Goal: Task Accomplishment & Management: Manage account settings

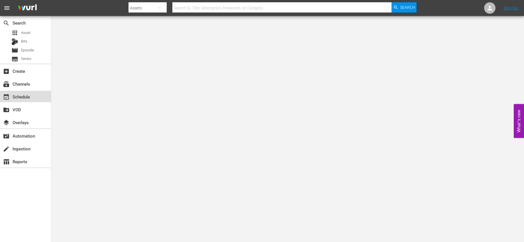
click at [34, 96] on div "event_available Schedule" at bounding box center [25, 96] width 51 height 11
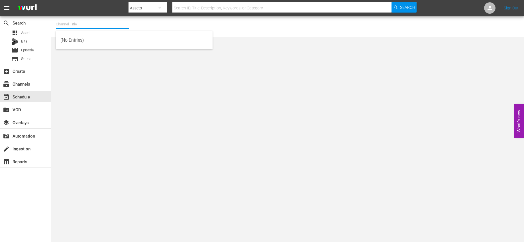
click at [90, 26] on input "text" at bounding box center [92, 24] width 73 height 14
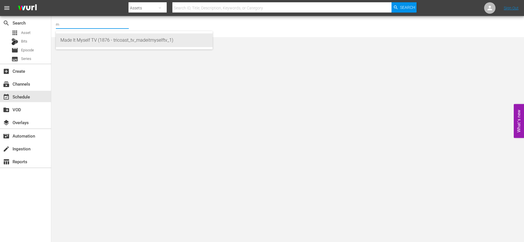
click at [90, 36] on div "Made It Myself TV (1876 - tricoast_tv_madeitmyselftv_1)" at bounding box center [134, 40] width 148 height 14
type input "Made It Myself TV (1876 - tricoast_tv_madeitmyselftv_1)"
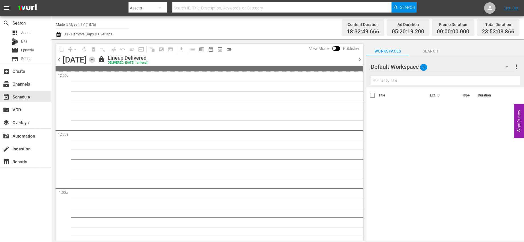
click at [93, 60] on icon "button" at bounding box center [92, 59] width 3 height 1
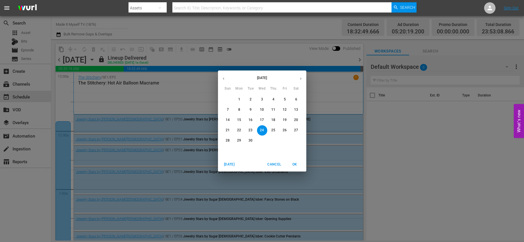
click at [299, 78] on icon "button" at bounding box center [301, 78] width 4 height 4
click at [262, 98] on p "1" at bounding box center [262, 99] width 2 height 5
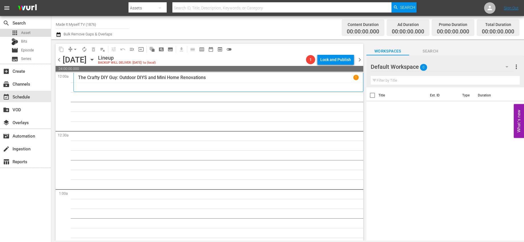
click at [32, 32] on div "apps Asset" at bounding box center [25, 33] width 51 height 8
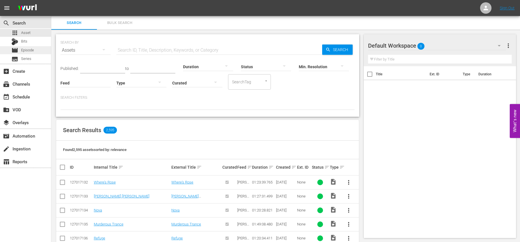
click at [28, 50] on span "Episode" at bounding box center [27, 50] width 13 height 6
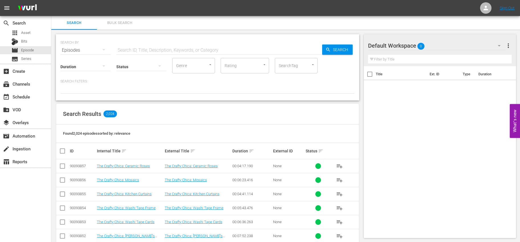
click at [124, 50] on input "text" at bounding box center [219, 50] width 206 height 14
click at [34, 96] on div "event_available Schedule" at bounding box center [25, 96] width 51 height 11
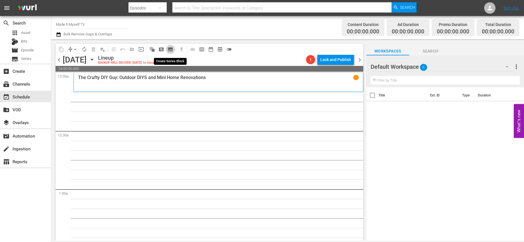
click at [172, 48] on span "subtitles_outlined" at bounding box center [171, 49] width 6 height 6
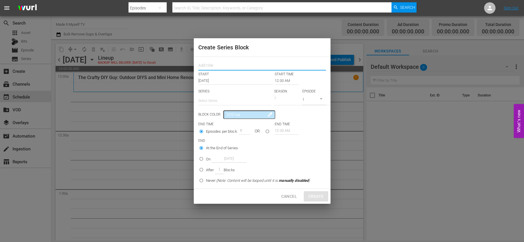
click at [240, 67] on input "text" at bounding box center [262, 66] width 128 height 9
type input "Jewelry"
click at [279, 79] on input "12:00 AM" at bounding box center [287, 81] width 24 height 8
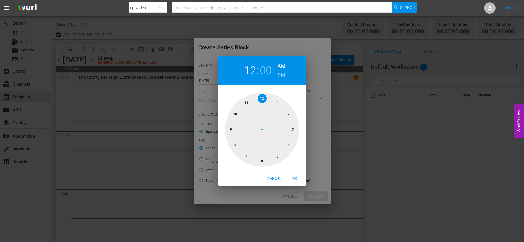
click at [263, 98] on div at bounding box center [262, 129] width 74 height 74
click at [290, 118] on div at bounding box center [262, 129] width 74 height 74
drag, startPoint x: 290, startPoint y: 118, endPoint x: 293, endPoint y: 120, distance: 3.2
click at [293, 120] on div at bounding box center [262, 129] width 74 height 74
click at [293, 178] on span "OK" at bounding box center [295, 178] width 14 height 6
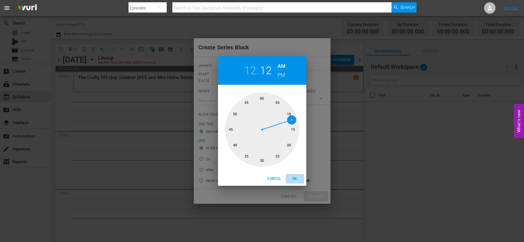
type input "12:12 AM"
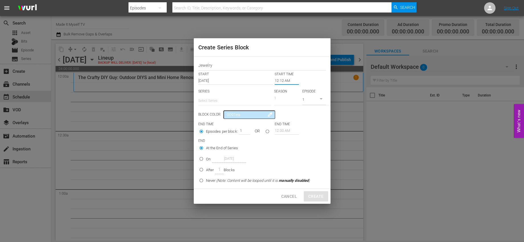
click at [231, 102] on input "text" at bounding box center [234, 101] width 73 height 14
click at [220, 113] on div "Jewelry Stars by [PERSON_NAME][DEMOGRAPHIC_DATA]" at bounding box center [235, 117] width 64 height 14
type input "Jewelry Stars by [PERSON_NAME][DEMOGRAPHIC_DATA]"
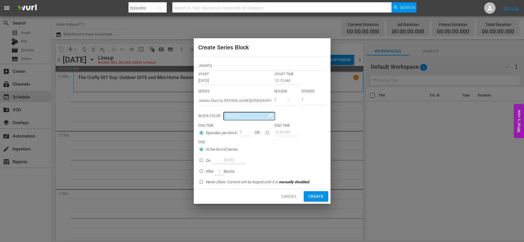
click at [271, 131] on input "seriesBlockEndTime" at bounding box center [267, 133] width 9 height 9
radio input "true"
click at [283, 132] on input "12:00 AM" at bounding box center [287, 132] width 24 height 8
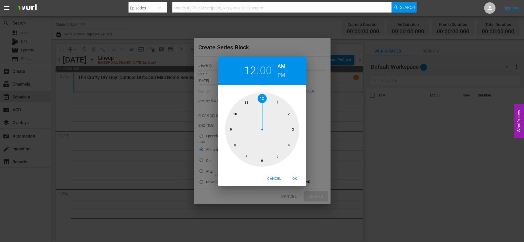
click at [292, 128] on div at bounding box center [262, 129] width 74 height 74
click at [289, 114] on div at bounding box center [262, 129] width 74 height 74
click at [293, 128] on div at bounding box center [262, 129] width 74 height 74
click at [296, 174] on button "OK" at bounding box center [295, 178] width 18 height 9
type input "03:15 AM"
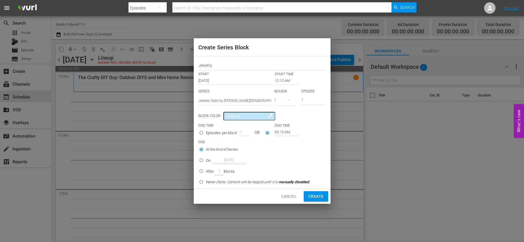
click at [226, 171] on p "Blocks" at bounding box center [229, 171] width 11 height 6
click at [206, 171] on input "After 1 Blocks" at bounding box center [201, 171] width 9 height 9
radio input "false"
radio input "true"
click at [315, 196] on span "Create" at bounding box center [315, 196] width 15 height 7
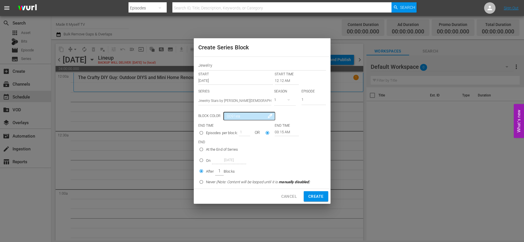
type input "12:00 AM"
radio input "true"
type input "12:00 AM"
radio input "true"
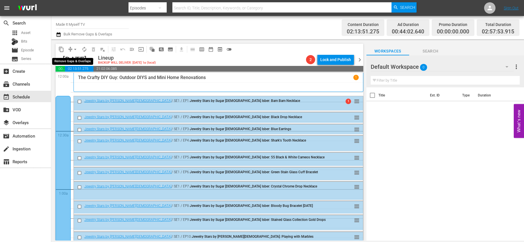
click at [75, 50] on span "arrow_drop_down" at bounding box center [75, 49] width 6 height 6
click at [89, 79] on li "Align to End of Previous Day" at bounding box center [76, 79] width 60 height 9
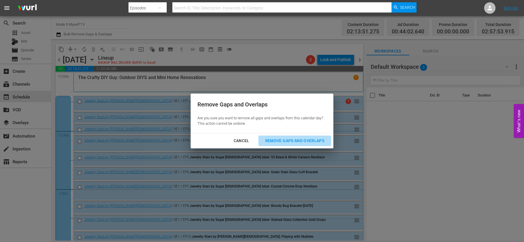
click at [304, 138] on div "Remove Gaps and Overlaps" at bounding box center [295, 140] width 68 height 7
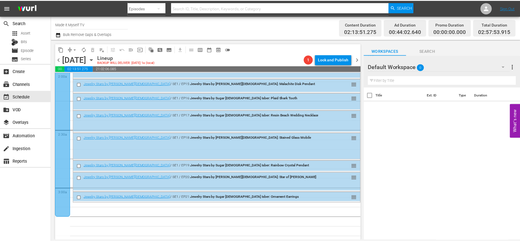
scroll to position [283, 0]
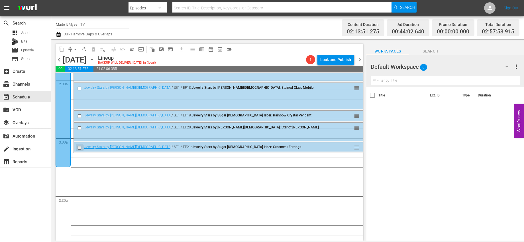
click at [79, 145] on input "checkbox" at bounding box center [80, 147] width 6 height 5
click at [93, 51] on span "delete_forever_outlined" at bounding box center [94, 49] width 6 height 6
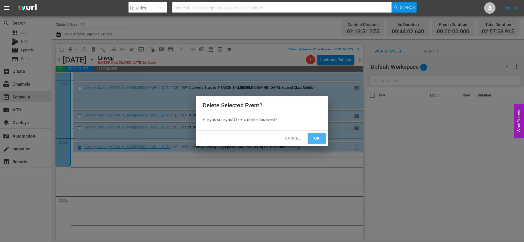
click at [315, 139] on span "Ok" at bounding box center [316, 137] width 9 height 7
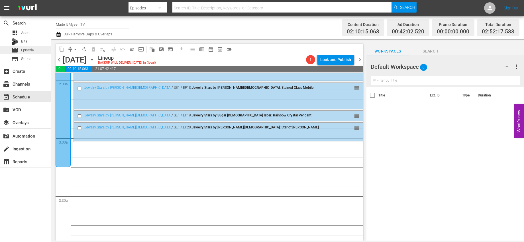
click at [43, 53] on div "movie Episode" at bounding box center [25, 50] width 51 height 8
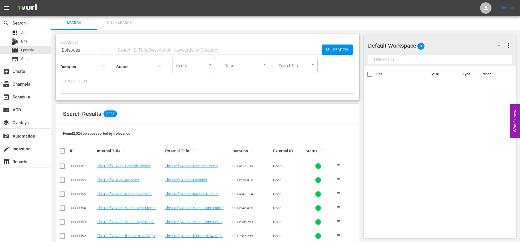
click at [209, 49] on input "text" at bounding box center [219, 50] width 206 height 14
type input "all free kids"
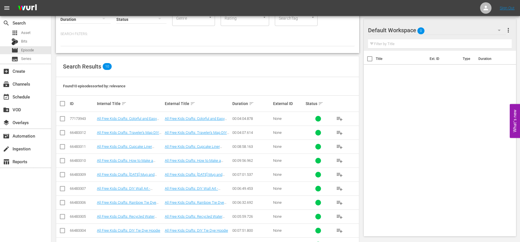
scroll to position [67, 0]
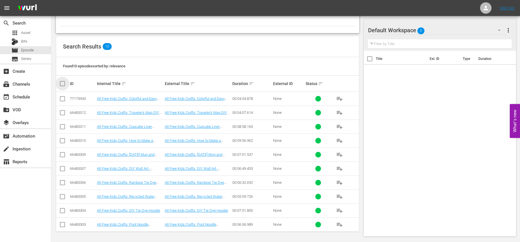
click at [65, 83] on input "checkbox" at bounding box center [64, 83] width 11 height 7
checkbox input "true"
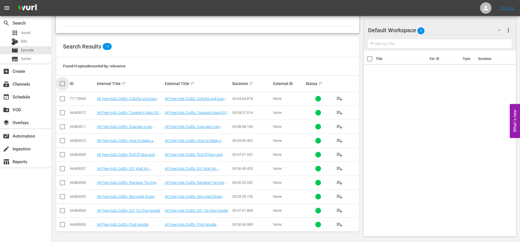
checkbox input "true"
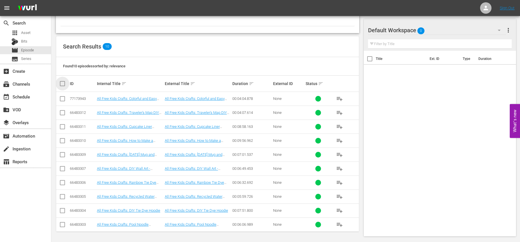
checkbox input "true"
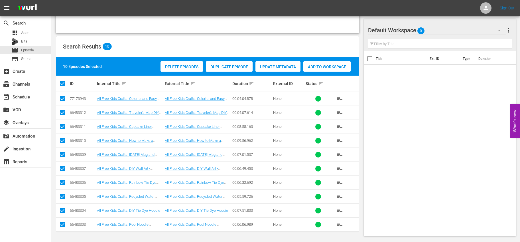
click at [314, 67] on span "Add to Workspace" at bounding box center [326, 66] width 47 height 5
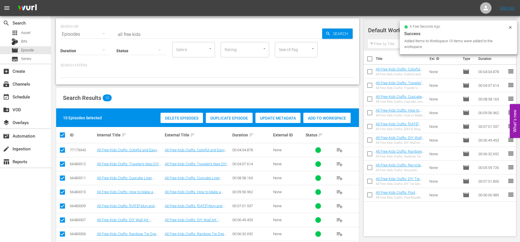
scroll to position [0, 0]
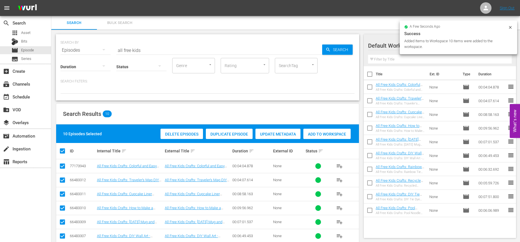
click at [368, 73] on input "checkbox" at bounding box center [370, 75] width 12 height 12
checkbox input "true"
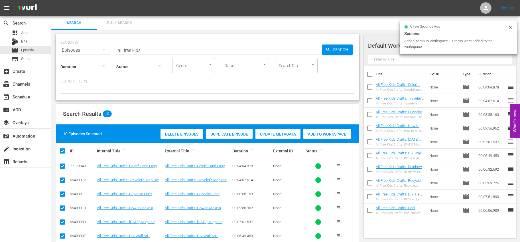
checkbox input "true"
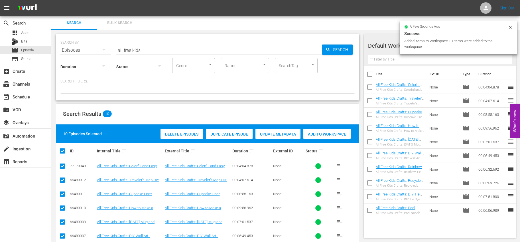
checkbox input "true"
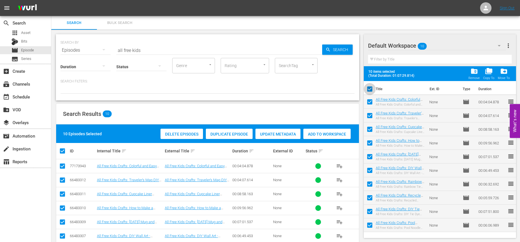
drag, startPoint x: 367, startPoint y: 88, endPoint x: 357, endPoint y: 90, distance: 11.0
click at [367, 88] on input "checkbox" at bounding box center [370, 90] width 12 height 12
checkbox input "false"
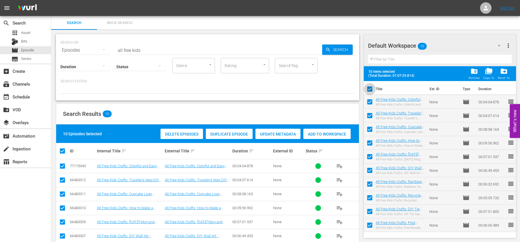
checkbox input "false"
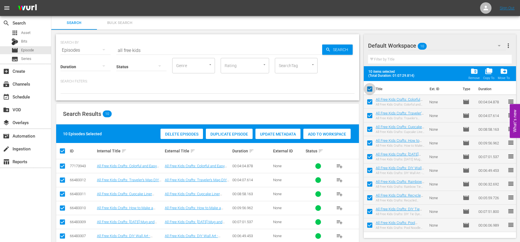
checkbox input "false"
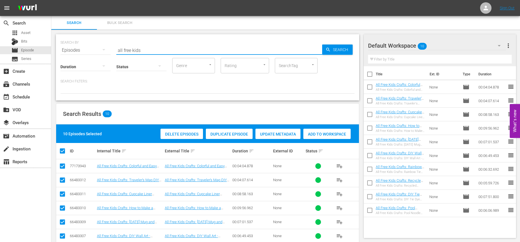
drag, startPoint x: 146, startPoint y: 49, endPoint x: 85, endPoint y: 48, distance: 61.5
click at [84, 48] on div "SEARCH BY Search By Episodes Search ID, Title, Description, Keywords, or Catego…" at bounding box center [207, 46] width 294 height 21
type input "favecrafts"
click at [333, 51] on span "Search" at bounding box center [341, 49] width 22 height 10
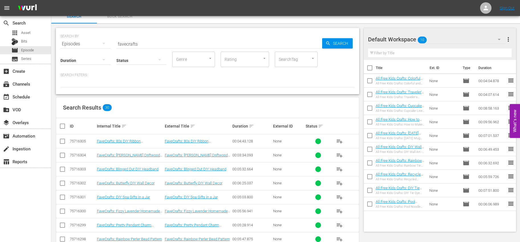
scroll to position [7, 0]
click at [64, 141] on input "checkbox" at bounding box center [62, 141] width 7 height 7
checkbox input "true"
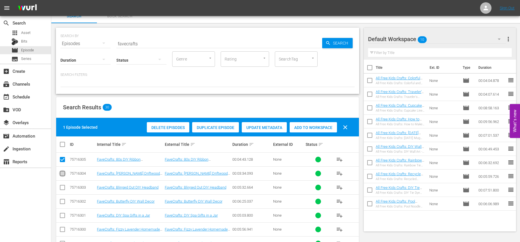
click at [61, 171] on icon at bounding box center [62, 173] width 5 height 5
click at [61, 146] on input "checkbox" at bounding box center [64, 144] width 11 height 7
checkbox input "true"
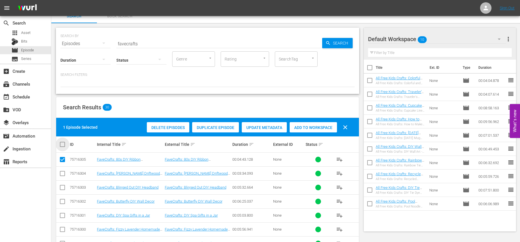
checkbox input "true"
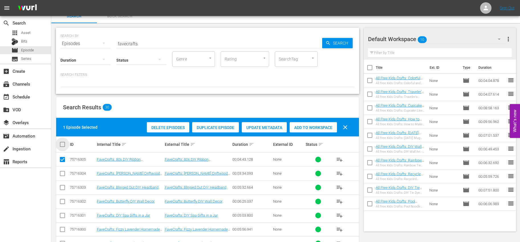
checkbox input "true"
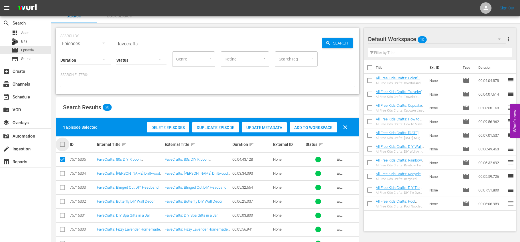
checkbox input "true"
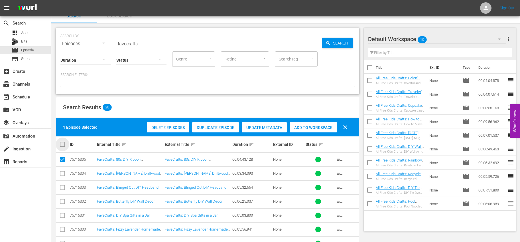
checkbox input "true"
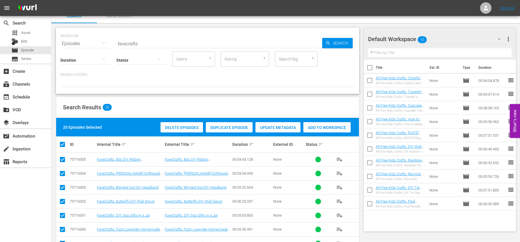
click at [61, 146] on input "checkbox" at bounding box center [64, 144] width 11 height 7
checkbox input "false"
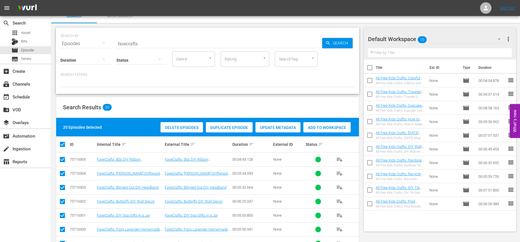
checkbox input "false"
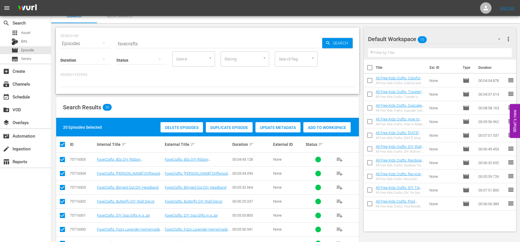
checkbox input "false"
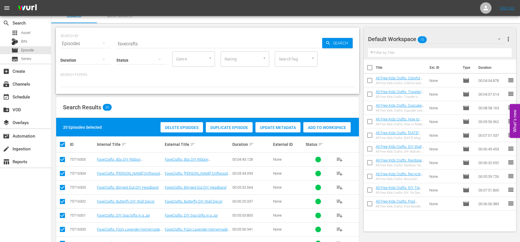
checkbox input "false"
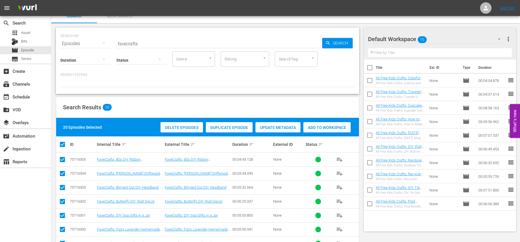
checkbox input "false"
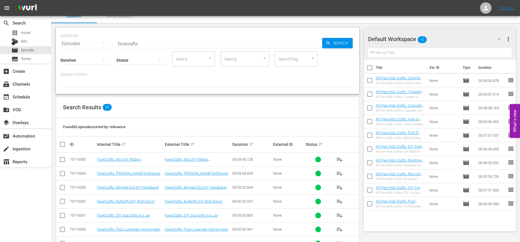
click at [369, 65] on input "checkbox" at bounding box center [370, 69] width 12 height 12
checkbox input "true"
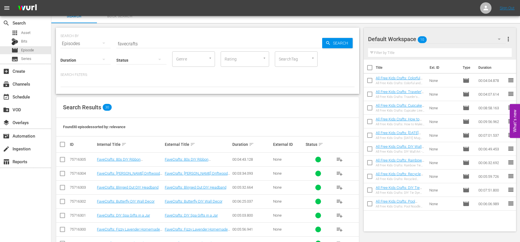
checkbox input "true"
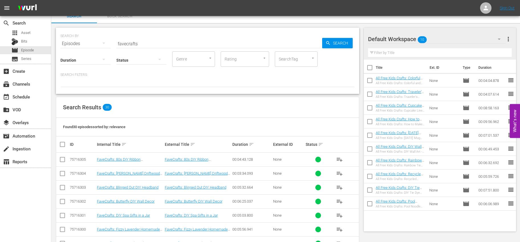
checkbox input "true"
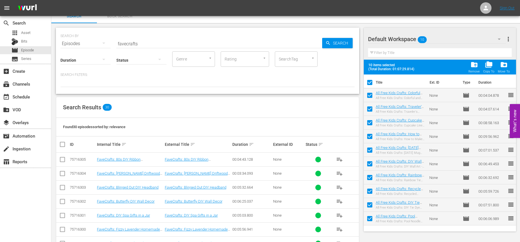
click at [371, 83] on input "checkbox" at bounding box center [370, 83] width 12 height 12
checkbox input "false"
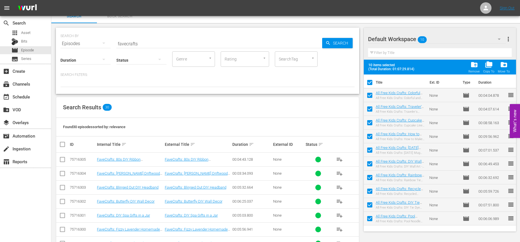
checkbox input "false"
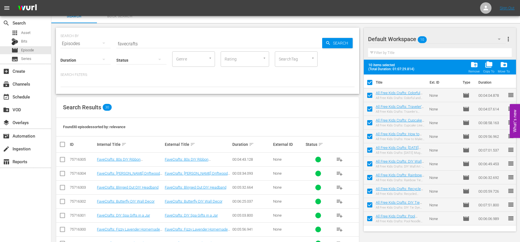
checkbox input "false"
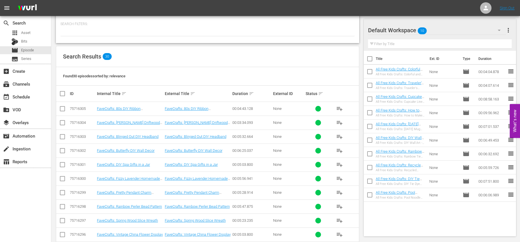
scroll to position [105, 0]
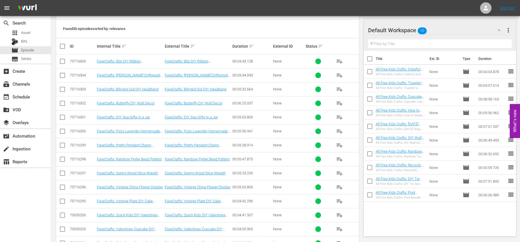
click at [62, 64] on input "checkbox" at bounding box center [62, 62] width 7 height 7
checkbox input "true"
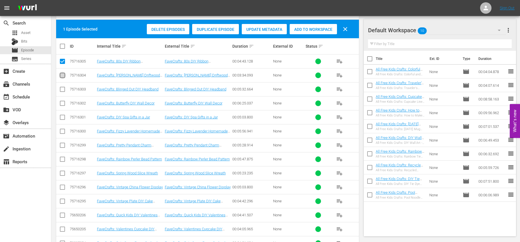
click at [60, 76] on input "checkbox" at bounding box center [62, 76] width 7 height 7
checkbox input "true"
click at [62, 89] on input "checkbox" at bounding box center [62, 90] width 7 height 7
checkbox input "true"
click at [62, 103] on input "checkbox" at bounding box center [62, 104] width 7 height 7
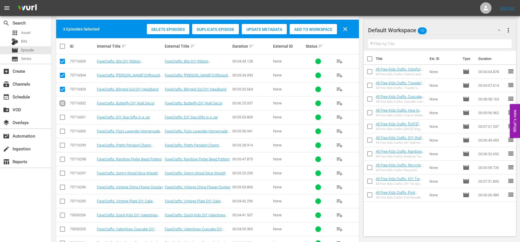
checkbox input "true"
click at [62, 115] on input "checkbox" at bounding box center [62, 118] width 7 height 7
checkbox input "true"
click at [62, 129] on input "checkbox" at bounding box center [62, 132] width 7 height 7
checkbox input "true"
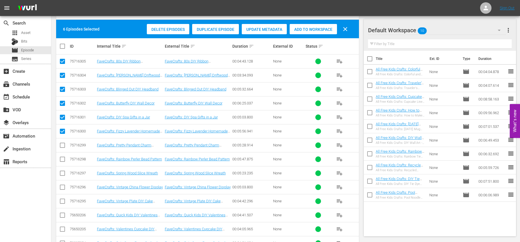
click at [62, 143] on input "checkbox" at bounding box center [62, 146] width 7 height 7
checkbox input "true"
click at [60, 158] on input "checkbox" at bounding box center [62, 160] width 7 height 7
checkbox input "true"
click at [63, 173] on input "checkbox" at bounding box center [62, 174] width 7 height 7
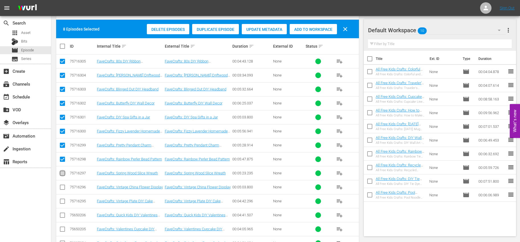
checkbox input "true"
click at [62, 187] on input "checkbox" at bounding box center [62, 188] width 7 height 7
checkbox input "true"
click at [312, 31] on span "Add to Workspace" at bounding box center [312, 29] width 47 height 5
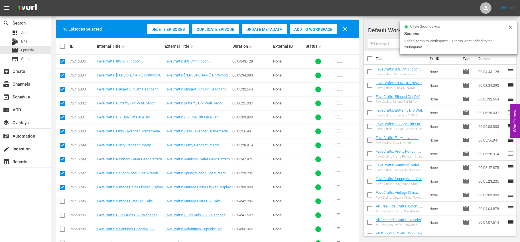
click at [372, 58] on input "checkbox" at bounding box center [370, 60] width 12 height 12
checkbox input "true"
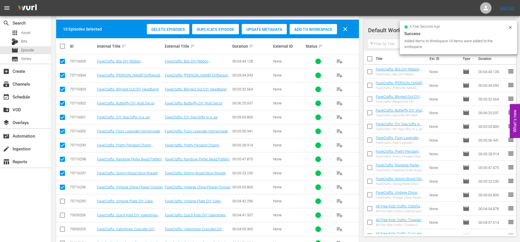
checkbox input "true"
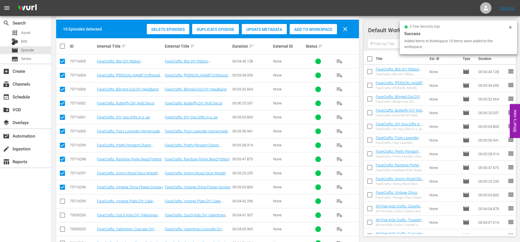
checkbox input "true"
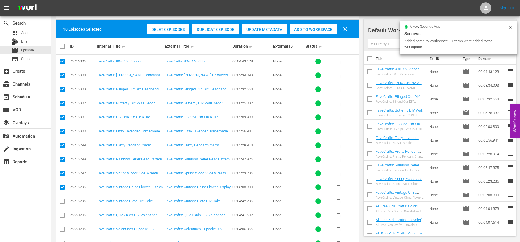
checkbox input "true"
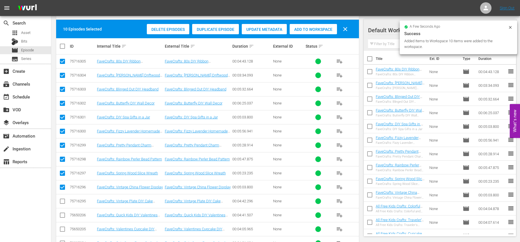
checkbox input "true"
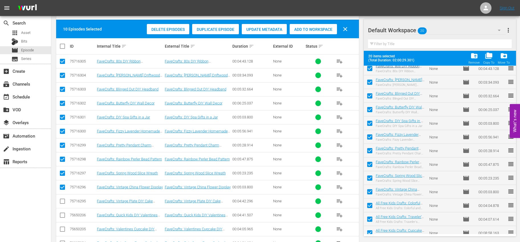
scroll to position [0, 0]
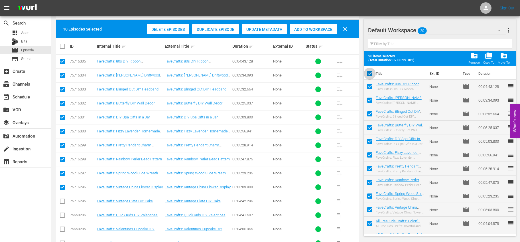
click at [371, 74] on input "checkbox" at bounding box center [370, 75] width 12 height 12
checkbox input "false"
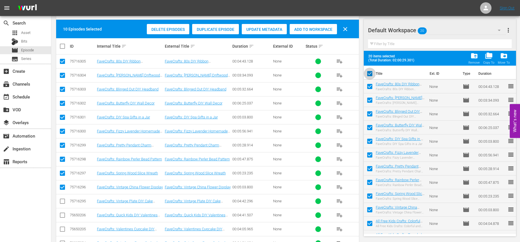
checkbox input "false"
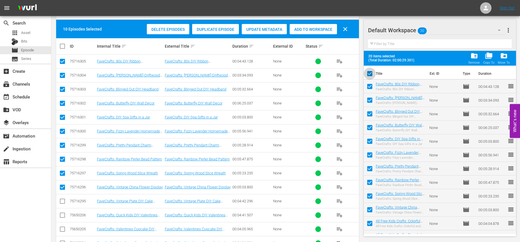
checkbox input "false"
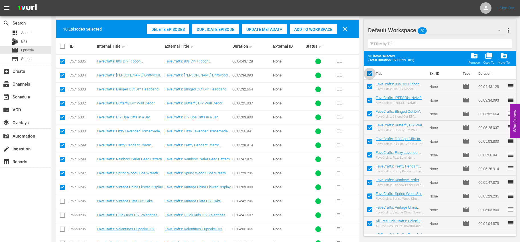
checkbox input "false"
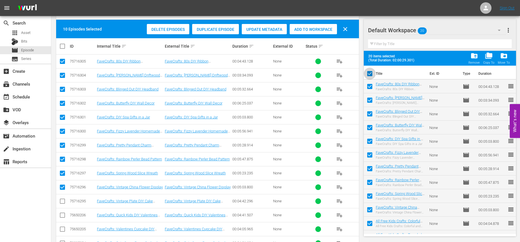
checkbox input "false"
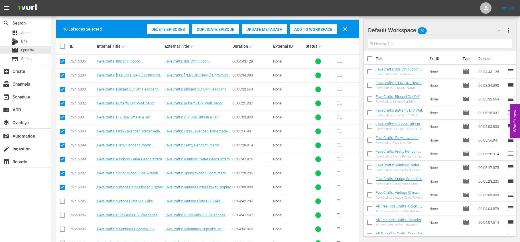
click at [62, 48] on input "checkbox" at bounding box center [64, 46] width 11 height 7
checkbox input "true"
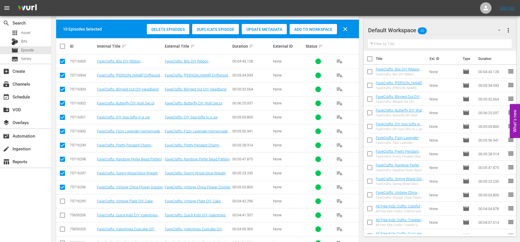
checkbox input "true"
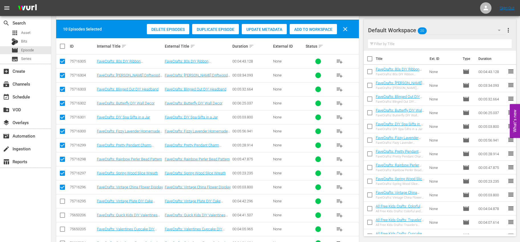
checkbox input "true"
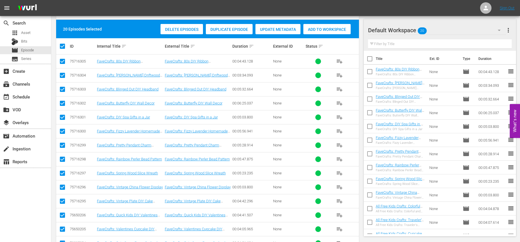
click at [62, 48] on input "checkbox" at bounding box center [64, 46] width 11 height 7
checkbox input "false"
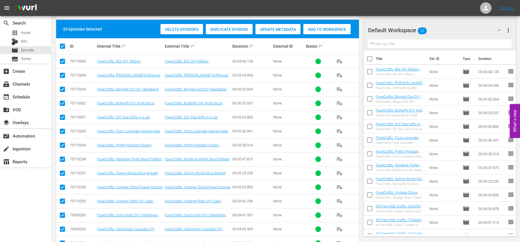
checkbox input "false"
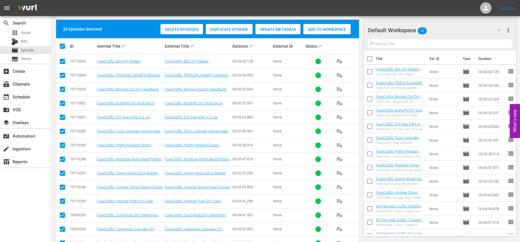
checkbox input "false"
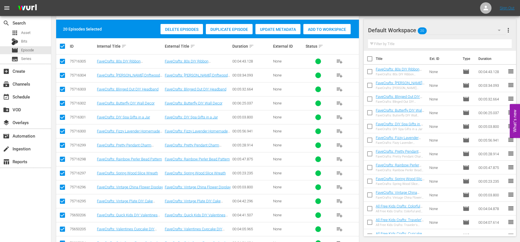
checkbox input "false"
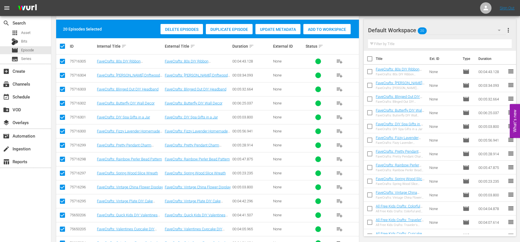
checkbox input "false"
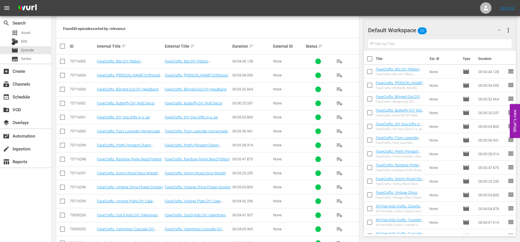
click at [62, 203] on input "checkbox" at bounding box center [62, 202] width 7 height 7
checkbox input "true"
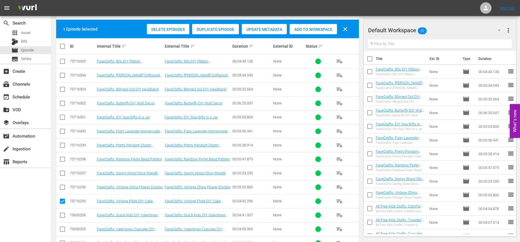
scroll to position [147, 0]
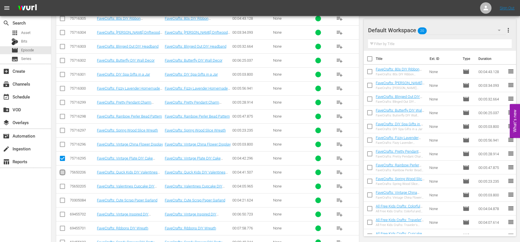
click at [62, 173] on input "checkbox" at bounding box center [62, 173] width 7 height 7
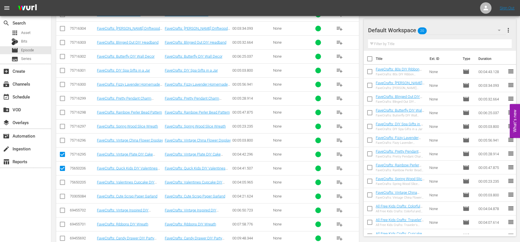
scroll to position [157, 0]
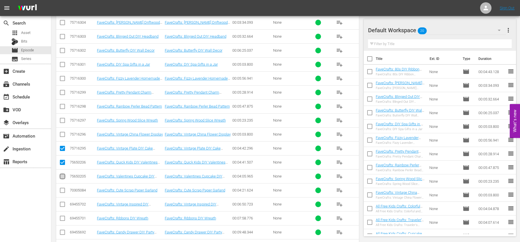
click at [62, 175] on input "checkbox" at bounding box center [62, 177] width 7 height 7
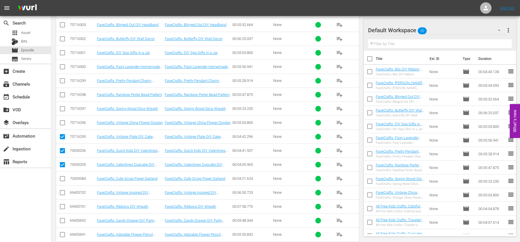
scroll to position [203, 0]
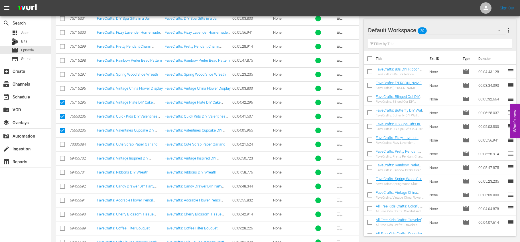
click at [62, 144] on input "checkbox" at bounding box center [62, 145] width 7 height 7
click at [62, 158] on input "checkbox" at bounding box center [62, 159] width 7 height 7
click at [60, 171] on input "checkbox" at bounding box center [62, 173] width 7 height 7
click at [61, 187] on input "checkbox" at bounding box center [62, 187] width 7 height 7
click at [61, 199] on input "checkbox" at bounding box center [62, 201] width 7 height 7
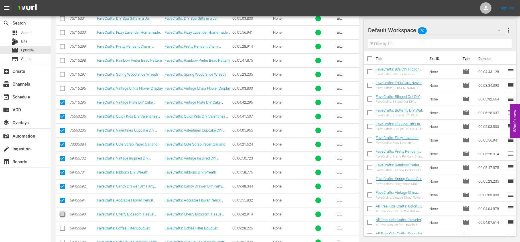
click at [64, 213] on input "checkbox" at bounding box center [62, 215] width 7 height 7
click at [60, 230] on input "checkbox" at bounding box center [62, 229] width 7 height 7
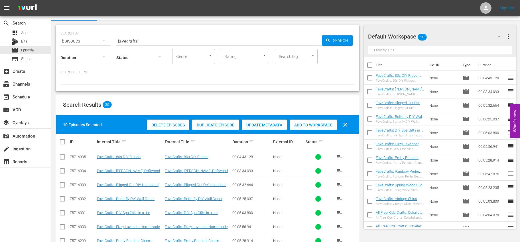
scroll to position [10, 0]
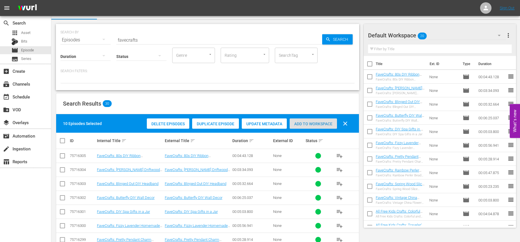
click at [303, 122] on span "Add to Workspace" at bounding box center [312, 123] width 47 height 5
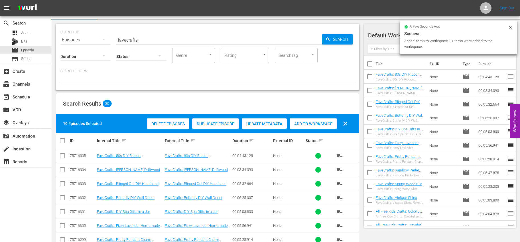
click at [369, 64] on input "checkbox" at bounding box center [370, 65] width 12 height 12
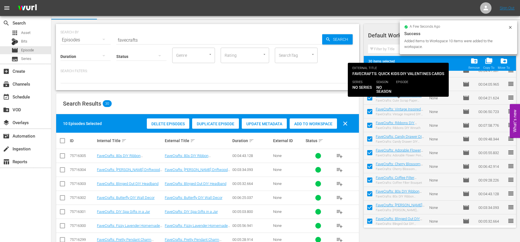
scroll to position [0, 0]
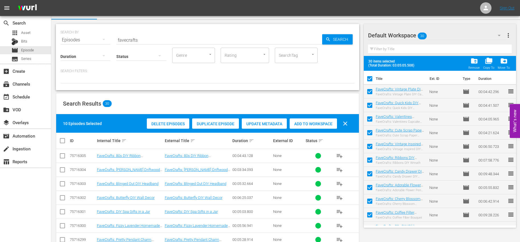
click at [370, 76] on input "checkbox" at bounding box center [370, 80] width 12 height 12
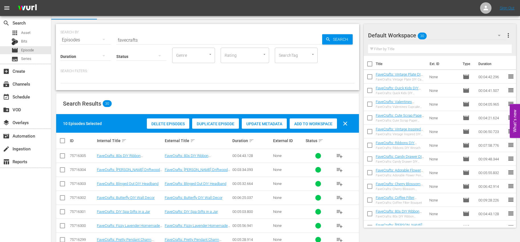
click at [370, 79] on input "checkbox" at bounding box center [370, 78] width 12 height 12
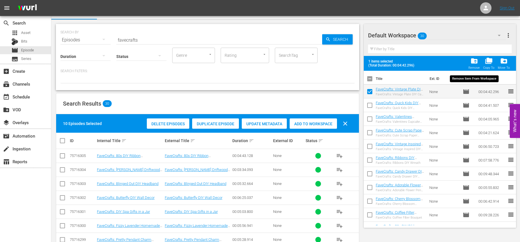
click at [472, 61] on span "folder_delete" at bounding box center [474, 61] width 8 height 8
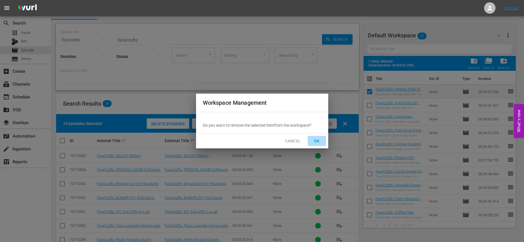
click at [315, 137] on span "OK" at bounding box center [316, 140] width 9 height 7
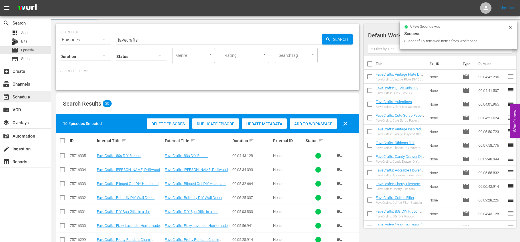
click at [15, 94] on div "event_available Schedule" at bounding box center [16, 95] width 32 height 5
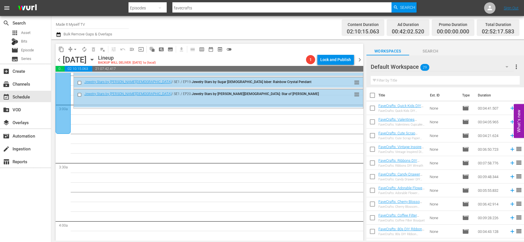
scroll to position [317, 0]
click at [371, 95] on input "checkbox" at bounding box center [372, 96] width 12 height 12
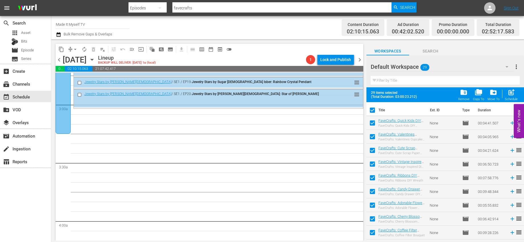
scroll to position [271, 0]
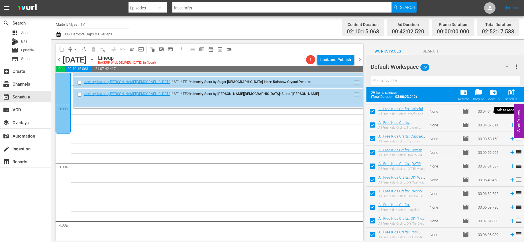
click at [511, 94] on span "post_add" at bounding box center [511, 92] width 8 height 8
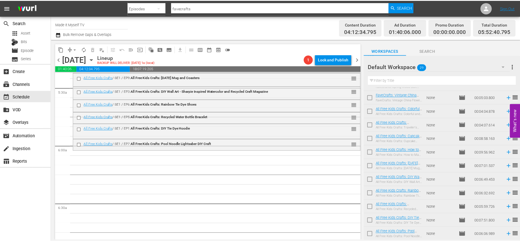
scroll to position [0, 0]
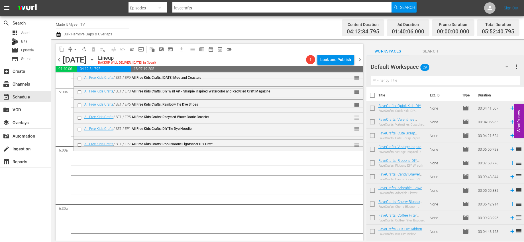
click at [376, 94] on input "checkbox" at bounding box center [372, 96] width 12 height 12
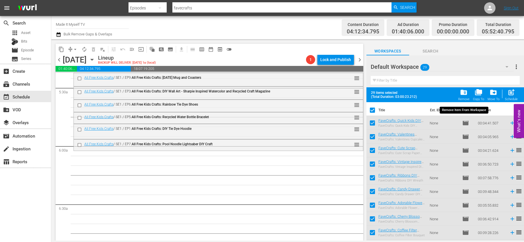
click at [460, 91] on div "folder_delete Remove" at bounding box center [463, 94] width 11 height 13
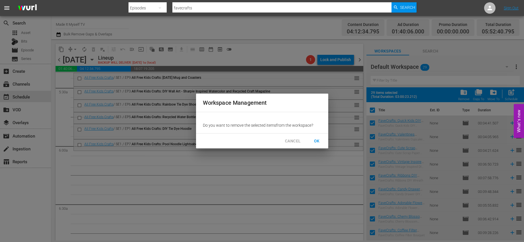
click at [319, 138] on span "OK" at bounding box center [316, 140] width 9 height 7
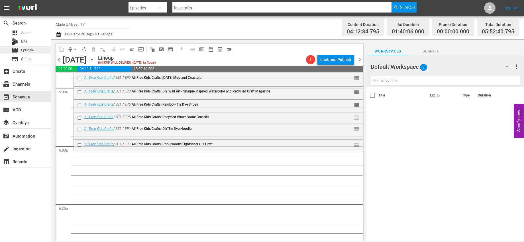
click at [30, 48] on span "Episode" at bounding box center [27, 50] width 13 height 6
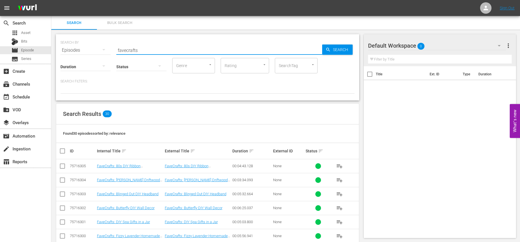
drag, startPoint x: 187, startPoint y: 51, endPoint x: 111, endPoint y: 48, distance: 76.7
click at [111, 48] on div "SEARCH BY Search By Episodes Search ID, Title, Description, Keywords, or Catego…" at bounding box center [207, 46] width 294 height 21
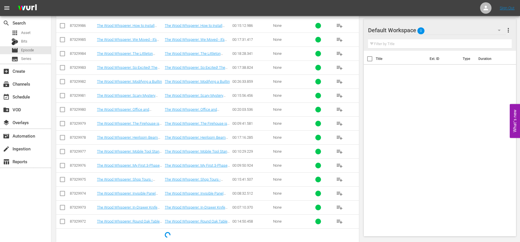
scroll to position [1551, 0]
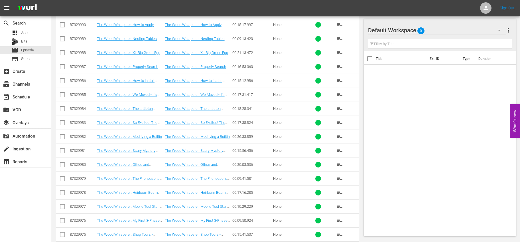
click at [339, 53] on span "playlist_add" at bounding box center [339, 52] width 7 height 7
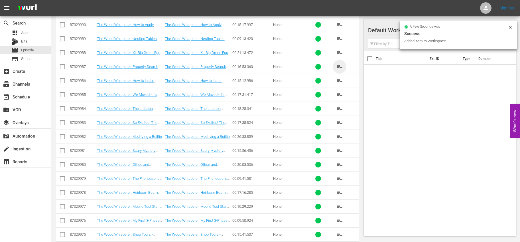
click at [338, 64] on span "playlist_add" at bounding box center [339, 66] width 7 height 7
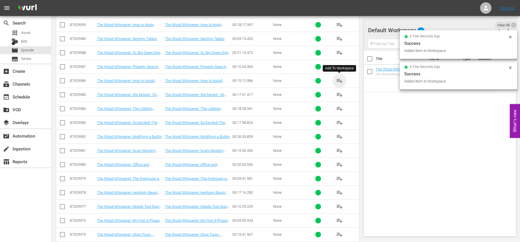
click at [340, 81] on span "playlist_add" at bounding box center [339, 80] width 7 height 7
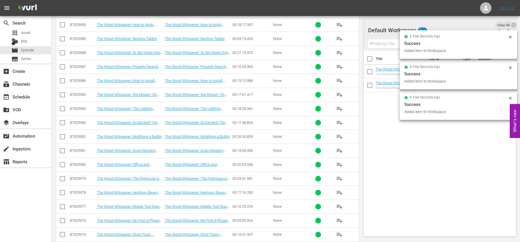
click at [338, 93] on span "playlist_add" at bounding box center [339, 94] width 7 height 7
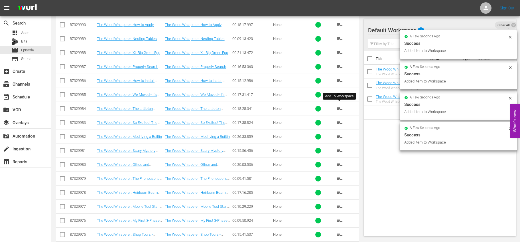
click at [338, 107] on span "playlist_add" at bounding box center [339, 108] width 7 height 7
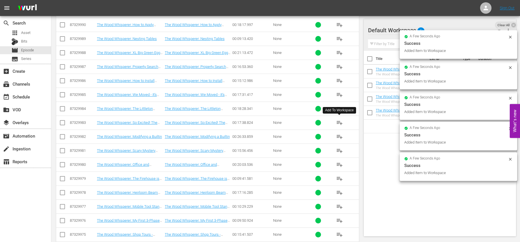
click at [341, 122] on span "playlist_add" at bounding box center [339, 122] width 7 height 7
click at [339, 137] on span "playlist_add" at bounding box center [339, 136] width 7 height 7
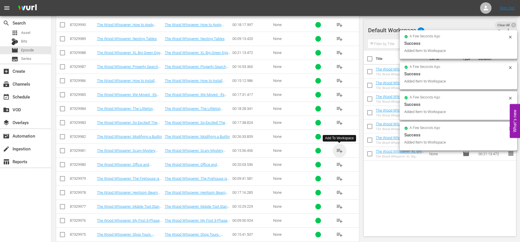
click at [338, 151] on span "playlist_add" at bounding box center [339, 150] width 7 height 7
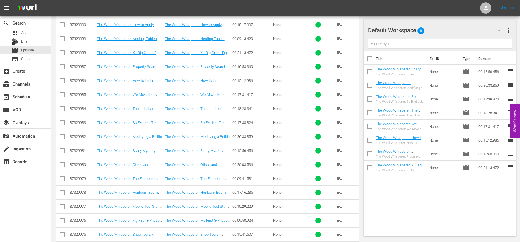
click at [372, 60] on input "checkbox" at bounding box center [370, 60] width 12 height 12
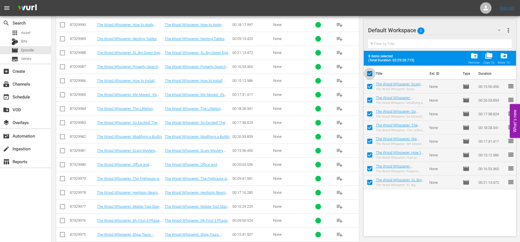
click at [368, 71] on input "checkbox" at bounding box center [370, 75] width 12 height 12
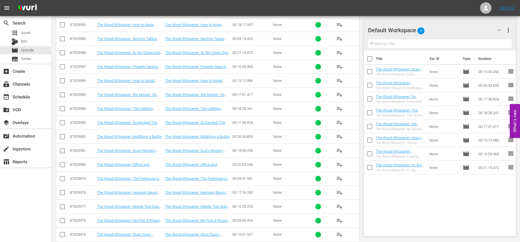
click at [335, 164] on button "playlist_add" at bounding box center [339, 165] width 14 height 14
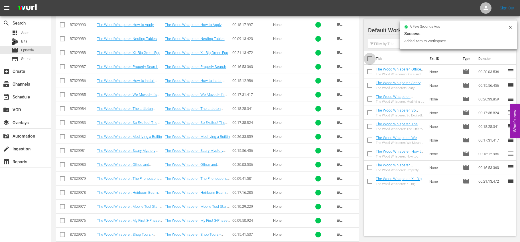
click at [371, 62] on input "checkbox" at bounding box center [370, 60] width 12 height 12
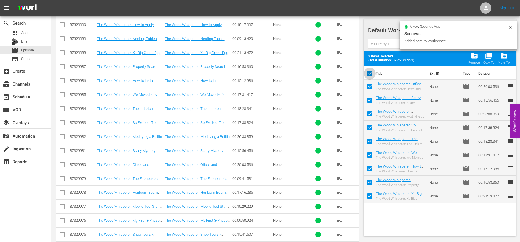
click at [369, 69] on input "checkbox" at bounding box center [370, 75] width 12 height 12
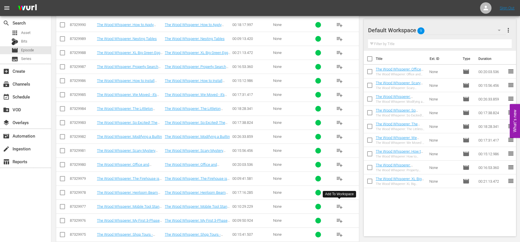
click at [341, 205] on span "playlist_add" at bounding box center [339, 206] width 7 height 7
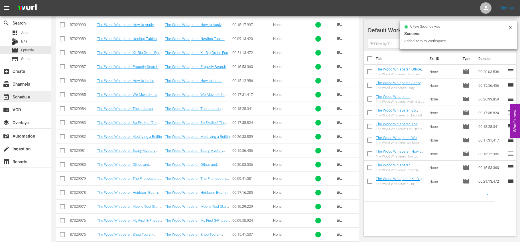
click at [38, 97] on div "event_available Schedule" at bounding box center [25, 96] width 51 height 11
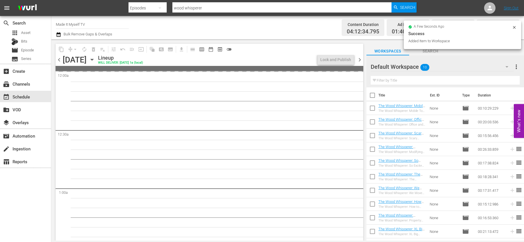
click at [373, 96] on input "checkbox" at bounding box center [372, 96] width 12 height 12
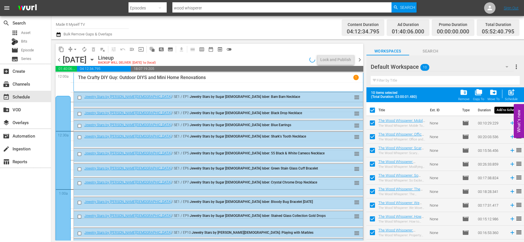
click at [513, 94] on span "post_add" at bounding box center [511, 92] width 8 height 8
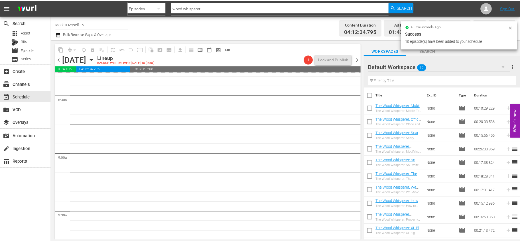
scroll to position [1012, 0]
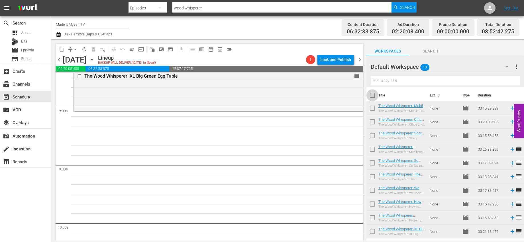
click at [372, 94] on input "checkbox" at bounding box center [372, 96] width 12 height 12
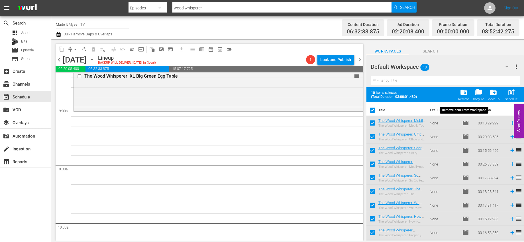
click at [462, 91] on span "folder_delete" at bounding box center [464, 92] width 8 height 8
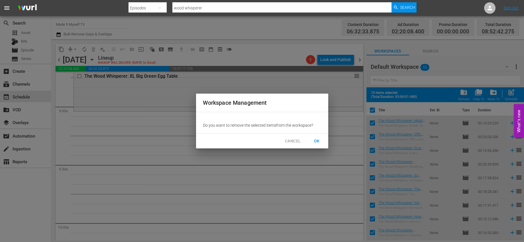
click at [318, 139] on span "OK" at bounding box center [316, 140] width 9 height 7
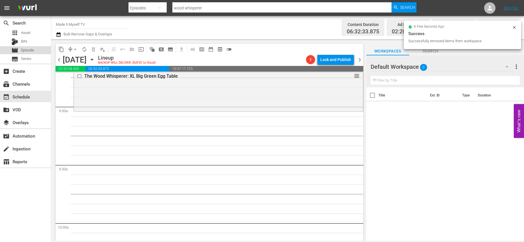
click at [44, 52] on div "movie Episode" at bounding box center [25, 50] width 51 height 8
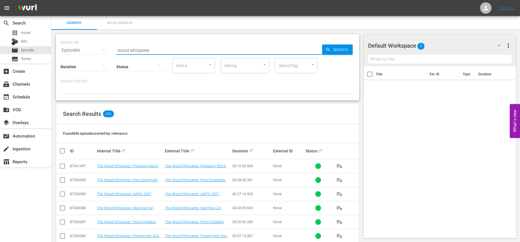
drag, startPoint x: 157, startPoint y: 50, endPoint x: 114, endPoint y: 49, distance: 43.3
click at [114, 49] on div "SEARCH BY Search By Episodes Search ID, Title, Description, Keywords, or Catego…" at bounding box center [207, 46] width 294 height 21
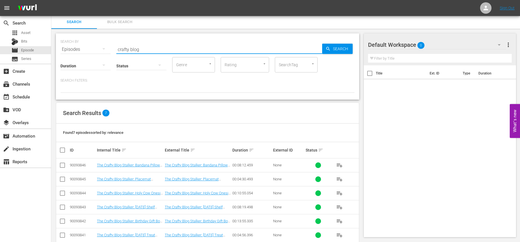
scroll to position [1, 0]
click at [59, 150] on th at bounding box center [62, 150] width 13 height 16
click at [61, 150] on input "checkbox" at bounding box center [64, 149] width 11 height 7
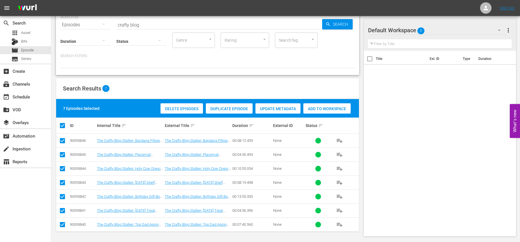
scroll to position [25, 0]
click at [62, 122] on input "checkbox" at bounding box center [64, 125] width 11 height 7
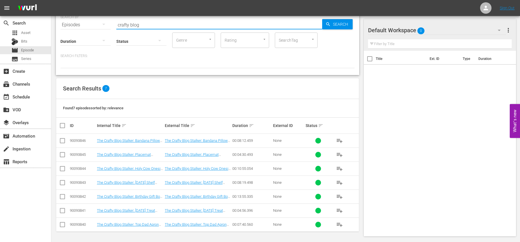
drag, startPoint x: 143, startPoint y: 24, endPoint x: 85, endPoint y: 22, distance: 58.2
click at [85, 22] on div "SEARCH BY Search By Episodes Search ID, Title, Description, Keywords, or Catego…" at bounding box center [207, 21] width 294 height 21
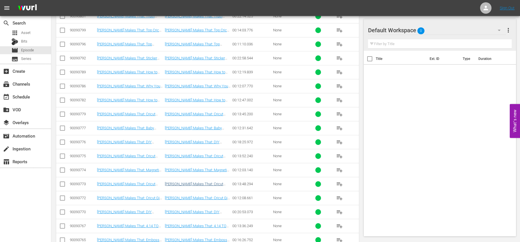
scroll to position [263, 0]
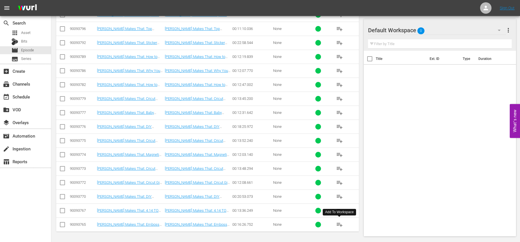
click at [343, 224] on button "playlist_add" at bounding box center [339, 224] width 14 height 14
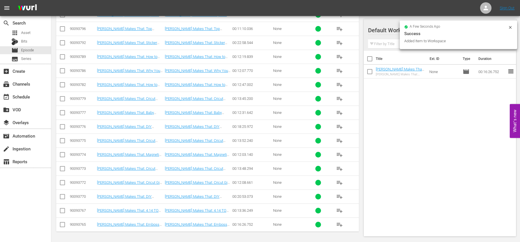
click at [339, 211] on span "playlist_add" at bounding box center [339, 210] width 7 height 7
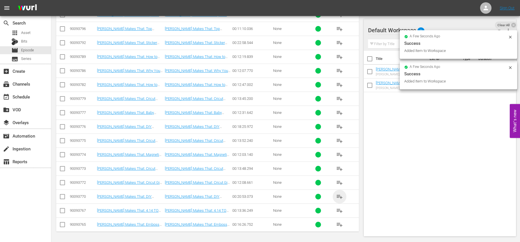
click at [340, 196] on span "playlist_add" at bounding box center [339, 196] width 7 height 7
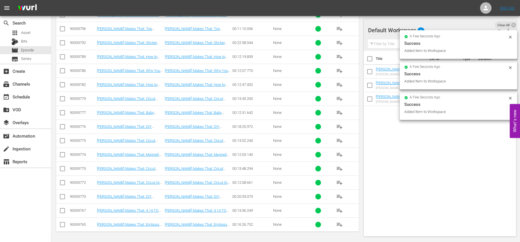
click at [342, 180] on span "playlist_add" at bounding box center [339, 182] width 7 height 7
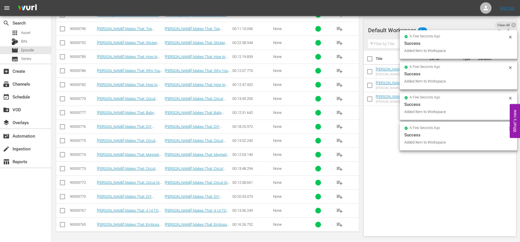
click at [340, 169] on span "playlist_add" at bounding box center [339, 168] width 7 height 7
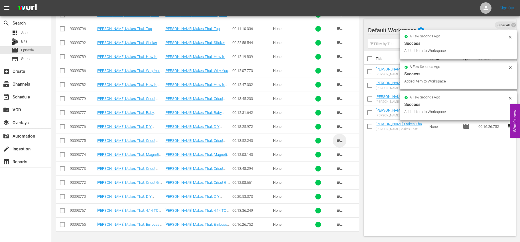
click at [340, 141] on span "playlist_add" at bounding box center [339, 140] width 7 height 7
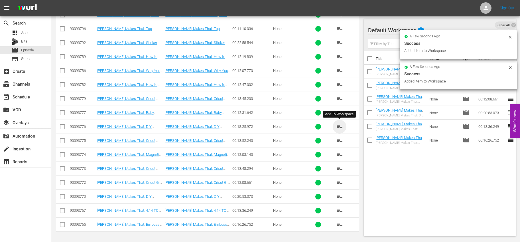
click at [341, 124] on span "playlist_add" at bounding box center [339, 126] width 7 height 7
click at [340, 115] on span "playlist_add" at bounding box center [339, 112] width 7 height 7
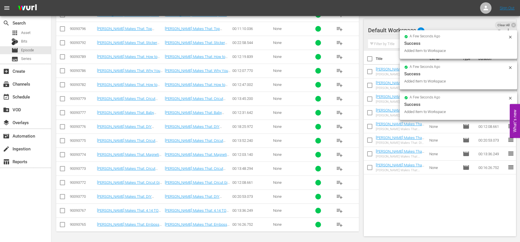
click at [371, 56] on input "checkbox" at bounding box center [370, 60] width 12 height 12
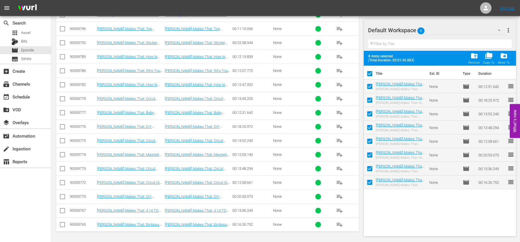
click at [368, 69] on input "checkbox" at bounding box center [370, 75] width 12 height 12
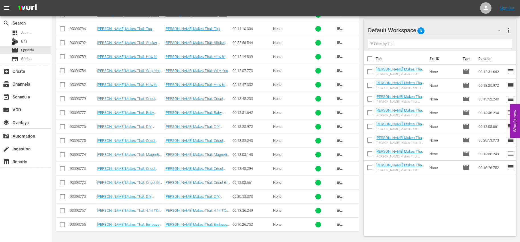
click at [338, 98] on span "playlist_add" at bounding box center [339, 98] width 7 height 7
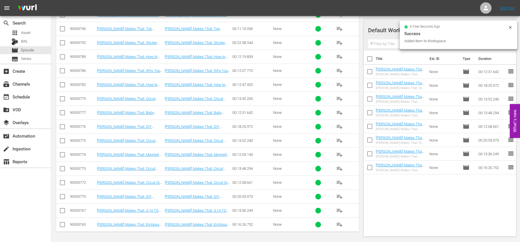
click at [340, 86] on span "playlist_add" at bounding box center [339, 84] width 7 height 7
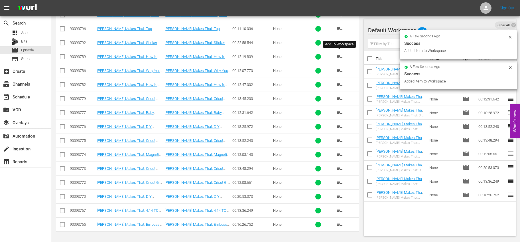
click at [338, 57] on span "playlist_add" at bounding box center [339, 56] width 7 height 7
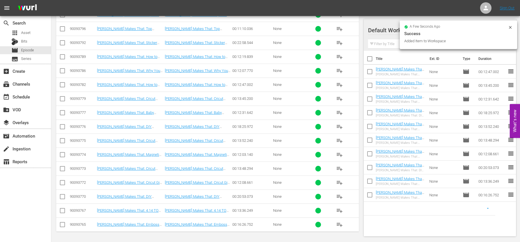
click at [369, 60] on input "checkbox" at bounding box center [370, 60] width 12 height 12
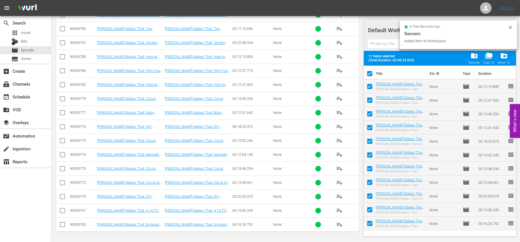
click at [370, 71] on input "checkbox" at bounding box center [370, 75] width 12 height 12
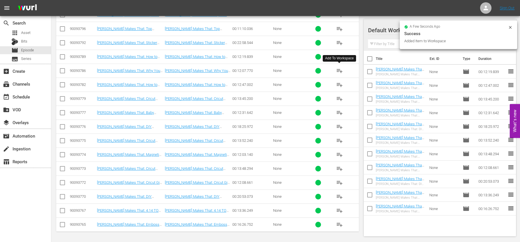
click at [339, 69] on span "playlist_add" at bounding box center [339, 70] width 7 height 7
click at [366, 60] on input "checkbox" at bounding box center [370, 60] width 12 height 12
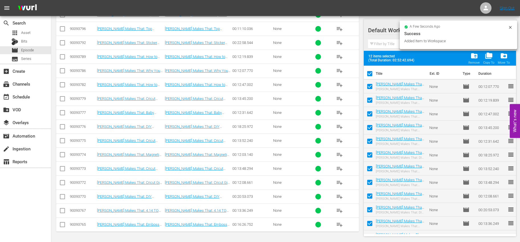
click at [369, 73] on input "checkbox" at bounding box center [370, 75] width 12 height 12
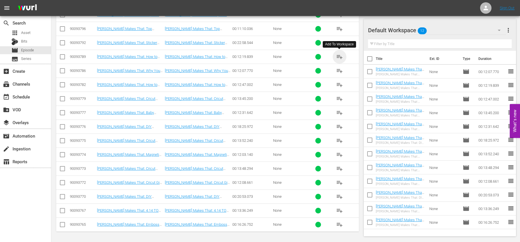
click at [340, 55] on span "playlist_add" at bounding box center [339, 56] width 7 height 7
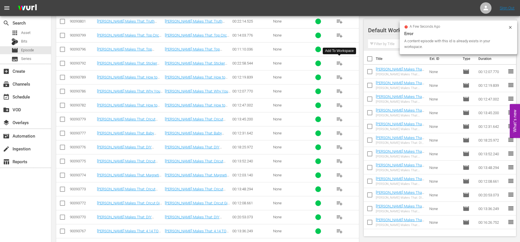
scroll to position [230, 0]
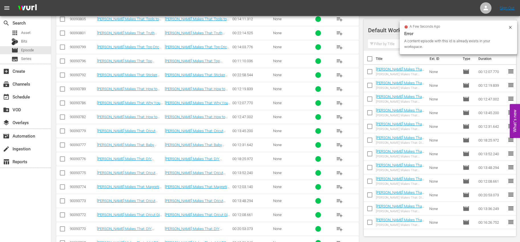
click at [340, 60] on span "playlist_add" at bounding box center [339, 61] width 7 height 7
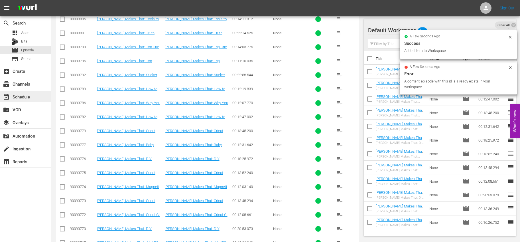
click at [28, 95] on div "event_available Schedule" at bounding box center [16, 95] width 32 height 5
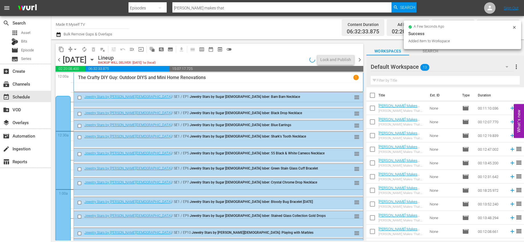
click at [373, 95] on input "checkbox" at bounding box center [372, 96] width 12 height 12
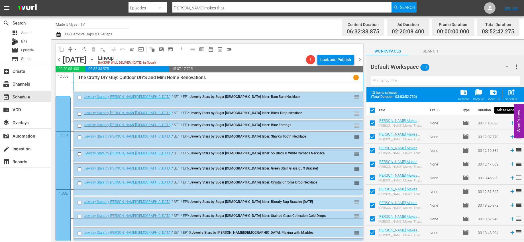
click at [507, 93] on span "post_add" at bounding box center [511, 92] width 8 height 8
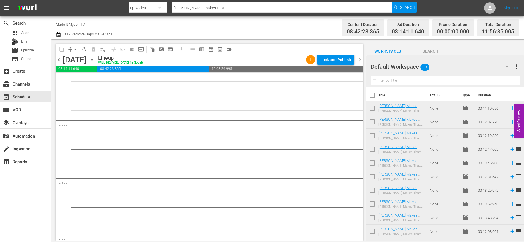
scroll to position [1298, 0]
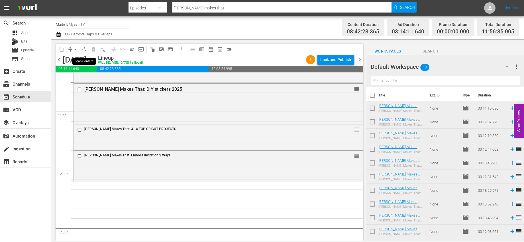
click at [84, 48] on span "autorenew_outlined" at bounding box center [84, 49] width 6 height 6
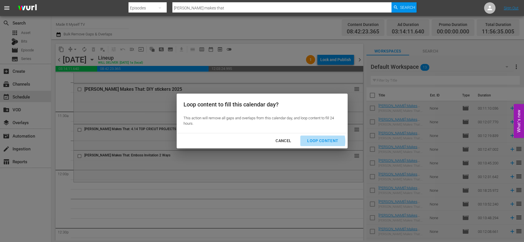
click at [321, 141] on div "Loop Content" at bounding box center [323, 140] width 40 height 7
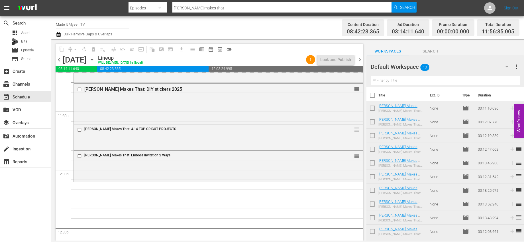
click at [372, 94] on input "checkbox" at bounding box center [372, 96] width 12 height 12
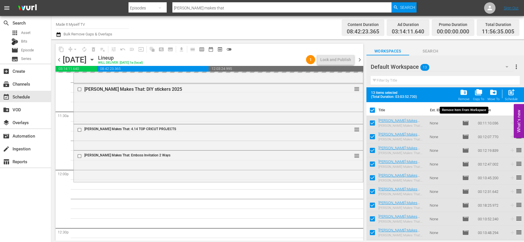
click at [467, 92] on span "folder_delete" at bounding box center [464, 92] width 8 height 8
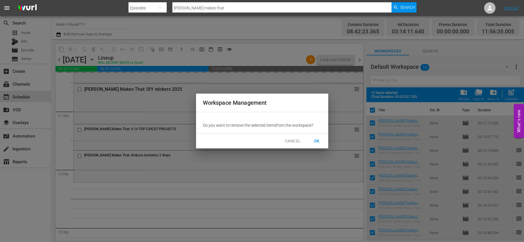
click at [318, 140] on span "OK" at bounding box center [316, 140] width 9 height 7
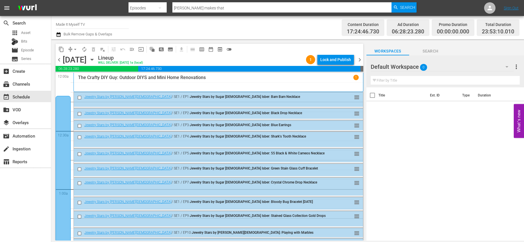
scroll to position [1298, 0]
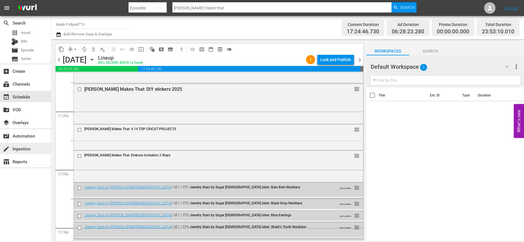
click at [18, 148] on div "create Ingestion" at bounding box center [16, 147] width 32 height 5
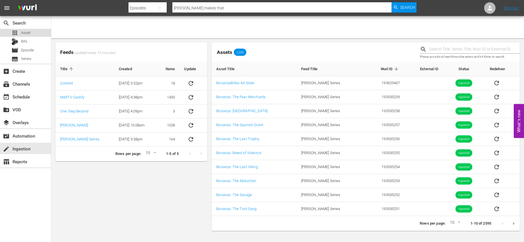
click at [33, 32] on div "apps Asset" at bounding box center [25, 33] width 51 height 8
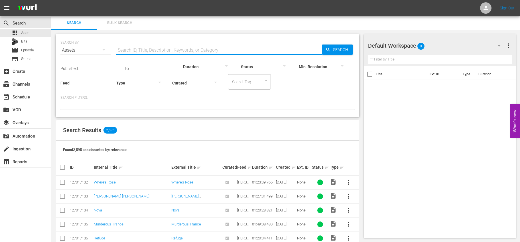
click at [141, 51] on input "text" at bounding box center [219, 50] width 206 height 14
type input "bonanza"
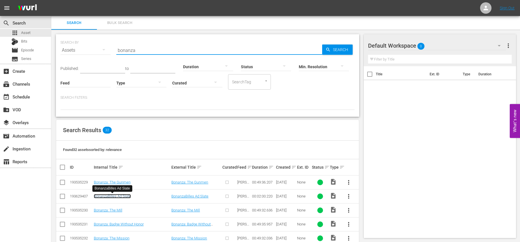
click at [126, 197] on link "BonanzaBilles Ad Slate" at bounding box center [112, 196] width 37 height 4
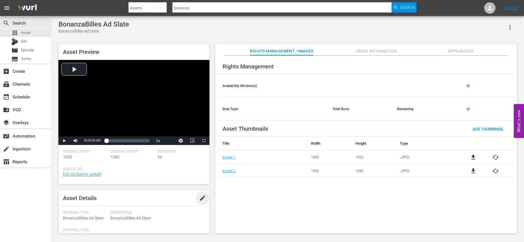
click at [200, 198] on span "edit" at bounding box center [202, 197] width 7 height 7
click at [178, 224] on div "Video" at bounding box center [180, 228] width 44 height 16
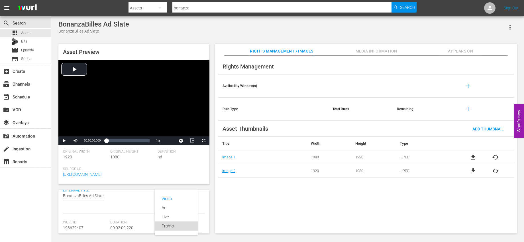
click at [177, 222] on div "Promo" at bounding box center [176, 225] width 29 height 9
click at [178, 222] on div "Promo" at bounding box center [180, 228] width 44 height 16
click at [175, 206] on div "Ad" at bounding box center [176, 206] width 29 height 9
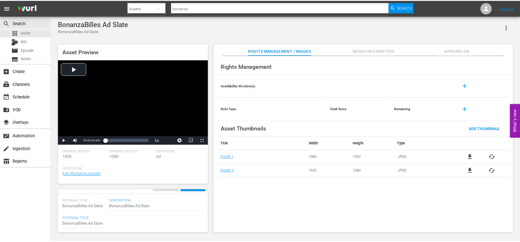
scroll to position [0, 0]
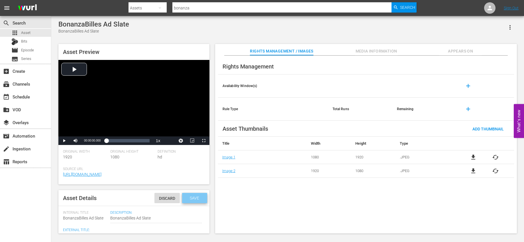
click at [198, 199] on span "Save" at bounding box center [194, 197] width 19 height 5
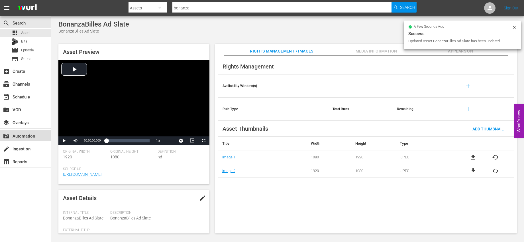
click at [18, 136] on div "movie_filter Automation" at bounding box center [16, 134] width 32 height 5
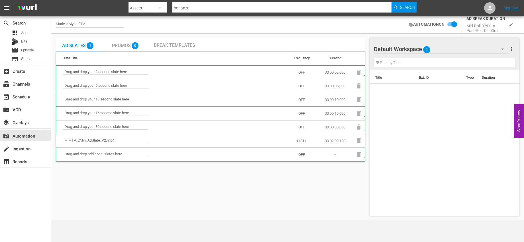
click at [88, 24] on div "Made It Myself TV" at bounding box center [90, 25] width 68 height 6
drag, startPoint x: 88, startPoint y: 24, endPoint x: 33, endPoint y: 19, distance: 54.9
click at [51, 0] on div "search Search apps Asset Bits movie Episode subtitles Series add_box Create sub…" at bounding box center [287, 0] width 473 height 0
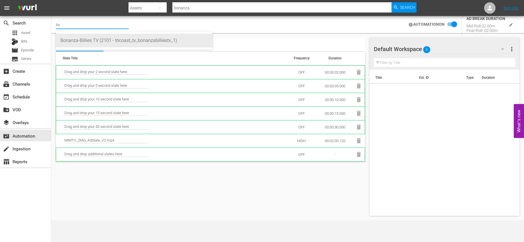
click at [67, 36] on div "Bonanza-Billies TV (2101 - tricoast_tv_bonanzabilliestv_1)" at bounding box center [134, 41] width 148 height 14
type input "Bonanza-Billies TV (2101 - tricoast_tv_bonanzabilliestv_1)"
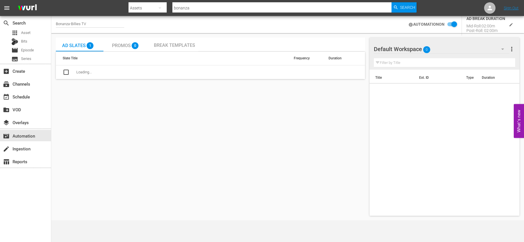
checkbox input "false"
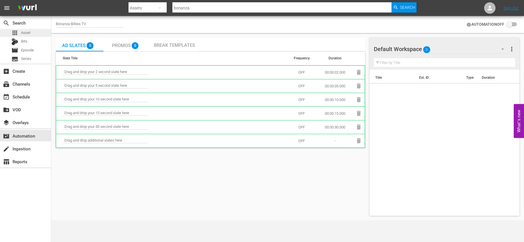
click at [29, 31] on span "Asset" at bounding box center [25, 33] width 9 height 6
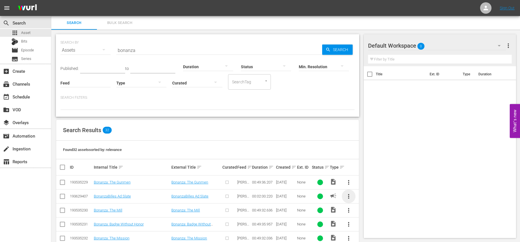
click at [347, 195] on span "more_vert" at bounding box center [348, 196] width 7 height 7
click at [363, 169] on div "Workspace" at bounding box center [387, 166] width 55 height 14
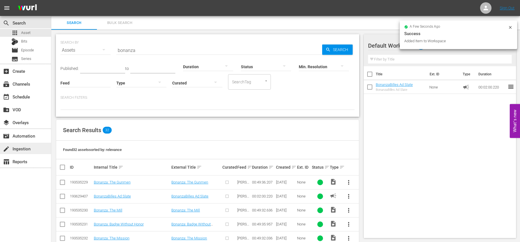
click at [17, 150] on div "create Ingestion" at bounding box center [16, 147] width 32 height 5
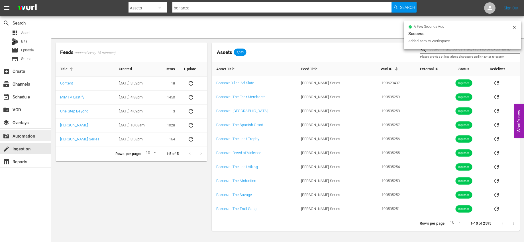
click at [41, 139] on div "movie_filter Automation" at bounding box center [25, 135] width 51 height 11
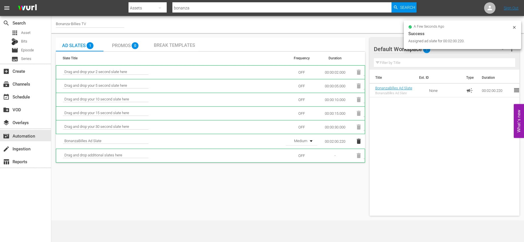
click at [311, 141] on icon "button" at bounding box center [311, 140] width 7 height 7
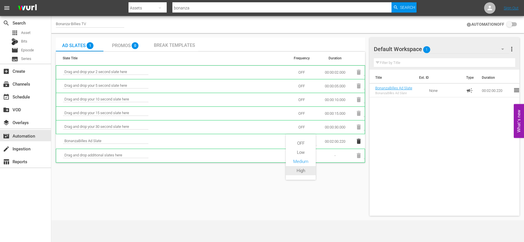
click at [302, 171] on div "High" at bounding box center [301, 170] width 30 height 9
click at [337, 191] on div "Ad Slates 1 Promos 0 Break Templates Slate Title Frequency Duration Drag and dr…" at bounding box center [210, 127] width 309 height 178
click at [132, 46] on span "0" at bounding box center [135, 45] width 7 height 7
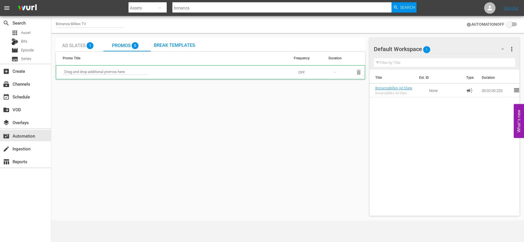
click at [167, 42] on span "Break Templates" at bounding box center [174, 44] width 41 height 5
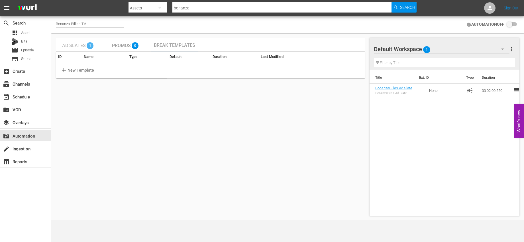
click at [84, 45] on span "Ad Slates" at bounding box center [74, 45] width 24 height 5
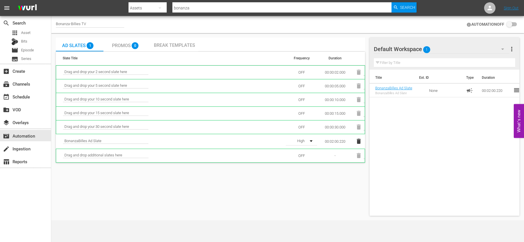
click at [92, 21] on div "Bonanza-Billies TV" at bounding box center [90, 24] width 68 height 14
click at [90, 22] on div "Bonanza-Billies TV" at bounding box center [90, 25] width 68 height 6
drag, startPoint x: 89, startPoint y: 23, endPoint x: 43, endPoint y: 19, distance: 46.3
click at [51, 0] on div "search Search apps Asset Bits movie Episode subtitles Series add_box Create sub…" at bounding box center [287, 0] width 473 height 0
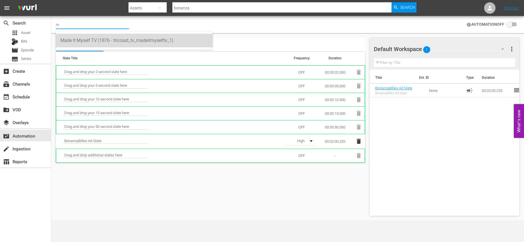
click at [80, 42] on div "Made It Myself TV (1876 - tricoast_tv_madeitmyselftv_1)" at bounding box center [134, 41] width 148 height 14
type input "Made It Myself TV (1876 - tricoast_tv_madeitmyselftv_1)"
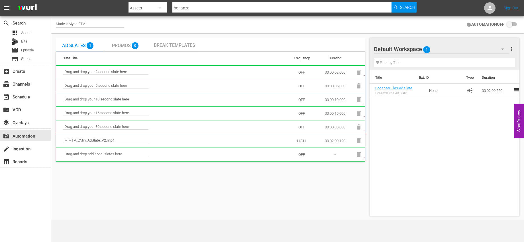
checkbox input "true"
click at [96, 22] on div "Made It Myself TV" at bounding box center [90, 25] width 68 height 6
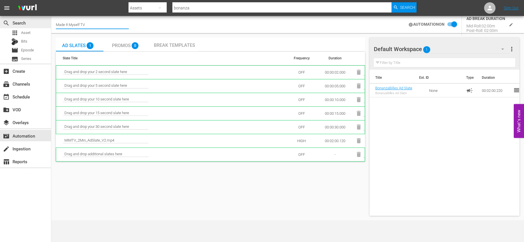
drag, startPoint x: 94, startPoint y: 23, endPoint x: 43, endPoint y: 19, distance: 51.4
click at [51, 0] on div "search Search apps Asset Bits movie Episode subtitles Series add_box Create sub…" at bounding box center [287, 0] width 473 height 0
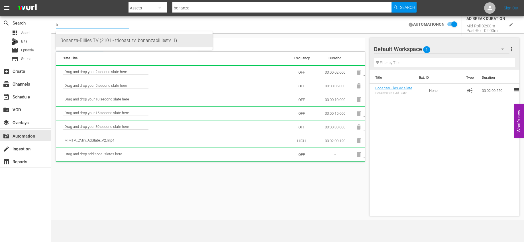
click at [68, 34] on div "Bonanza-Billies TV (2101 - tricoast_tv_bonanzabilliestv_1)" at bounding box center [134, 41] width 148 height 14
type input "Bonanza-Billies TV (2101 - tricoast_tv_bonanzabilliestv_1)"
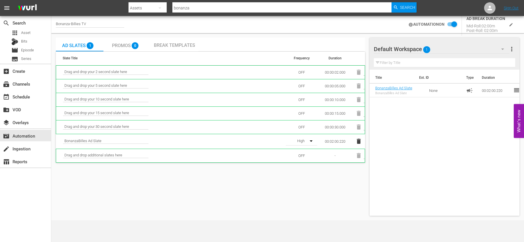
checkbox input "false"
click at [39, 35] on div "apps Asset" at bounding box center [25, 33] width 51 height 8
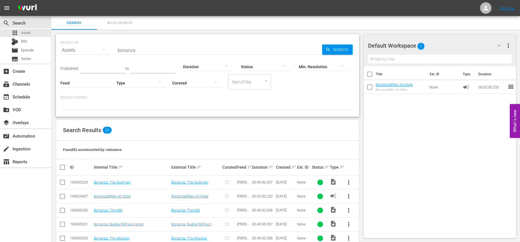
click at [372, 74] on input "checkbox" at bounding box center [370, 75] width 12 height 12
checkbox input "true"
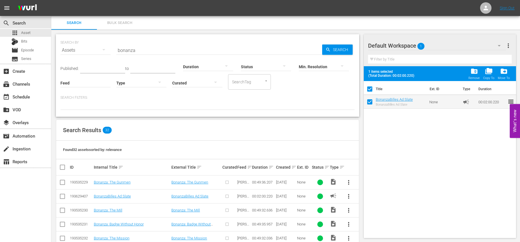
click at [475, 70] on span "folder_delete" at bounding box center [474, 71] width 8 height 8
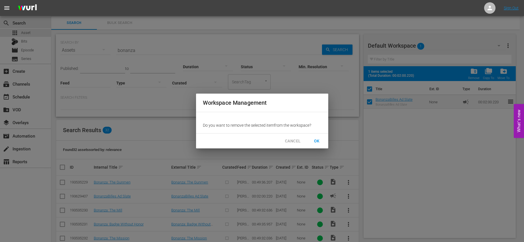
click at [321, 137] on span "OK" at bounding box center [316, 140] width 9 height 7
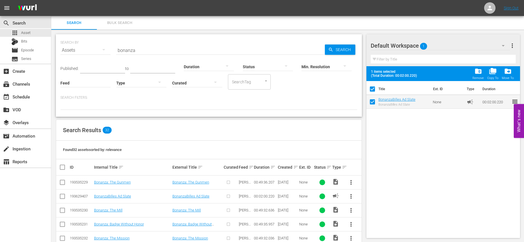
checkbox input "false"
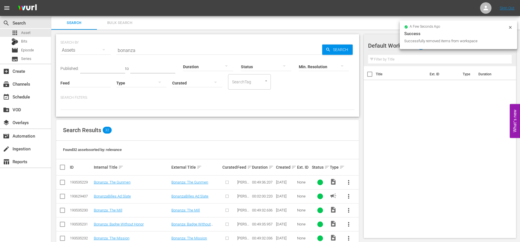
click at [62, 166] on input "checkbox" at bounding box center [64, 167] width 11 height 7
checkbox input "true"
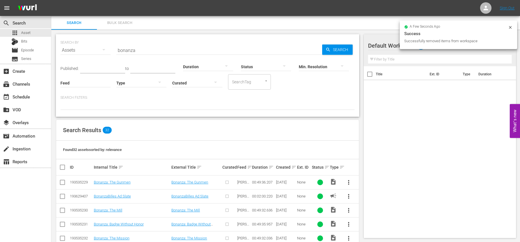
checkbox input "true"
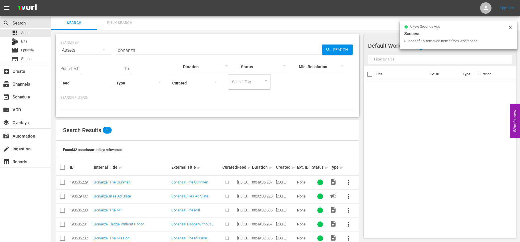
checkbox input "true"
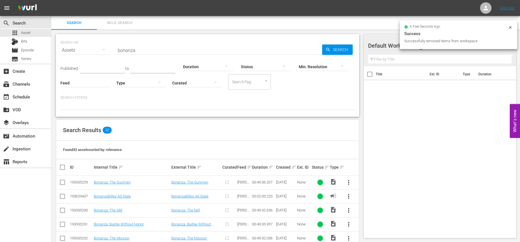
checkbox input "true"
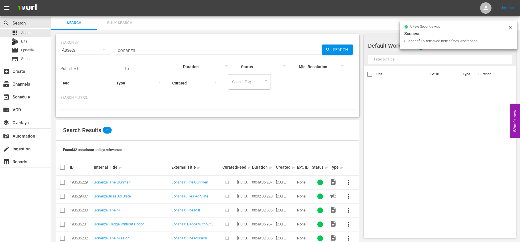
checkbox input "true"
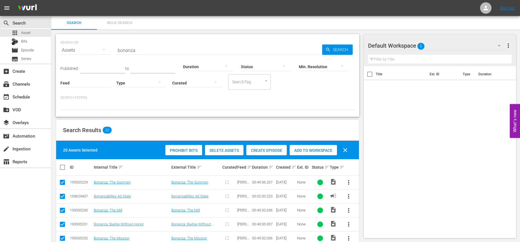
click at [62, 164] on input "checkbox" at bounding box center [64, 167] width 11 height 7
checkbox input "true"
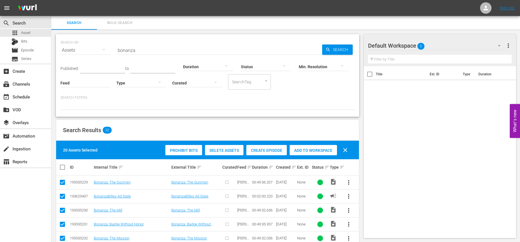
checkbox input "true"
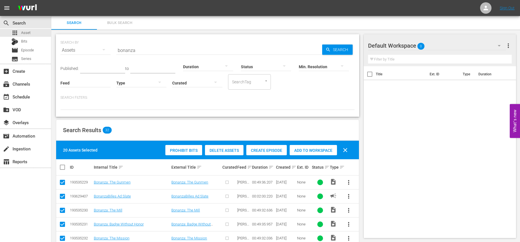
checkbox input "true"
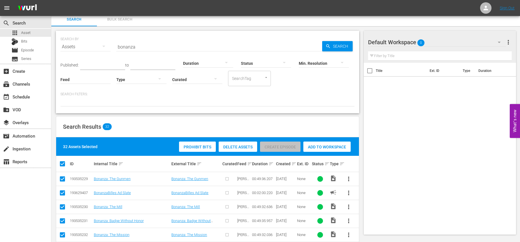
scroll to position [9, 0]
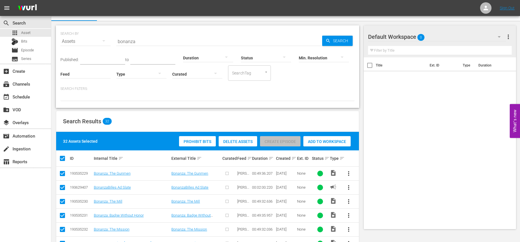
click at [64, 189] on input "checkbox" at bounding box center [62, 188] width 7 height 7
checkbox input "false"
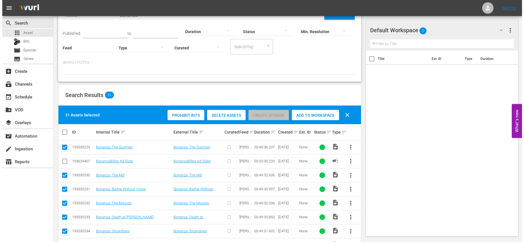
scroll to position [0, 0]
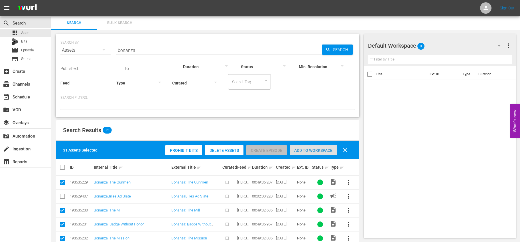
click at [313, 148] on span "Add to Workspace" at bounding box center [312, 150] width 47 height 5
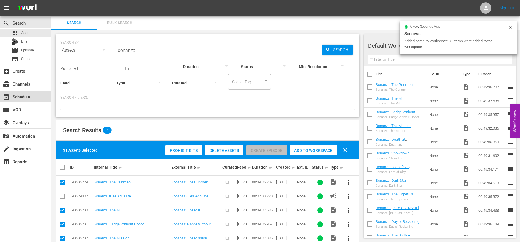
click at [34, 97] on div "event_available Schedule" at bounding box center [25, 96] width 51 height 11
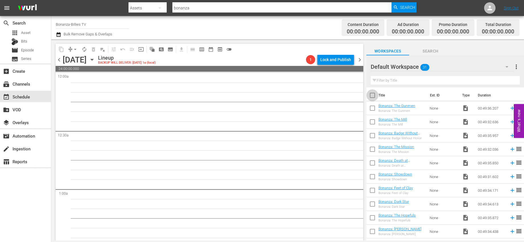
click at [373, 95] on input "checkbox" at bounding box center [372, 96] width 12 height 12
checkbox input "true"
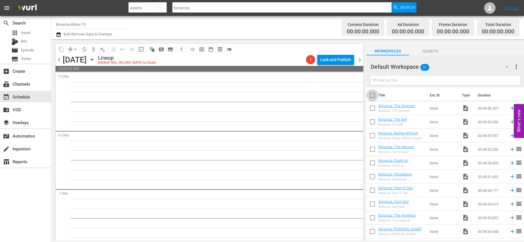
checkbox input "true"
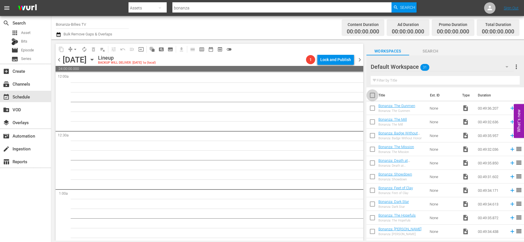
checkbox input "true"
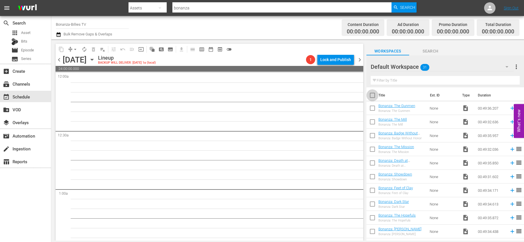
checkbox input "true"
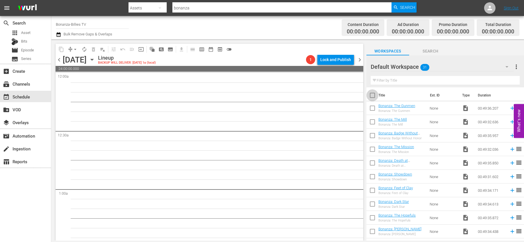
checkbox input "true"
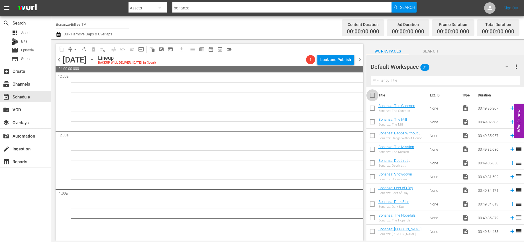
checkbox input "true"
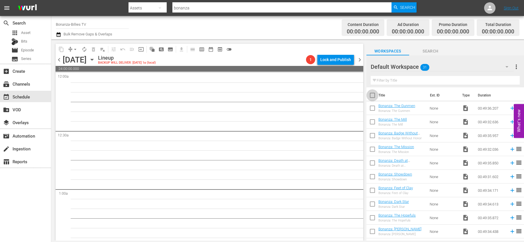
checkbox input "true"
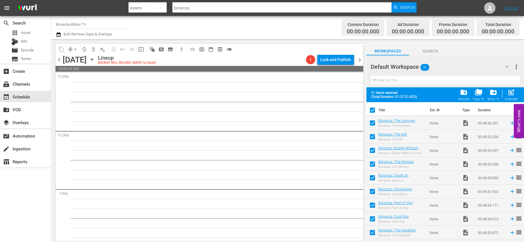
click at [373, 111] on input "checkbox" at bounding box center [372, 111] width 12 height 12
checkbox input "false"
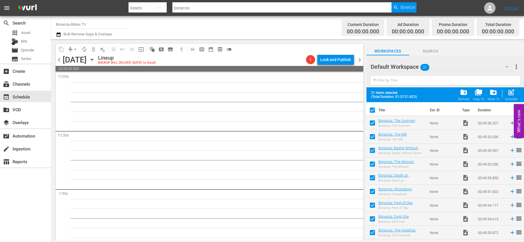
checkbox input "false"
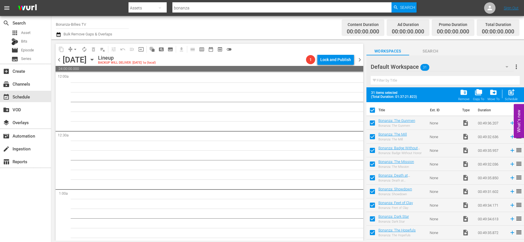
checkbox input "false"
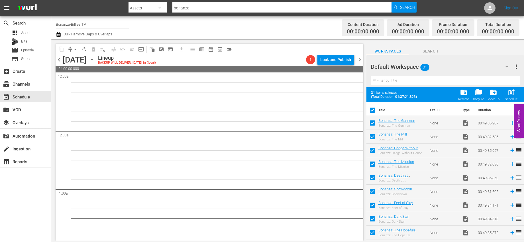
checkbox input "false"
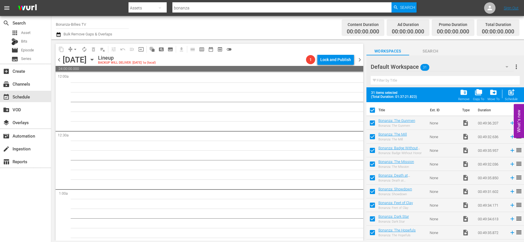
checkbox input "false"
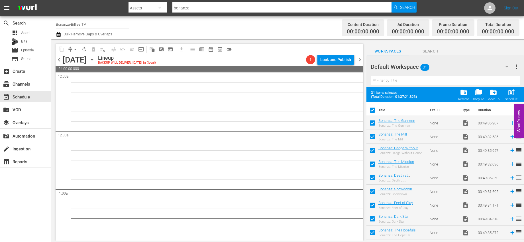
checkbox input "false"
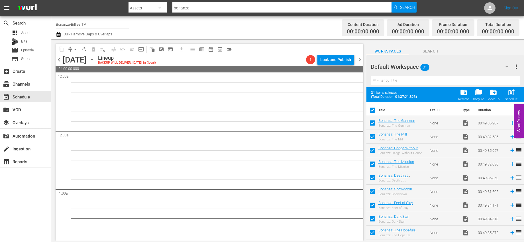
checkbox input "false"
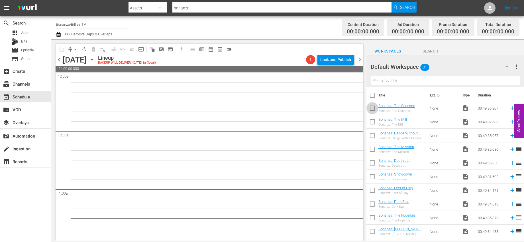
click at [371, 109] on input "checkbox" at bounding box center [372, 109] width 12 height 12
checkbox input "true"
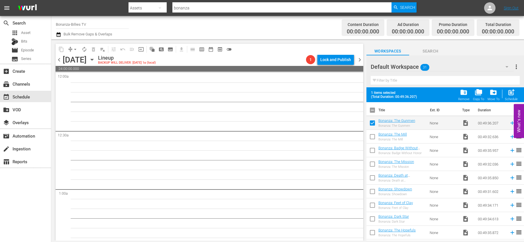
click at [371, 110] on input "checkbox" at bounding box center [372, 111] width 12 height 12
checkbox input "true"
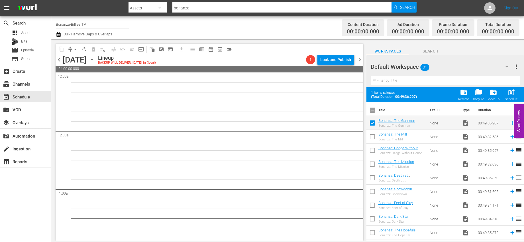
checkbox input "true"
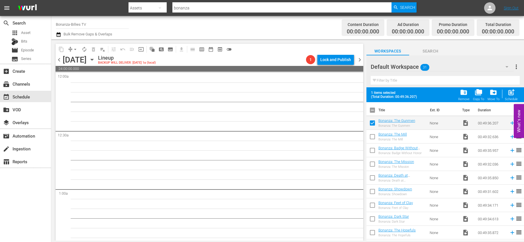
checkbox input "true"
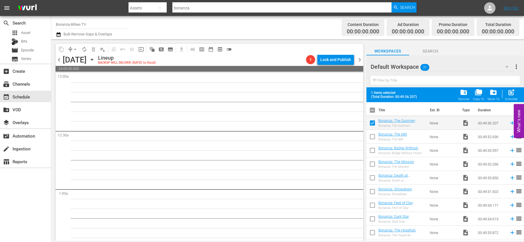
checkbox input "true"
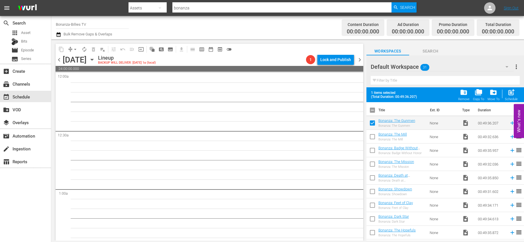
checkbox input "true"
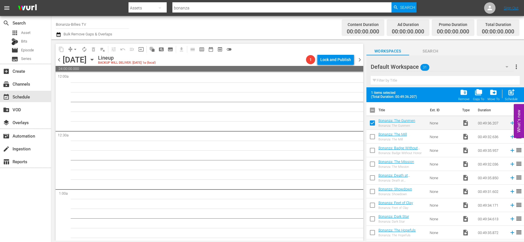
checkbox input "true"
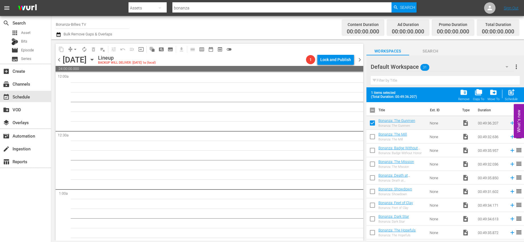
checkbox input "true"
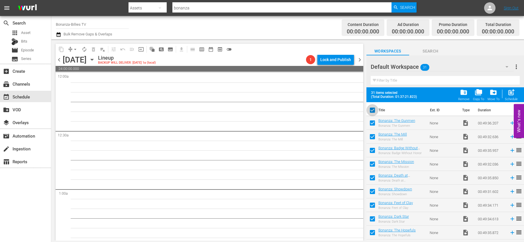
click at [371, 110] on input "checkbox" at bounding box center [372, 111] width 12 height 12
checkbox input "false"
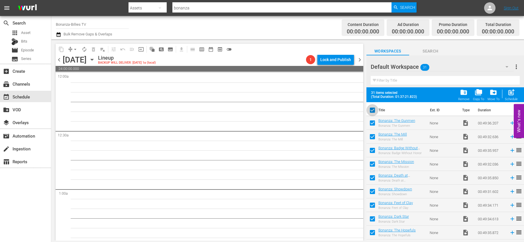
checkbox input "false"
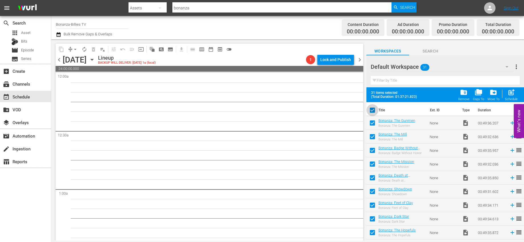
checkbox input "false"
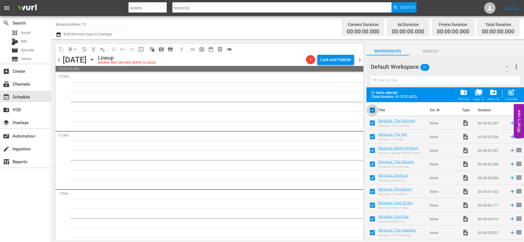
checkbox input "false"
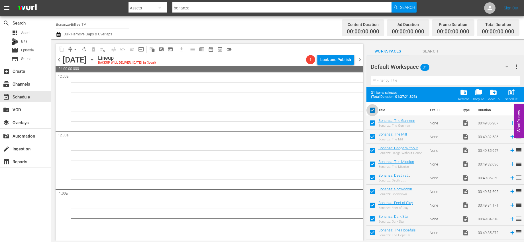
checkbox input "false"
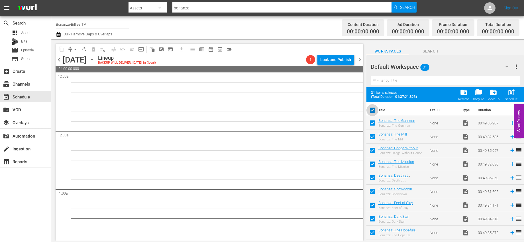
checkbox input "false"
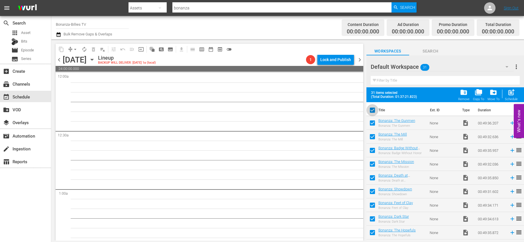
checkbox input "false"
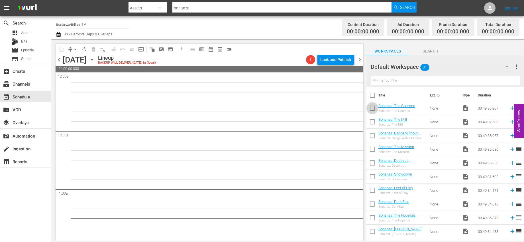
click at [372, 110] on input "checkbox" at bounding box center [372, 109] width 12 height 12
checkbox input "true"
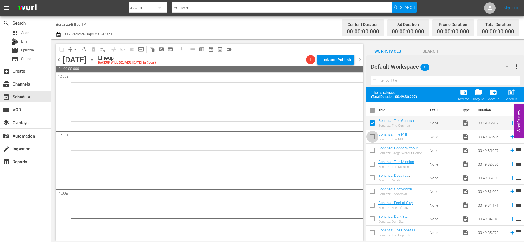
click at [372, 136] on input "checkbox" at bounding box center [372, 138] width 12 height 12
checkbox input "true"
click at [375, 150] on input "checkbox" at bounding box center [372, 151] width 12 height 12
checkbox input "true"
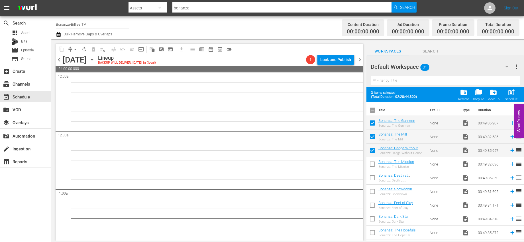
click at [372, 111] on input "checkbox" at bounding box center [372, 111] width 12 height 12
checkbox input "true"
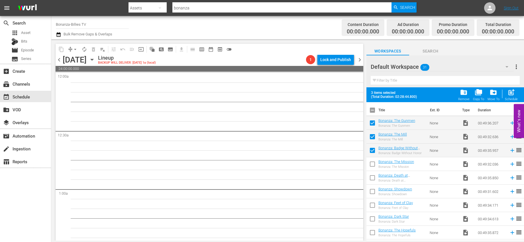
checkbox input "true"
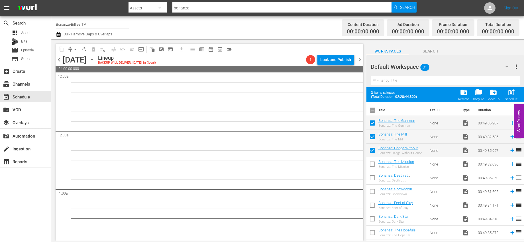
checkbox input "true"
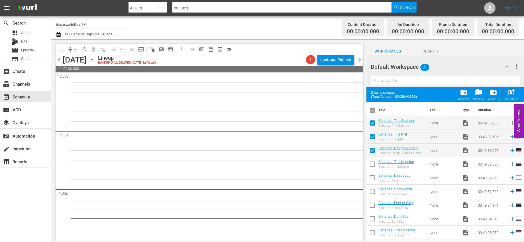
checkbox input "true"
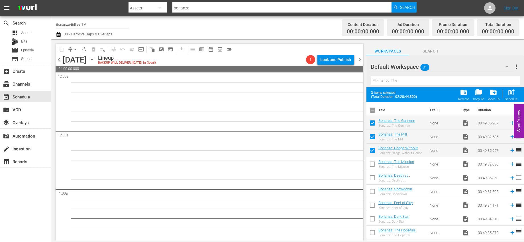
checkbox input "true"
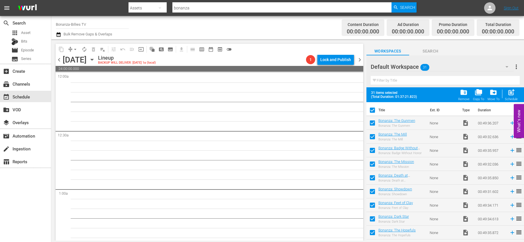
click at [373, 110] on input "checkbox" at bounding box center [372, 111] width 12 height 12
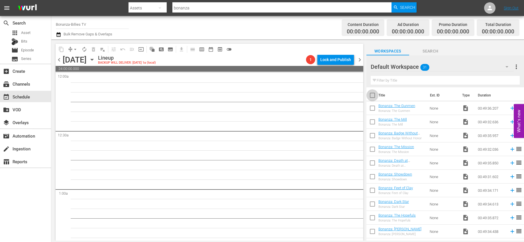
click at [374, 98] on input "checkbox" at bounding box center [372, 96] width 12 height 12
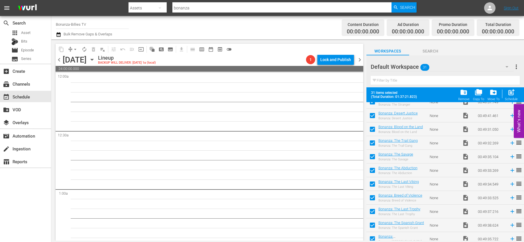
scroll to position [299, 0]
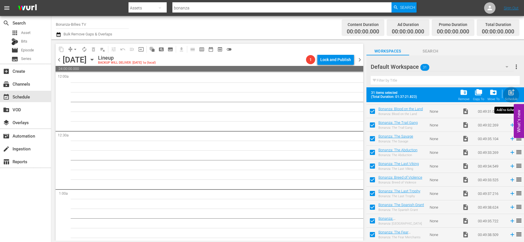
click at [509, 92] on span "post_add" at bounding box center [511, 92] width 8 height 8
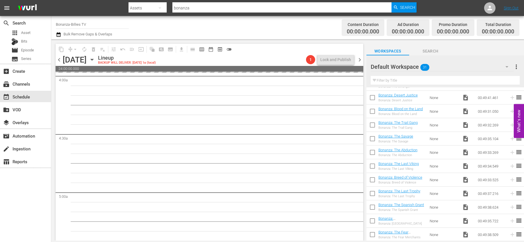
scroll to position [0, 0]
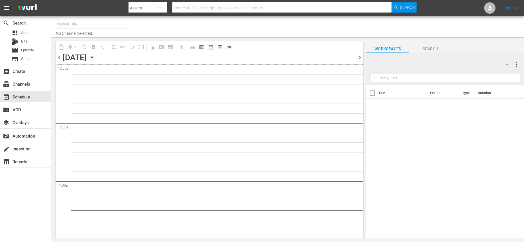
type input "Bonanza-Billies TV (2101)"
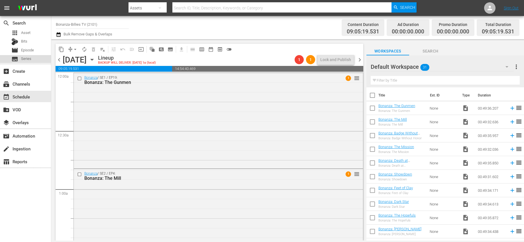
click at [34, 57] on div "subtitles Series" at bounding box center [25, 59] width 51 height 8
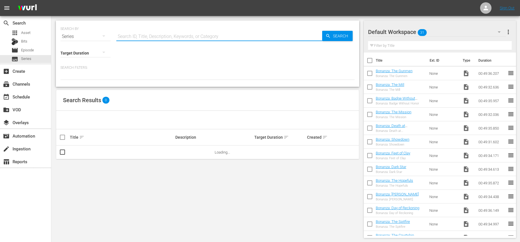
click at [158, 36] on input "text" at bounding box center [219, 37] width 206 height 14
type input "bonanza"
click at [79, 152] on link "Bonanza" at bounding box center [77, 152] width 14 height 4
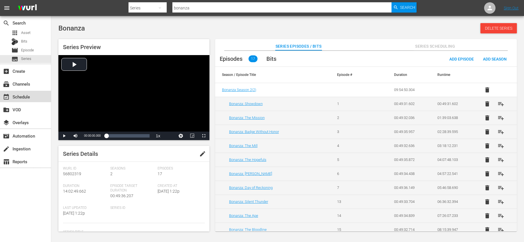
click at [24, 97] on div "event_available Schedule" at bounding box center [16, 95] width 32 height 5
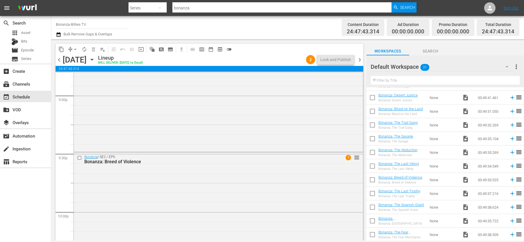
scroll to position [2265, 0]
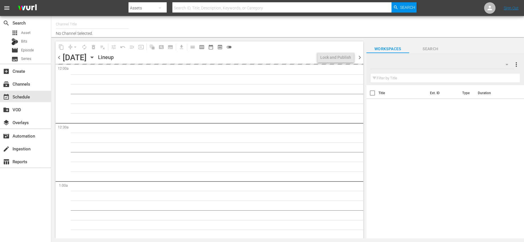
type input "Bonanza-Billies TV (2101)"
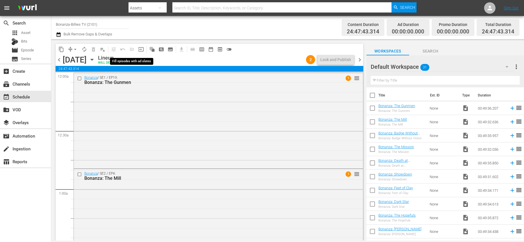
click at [132, 48] on span "menu_open" at bounding box center [131, 49] width 9 height 9
click at [119, 79] on div "Bonanza: The Gunmen" at bounding box center [207, 81] width 247 height 5
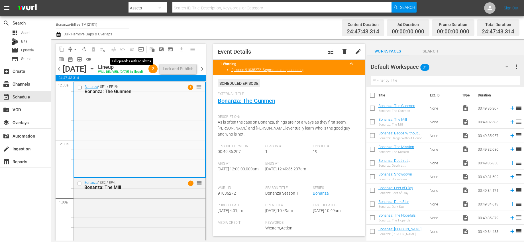
click at [131, 48] on span "menu_open" at bounding box center [131, 49] width 9 height 9
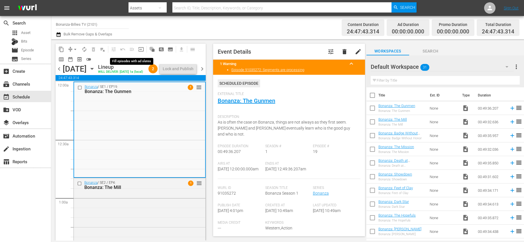
click at [131, 48] on span "menu_open" at bounding box center [131, 49] width 9 height 9
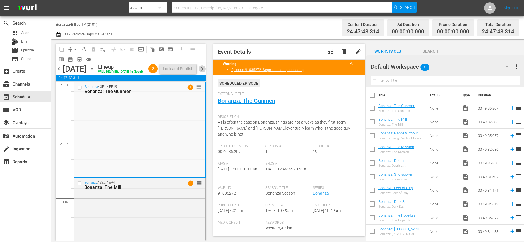
click at [202, 72] on span "chevron_right" at bounding box center [202, 68] width 7 height 7
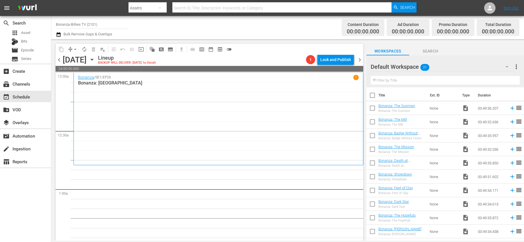
click at [374, 108] on input "checkbox" at bounding box center [372, 109] width 12 height 12
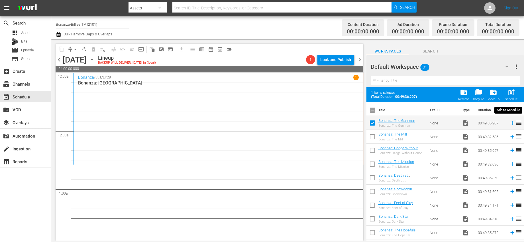
click at [512, 94] on span "post_add" at bounding box center [511, 92] width 8 height 8
checkbox input "false"
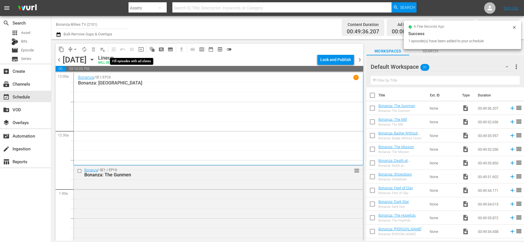
click at [132, 49] on span "menu_open" at bounding box center [131, 49] width 9 height 9
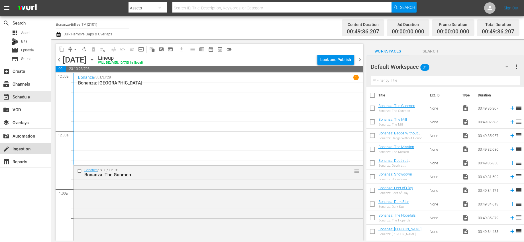
click at [22, 148] on div "create Ingestion" at bounding box center [16, 147] width 32 height 5
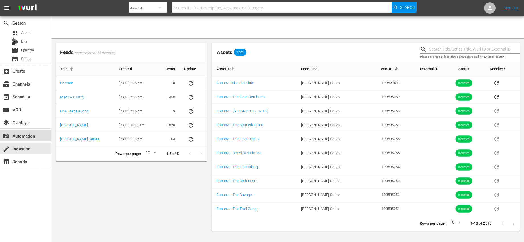
click at [22, 137] on div "movie_filter Automation" at bounding box center [16, 134] width 32 height 5
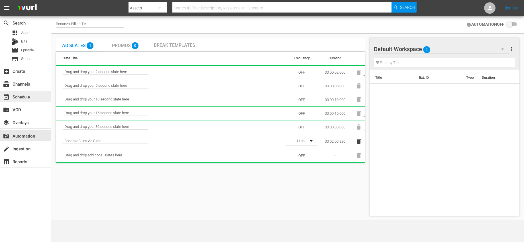
click at [22, 96] on div "event_available Schedule" at bounding box center [16, 95] width 32 height 5
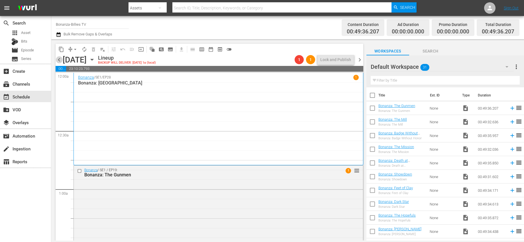
click at [61, 59] on span "chevron_left" at bounding box center [59, 59] width 7 height 7
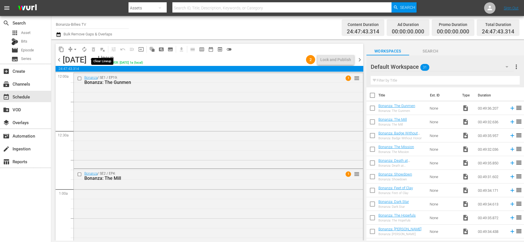
click at [101, 51] on span "playlist_remove_outlined" at bounding box center [103, 49] width 6 height 6
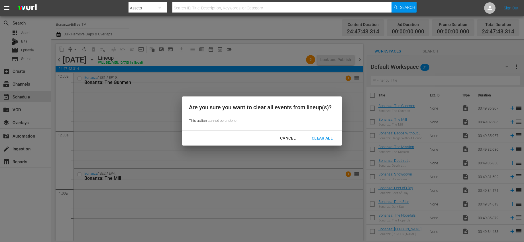
click at [311, 135] on div "Clear All" at bounding box center [322, 137] width 30 height 7
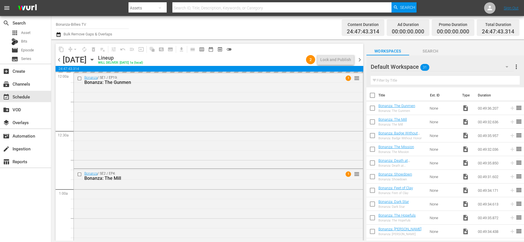
click at [360, 61] on span "chevron_right" at bounding box center [359, 59] width 7 height 7
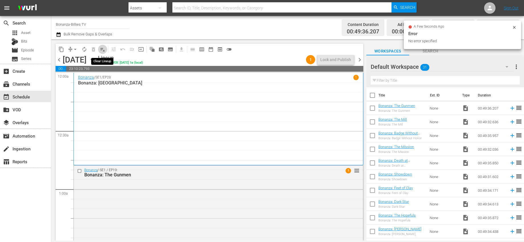
click at [103, 49] on span "playlist_remove_outlined" at bounding box center [103, 49] width 6 height 6
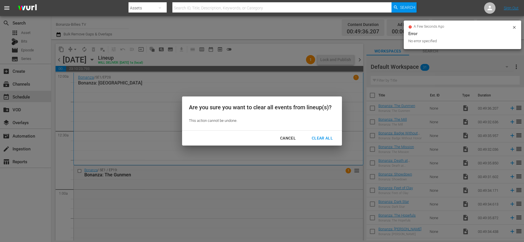
click at [315, 136] on div "Clear All" at bounding box center [322, 137] width 30 height 7
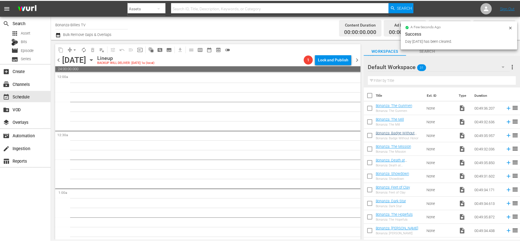
scroll to position [284, 0]
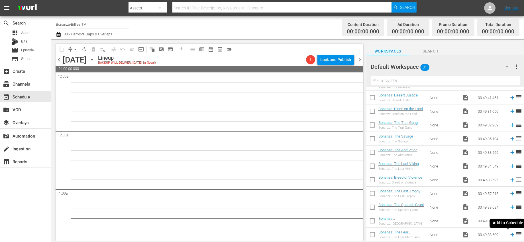
click at [509, 236] on icon at bounding box center [512, 234] width 6 height 6
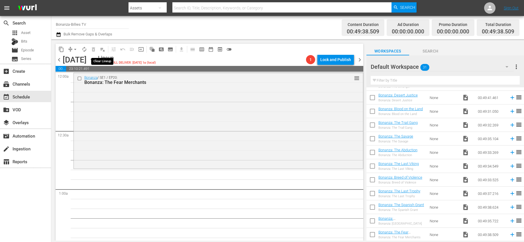
click at [102, 46] on span "playlist_remove_outlined" at bounding box center [103, 49] width 6 height 6
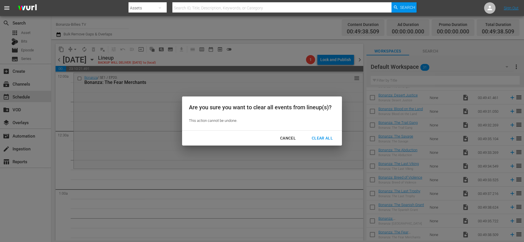
click at [312, 139] on div "Clear All" at bounding box center [322, 137] width 30 height 7
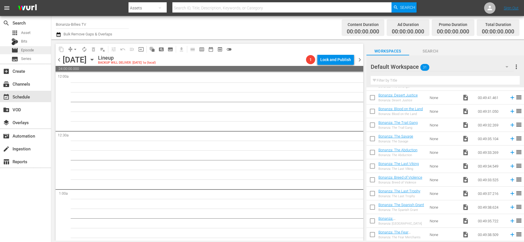
click at [30, 49] on span "Episode" at bounding box center [27, 50] width 13 height 6
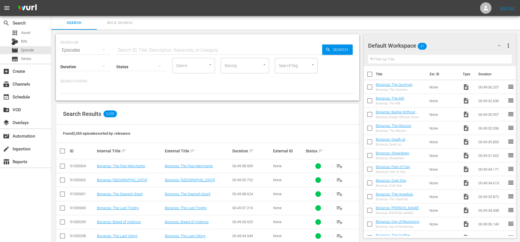
click at [146, 50] on input "text" at bounding box center [219, 50] width 206 height 14
type input "bonanza"
click at [326, 50] on icon "button" at bounding box center [327, 49] width 5 height 5
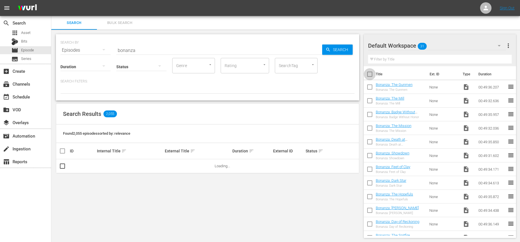
click at [371, 72] on input "checkbox" at bounding box center [370, 75] width 12 height 12
checkbox input "true"
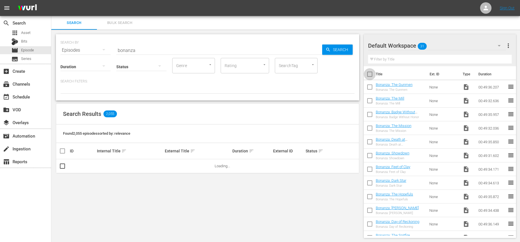
checkbox input "true"
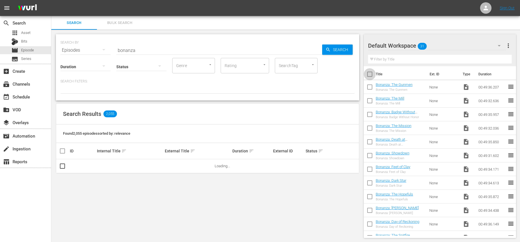
checkbox input "true"
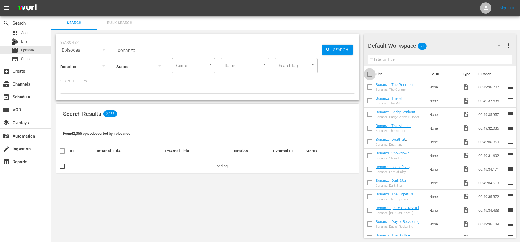
checkbox input "true"
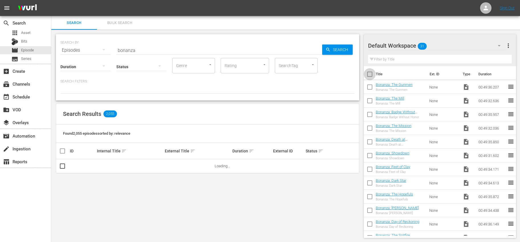
checkbox input "true"
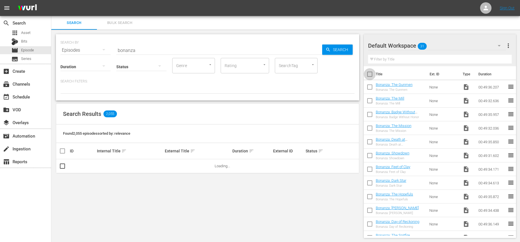
checkbox input "true"
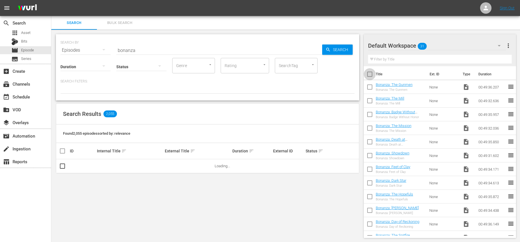
checkbox input "true"
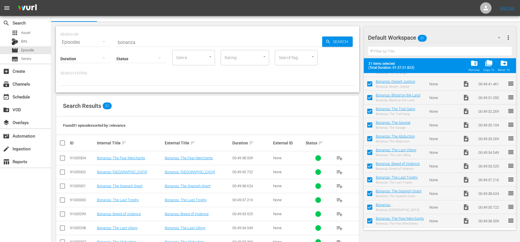
scroll to position [13, 0]
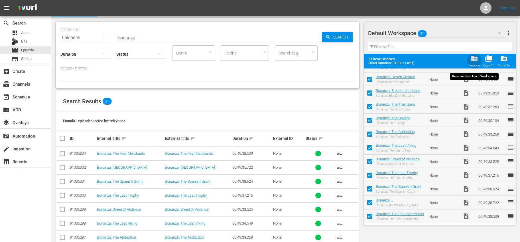
click at [473, 62] on div "folder_delete Remove" at bounding box center [473, 61] width 11 height 13
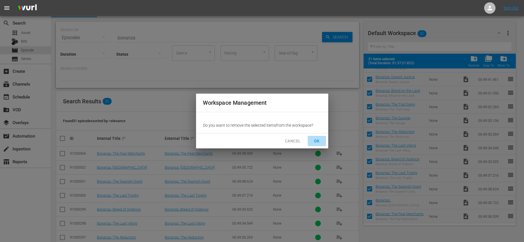
click at [320, 137] on button "OK" at bounding box center [317, 141] width 18 height 11
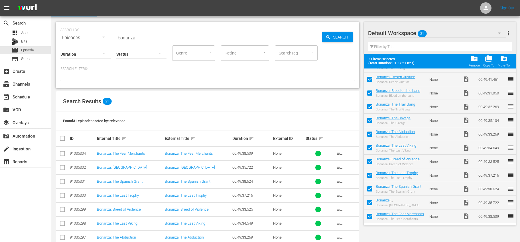
checkbox input "false"
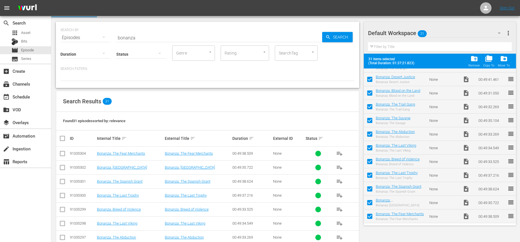
checkbox input "false"
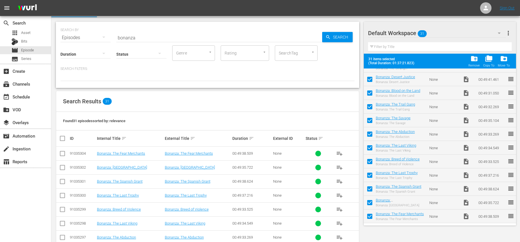
checkbox input "false"
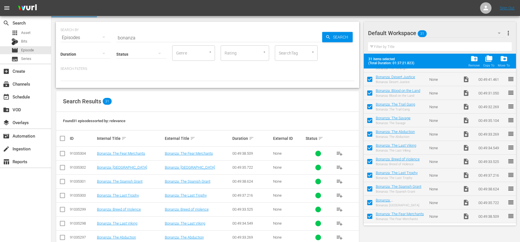
checkbox input "false"
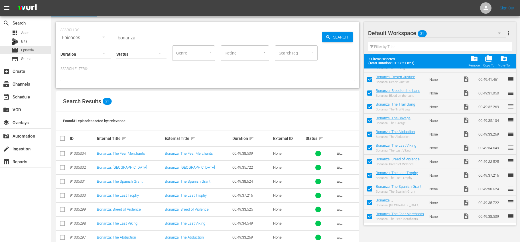
checkbox input "false"
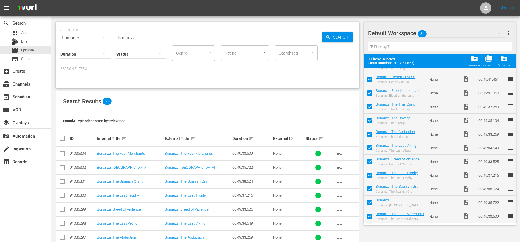
checkbox input "false"
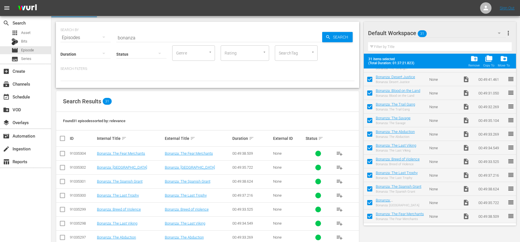
checkbox input "false"
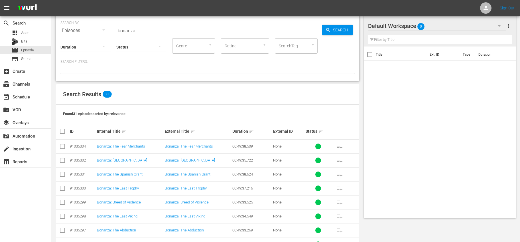
scroll to position [0, 0]
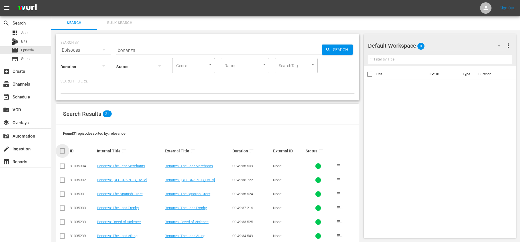
click at [63, 148] on input "checkbox" at bounding box center [64, 150] width 11 height 7
checkbox input "true"
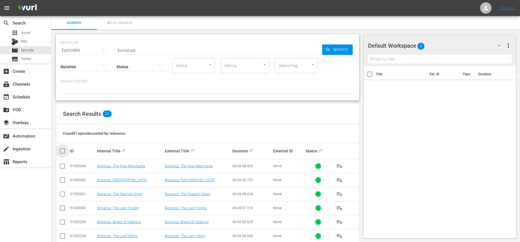
checkbox input "true"
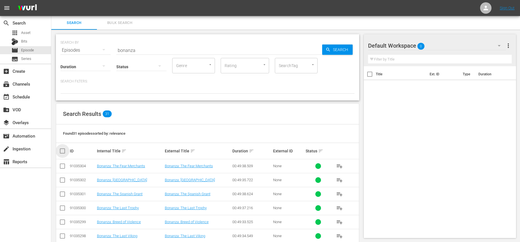
checkbox input "true"
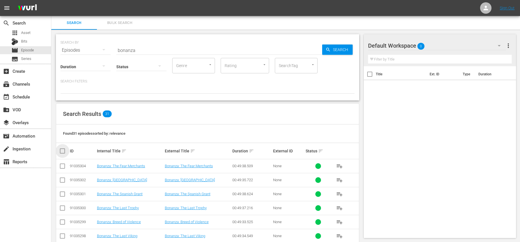
checkbox input "true"
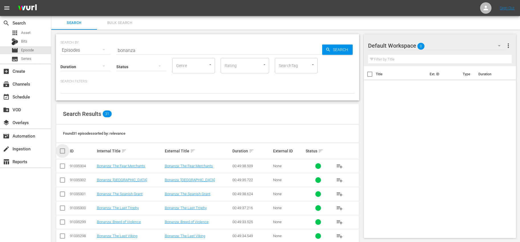
checkbox input "true"
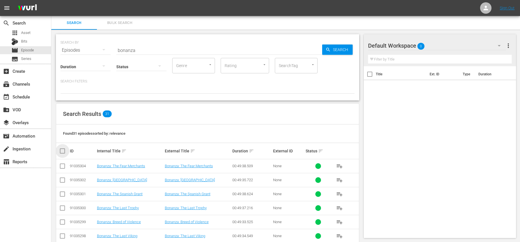
checkbox input "true"
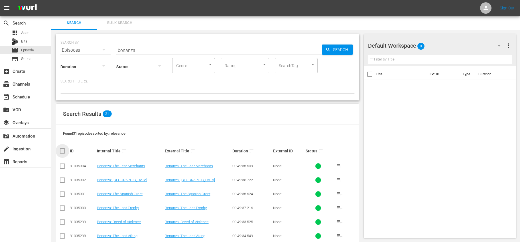
checkbox input "true"
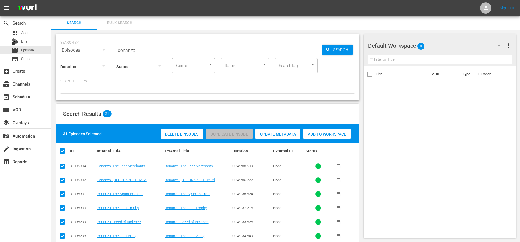
click at [64, 149] on input "checkbox" at bounding box center [64, 150] width 11 height 7
checkbox input "false"
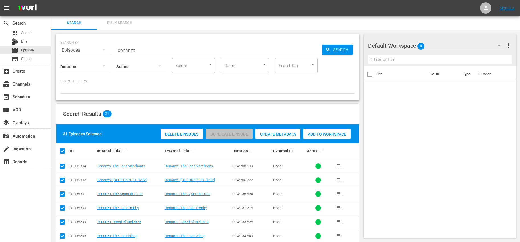
checkbox input "false"
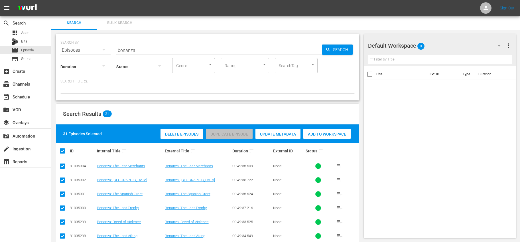
checkbox input "false"
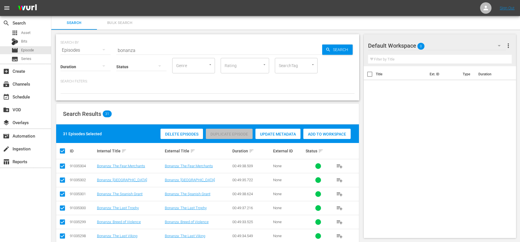
checkbox input "false"
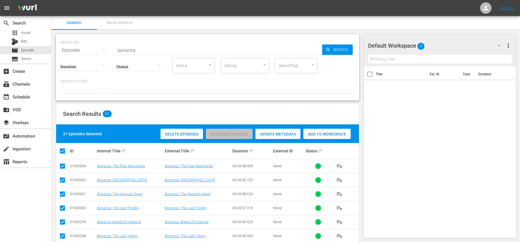
checkbox input "false"
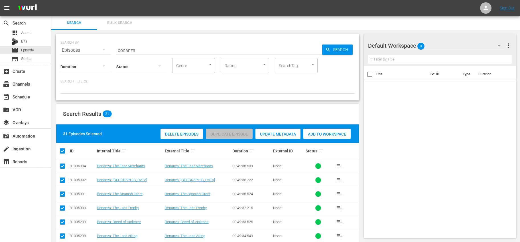
checkbox input "false"
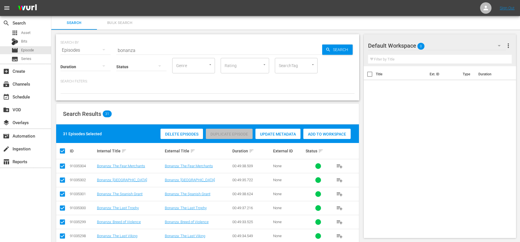
checkbox input "false"
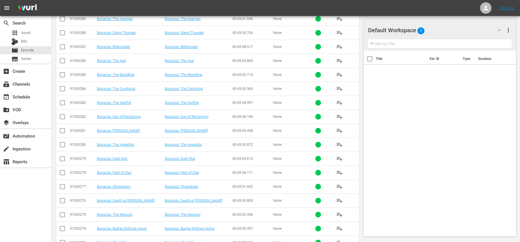
scroll to position [360, 0]
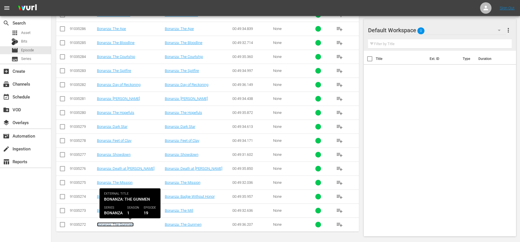
click at [119, 223] on link "Bonanza: The Gunmen" at bounding box center [115, 224] width 37 height 4
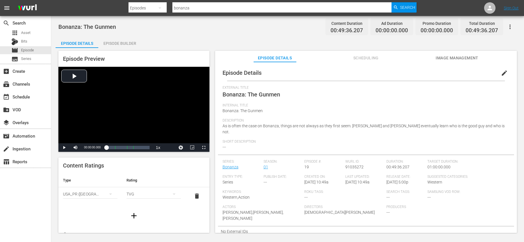
click at [124, 41] on div "Episode Builder" at bounding box center [119, 43] width 43 height 14
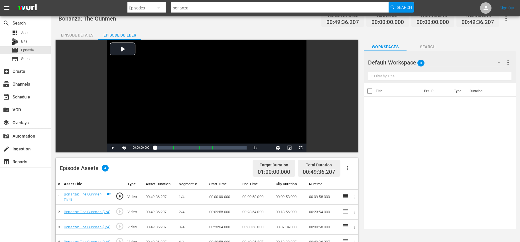
scroll to position [13, 0]
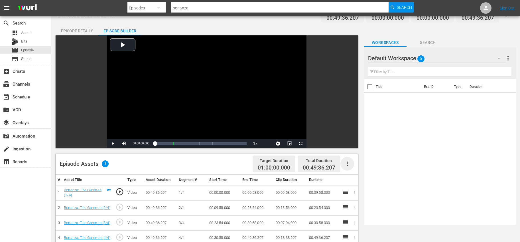
click at [348, 161] on icon "button" at bounding box center [347, 163] width 7 height 7
click at [352, 168] on div "Fill with Ads" at bounding box center [364, 166] width 39 height 14
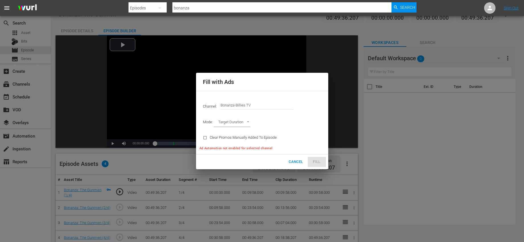
click at [233, 123] on body "menu Search By Episodes Search ID, Title, Description, Keywords, or Category bo…" at bounding box center [262, 108] width 524 height 242
click at [235, 130] on li "Ad Break Duration" at bounding box center [235, 131] width 42 height 9
type input "AD_BREAK_DURATION"
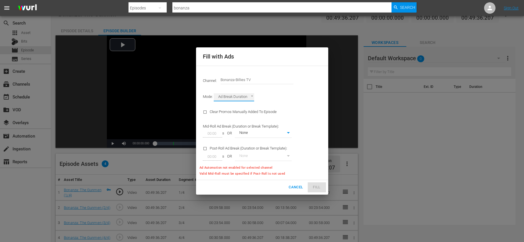
type input "0"
click at [295, 187] on span "Cancel" at bounding box center [296, 187] width 14 height 7
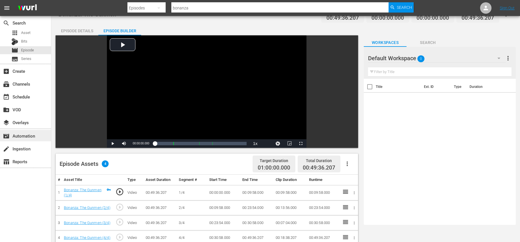
click at [44, 138] on div "movie_filter Automation" at bounding box center [25, 135] width 51 height 11
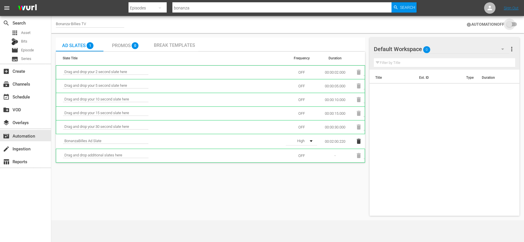
click at [506, 24] on input "checkbox" at bounding box center [510, 24] width 13 height 7
checkbox input "false"
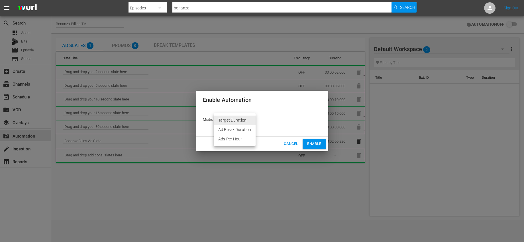
click at [246, 119] on body "menu Search By Episodes Search ID, Title, Description, Keywords, or Category bo…" at bounding box center [262, 121] width 524 height 242
click at [240, 128] on li "Ad Break Duration" at bounding box center [235, 129] width 42 height 9
type input "AD_BREAK_DURATION"
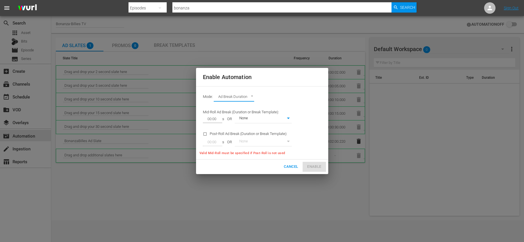
click at [252, 118] on body "menu Search By Episodes Search ID, Title, Description, Keywords, or Category bo…" at bounding box center [262, 121] width 524 height 242
click at [252, 118] on li "None" at bounding box center [262, 118] width 57 height 9
click at [205, 134] on input "checkbox" at bounding box center [206, 135] width 7 height 8
checkbox input "true"
click at [230, 94] on body "menu Search By Episodes Search ID, Title, Description, Keywords, or Category bo…" at bounding box center [262, 121] width 524 height 242
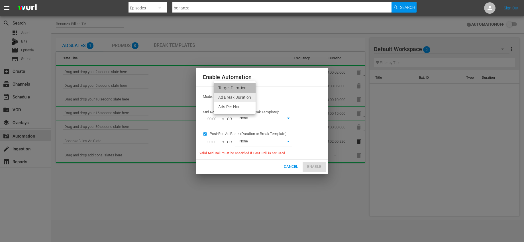
click at [238, 89] on li "Target Duration" at bounding box center [235, 87] width 42 height 9
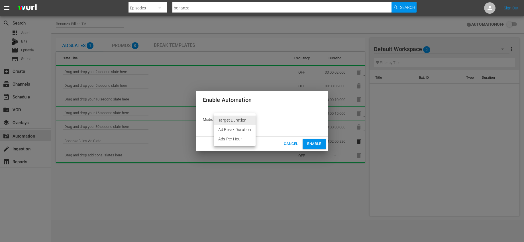
click at [234, 116] on body "menu Search By Episodes Search ID, Title, Description, Keywords, or Category bo…" at bounding box center [262, 121] width 524 height 242
click at [234, 128] on li "Ad Break Duration" at bounding box center [235, 129] width 42 height 9
type input "AD_BREAK_DURATION"
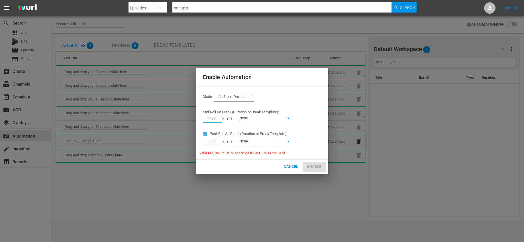
click at [211, 119] on input "00:00" at bounding box center [211, 119] width 17 height 8
click at [208, 119] on input "00:00" at bounding box center [211, 119] width 17 height 8
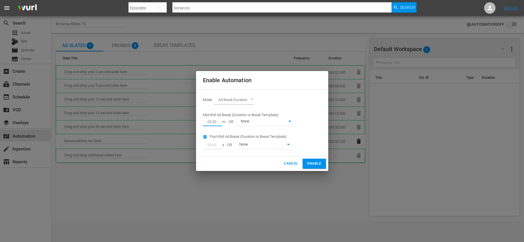
type input "02:00"
click at [309, 162] on span "Enable" at bounding box center [314, 163] width 14 height 7
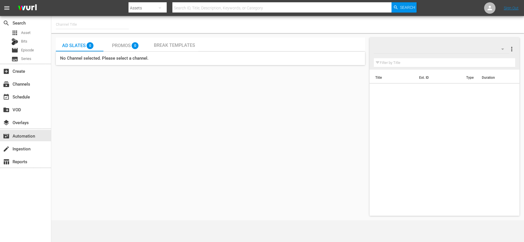
type input "Bonanza-Billies TV (2101)"
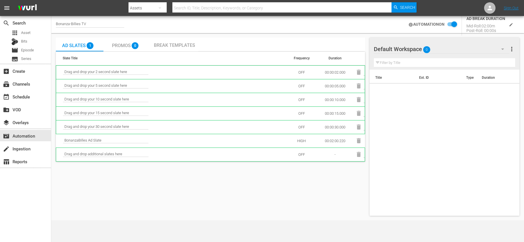
click at [513, 25] on button "edit" at bounding box center [511, 25] width 12 height 12
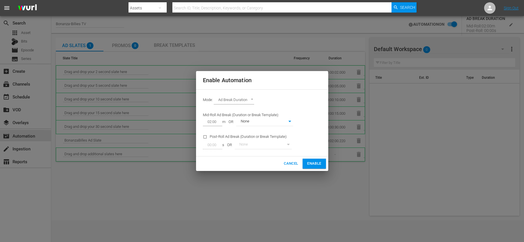
click at [204, 137] on input "checkbox" at bounding box center [206, 138] width 7 height 8
checkbox input "true"
click at [251, 147] on body "menu Search By Assets Search ID, Title, Description, Keywords, or Category Sear…" at bounding box center [262, 121] width 524 height 242
click at [251, 147] on li "None" at bounding box center [262, 144] width 57 height 9
click at [211, 145] on input "00:00" at bounding box center [211, 145] width 17 height 8
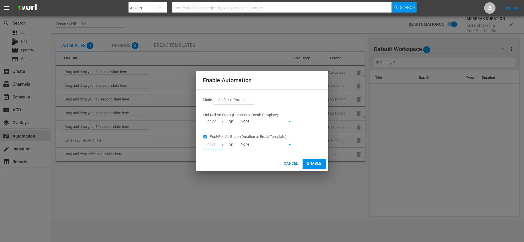
type input "02:00"
click at [302, 154] on div "Mode: Ad Break Duration AD_BREAK_DURATION Mid-Roll Ad Break (Duration or Break …" at bounding box center [262, 122] width 132 height 67
click at [317, 161] on span "Enable" at bounding box center [314, 163] width 14 height 7
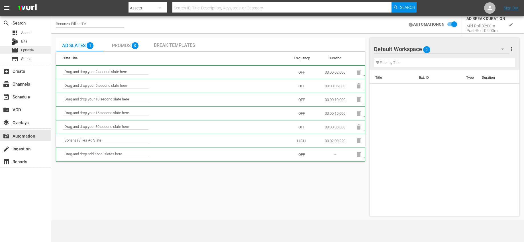
click at [34, 53] on div "movie Episode" at bounding box center [25, 50] width 51 height 8
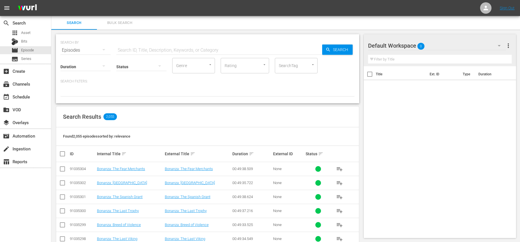
click at [152, 53] on div "Status" at bounding box center [141, 63] width 50 height 21
click at [152, 51] on input "text" at bounding box center [219, 50] width 206 height 14
type input "bonanza"
click at [63, 151] on input "checkbox" at bounding box center [64, 153] width 11 height 7
checkbox input "true"
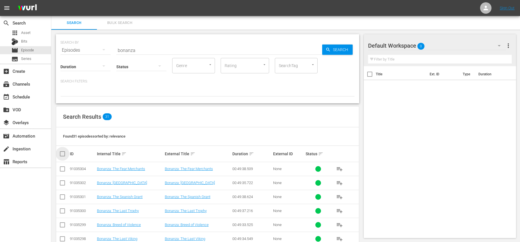
checkbox input "true"
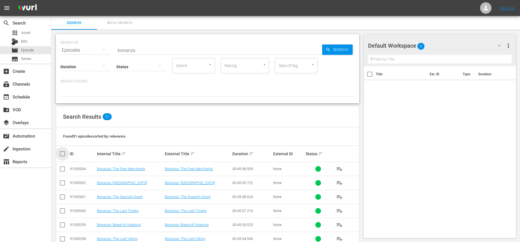
checkbox input "true"
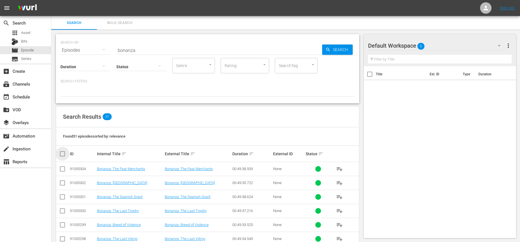
checkbox input "true"
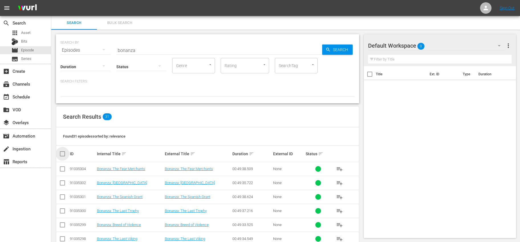
checkbox input "true"
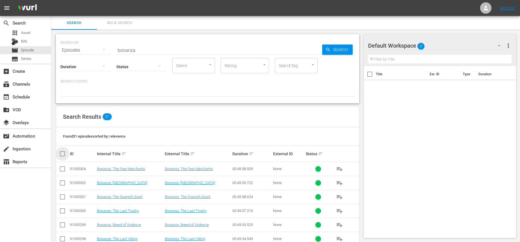
checkbox input "true"
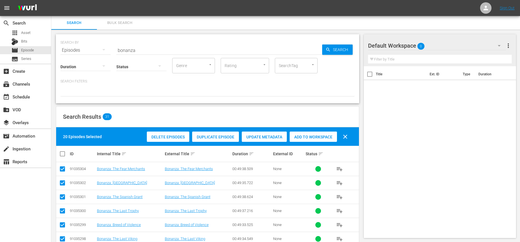
click at [64, 151] on input "checkbox" at bounding box center [64, 153] width 11 height 7
checkbox input "true"
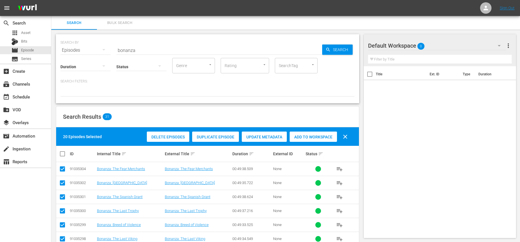
checkbox input "true"
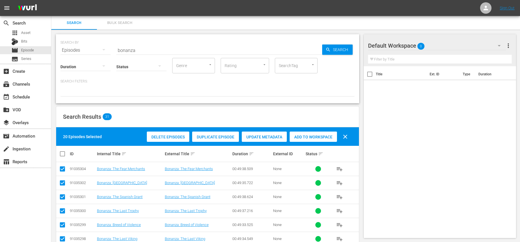
checkbox input "true"
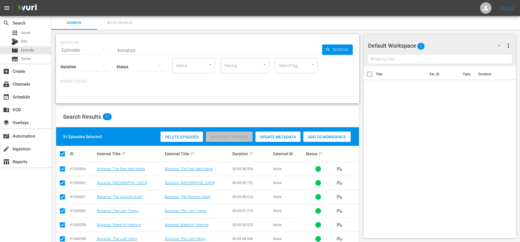
click at [312, 135] on span "Add to Workspace" at bounding box center [326, 136] width 47 height 5
click at [37, 100] on div "event_available Schedule" at bounding box center [25, 96] width 51 height 11
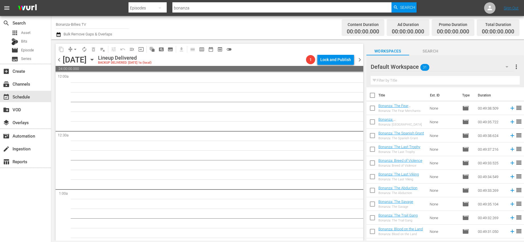
click at [95, 58] on icon "button" at bounding box center [92, 59] width 6 height 6
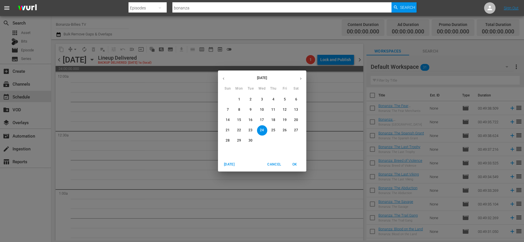
click at [303, 78] on button "button" at bounding box center [300, 78] width 11 height 11
click at [263, 97] on p "1" at bounding box center [262, 99] width 2 height 5
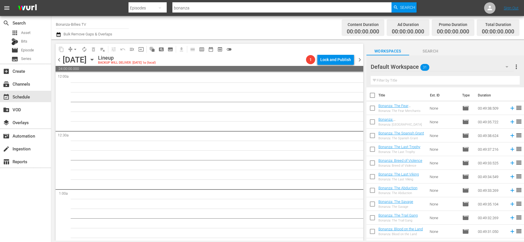
click at [375, 95] on input "checkbox" at bounding box center [372, 96] width 12 height 12
checkbox input "true"
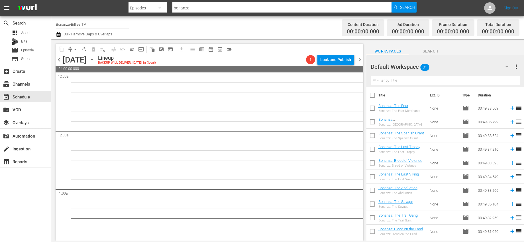
checkbox input "true"
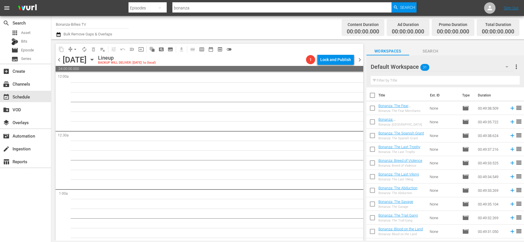
checkbox input "true"
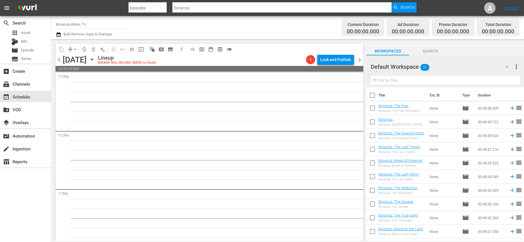
checkbox input "true"
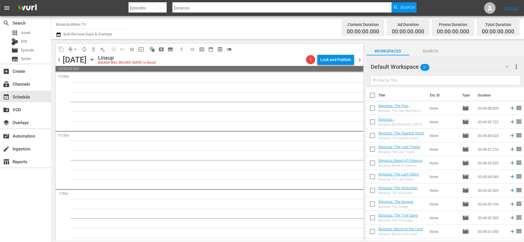
checkbox input "true"
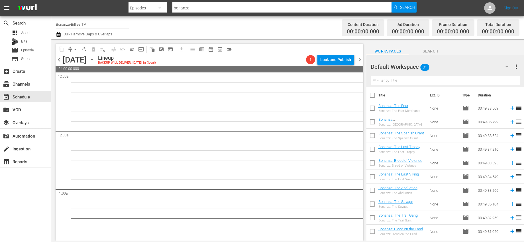
checkbox input "true"
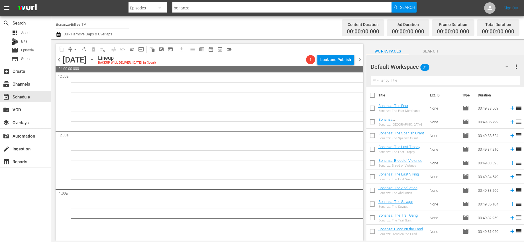
checkbox input "true"
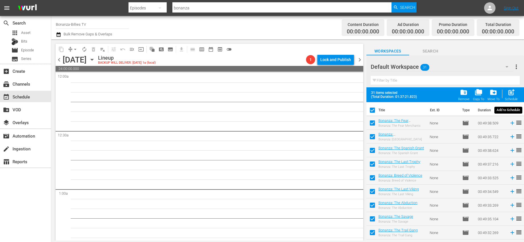
click at [509, 92] on span "post_add" at bounding box center [511, 92] width 8 height 8
checkbox input "false"
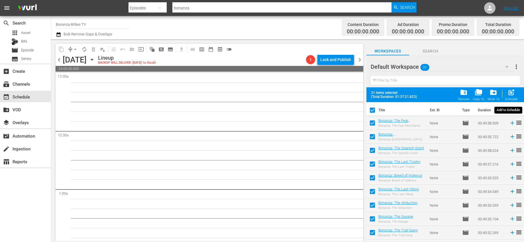
checkbox input "false"
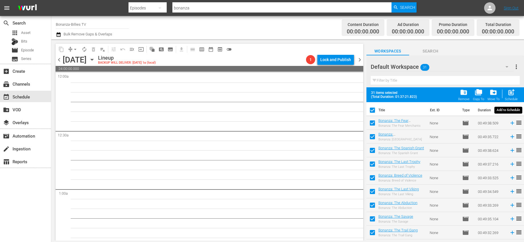
checkbox input "false"
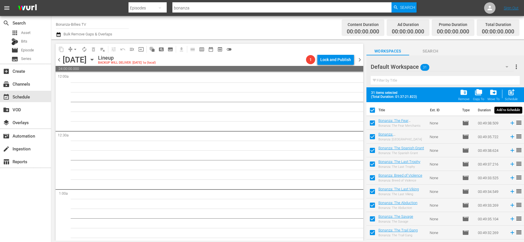
checkbox input "false"
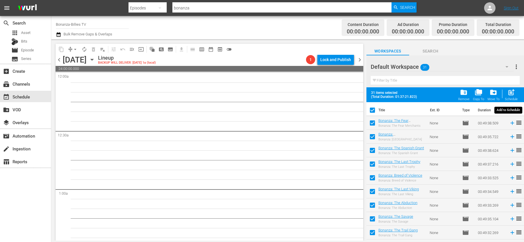
checkbox input "false"
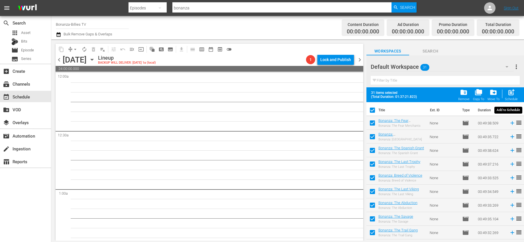
checkbox input "false"
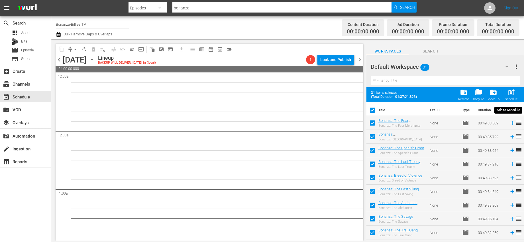
checkbox input "false"
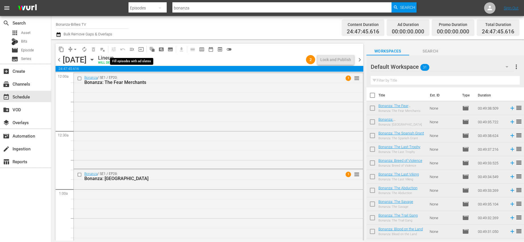
click at [132, 47] on span "menu_open" at bounding box center [132, 49] width 6 height 6
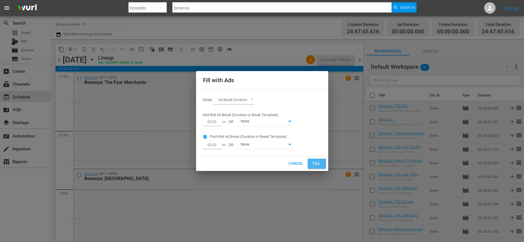
click at [310, 161] on button "Fill" at bounding box center [317, 163] width 18 height 10
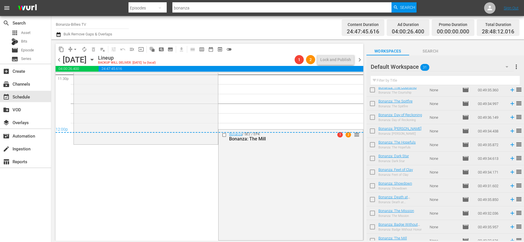
scroll to position [284, 0]
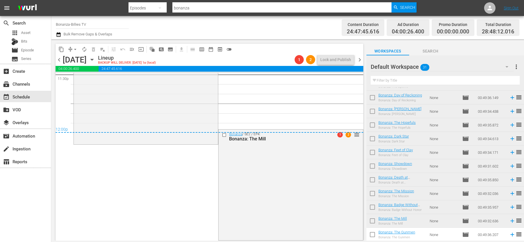
click at [361, 58] on span "chevron_right" at bounding box center [359, 59] width 7 height 7
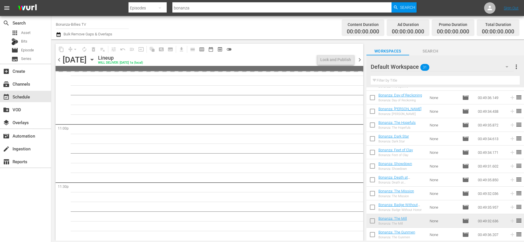
scroll to position [2622, 0]
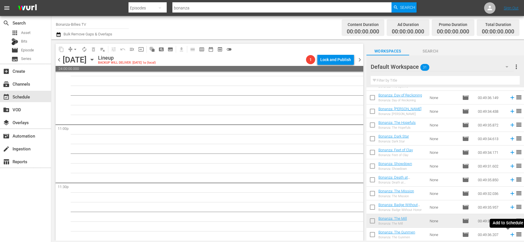
click at [510, 234] on icon at bounding box center [512, 234] width 4 height 4
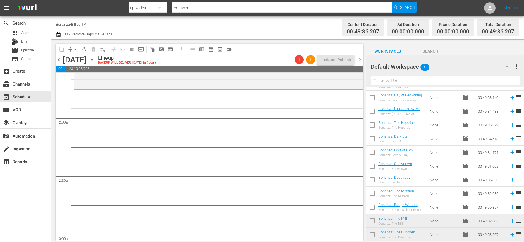
scroll to position [189, 0]
click at [128, 49] on button "menu_open" at bounding box center [131, 49] width 9 height 9
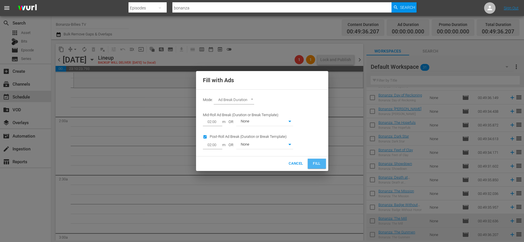
click at [312, 164] on span "Fill" at bounding box center [316, 163] width 9 height 7
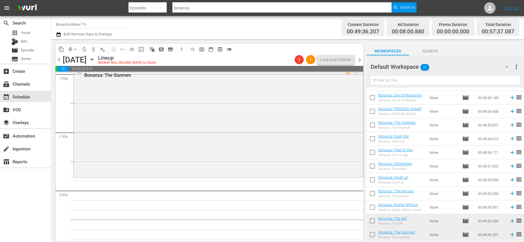
scroll to position [70, 0]
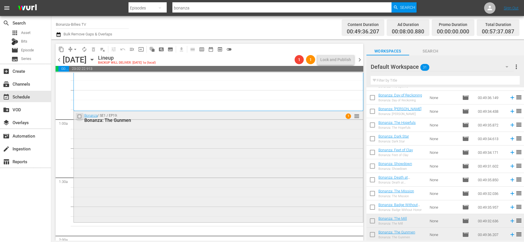
click at [79, 116] on input "checkbox" at bounding box center [80, 116] width 6 height 5
click at [90, 50] on button "delete_forever_outlined" at bounding box center [93, 49] width 9 height 9
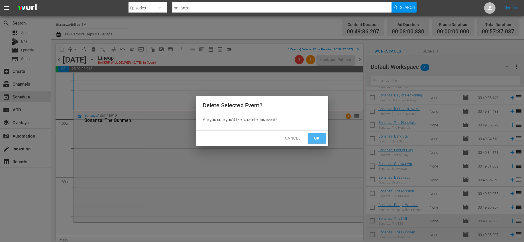
click at [310, 138] on button "Ok" at bounding box center [317, 138] width 18 height 11
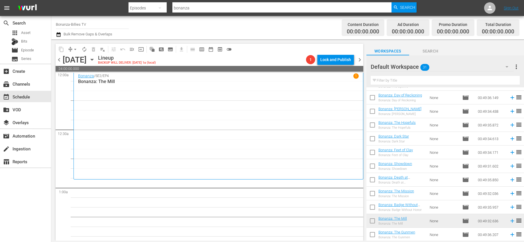
scroll to position [0, 0]
click at [58, 60] on span "chevron_left" at bounding box center [59, 59] width 7 height 7
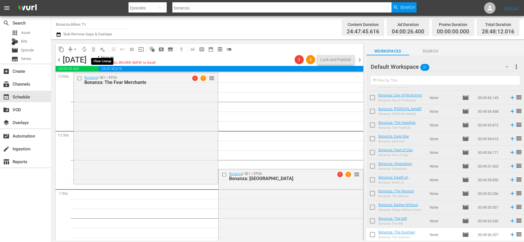
click at [102, 51] on span "playlist_remove_outlined" at bounding box center [103, 49] width 6 height 6
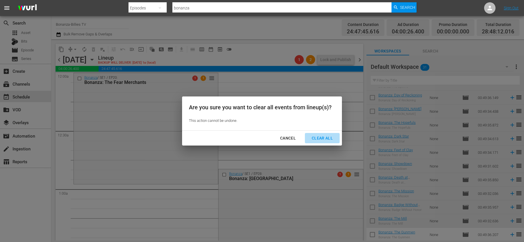
click at [318, 136] on div "Clear All" at bounding box center [322, 137] width 30 height 7
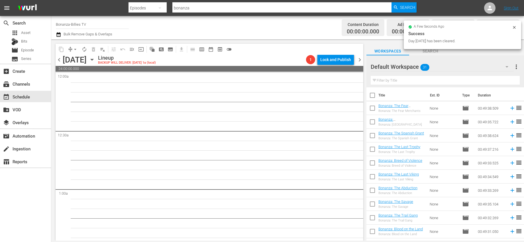
click at [372, 96] on input "checkbox" at bounding box center [372, 96] width 12 height 12
checkbox input "true"
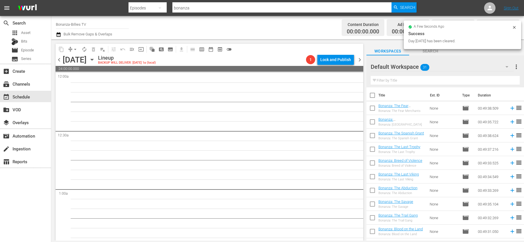
checkbox input "true"
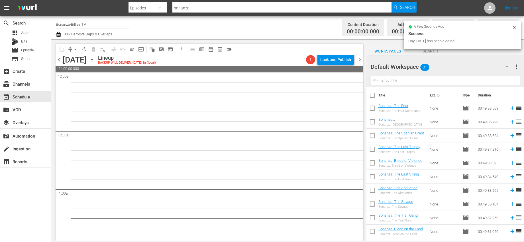
checkbox input "true"
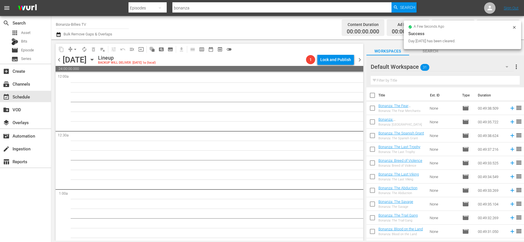
checkbox input "true"
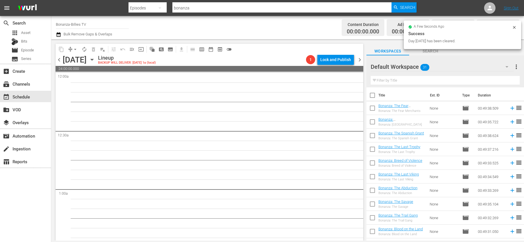
checkbox input "true"
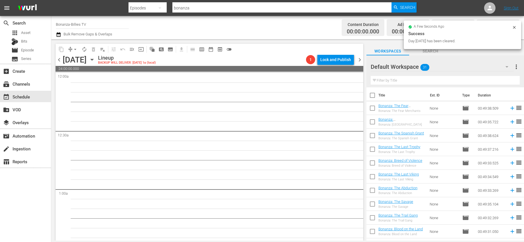
checkbox input "true"
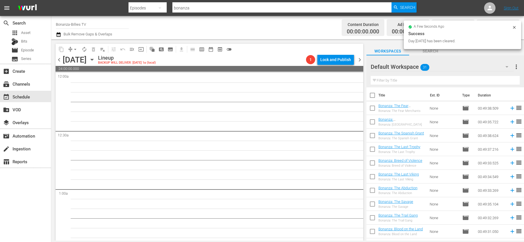
checkbox input "true"
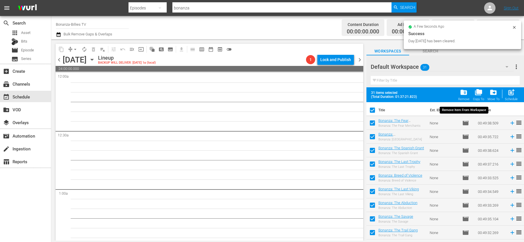
click at [465, 90] on span "folder_delete" at bounding box center [464, 92] width 8 height 8
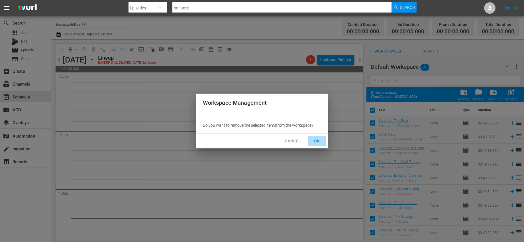
click at [318, 137] on span "OK" at bounding box center [316, 140] width 9 height 7
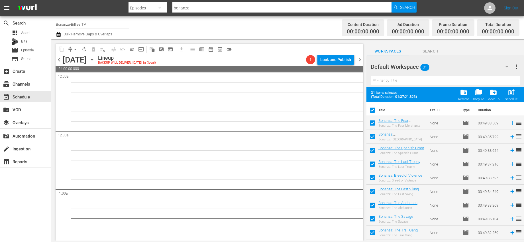
checkbox input "false"
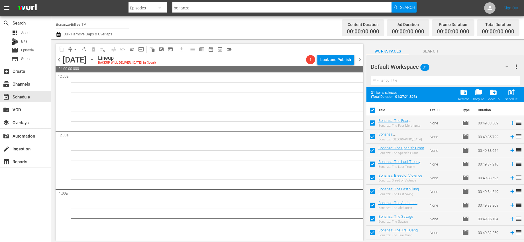
checkbox input "false"
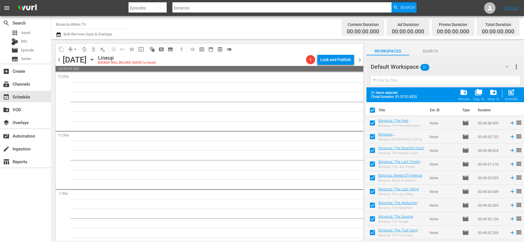
checkbox input "false"
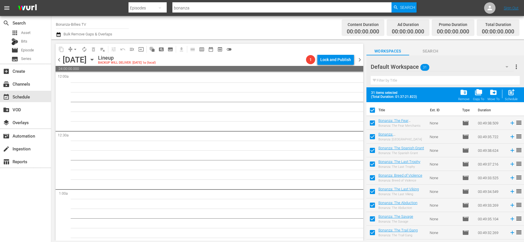
checkbox input "false"
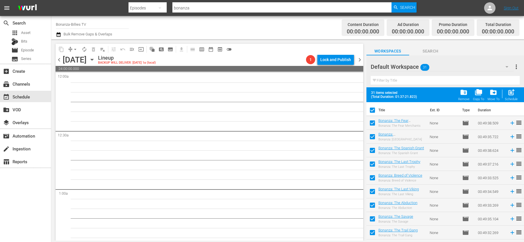
checkbox input "false"
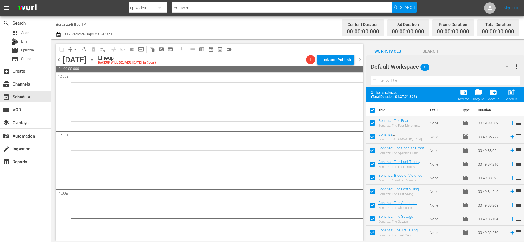
checkbox input "false"
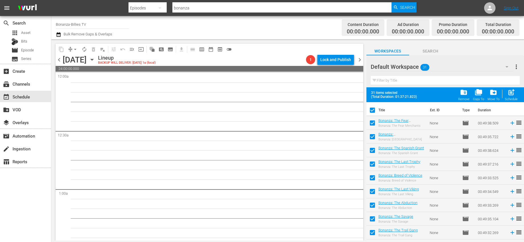
checkbox input "false"
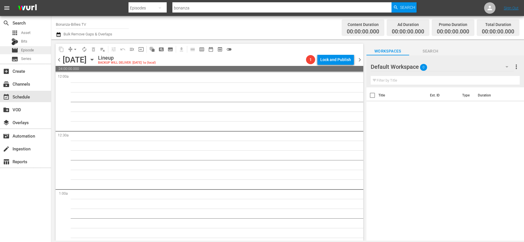
click at [32, 51] on span "Episode" at bounding box center [27, 50] width 13 height 6
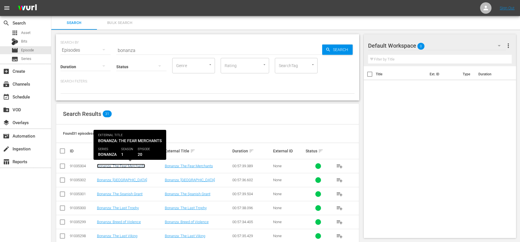
click at [136, 165] on link "Bonanza: The Fear Merchants" at bounding box center [121, 166] width 48 height 4
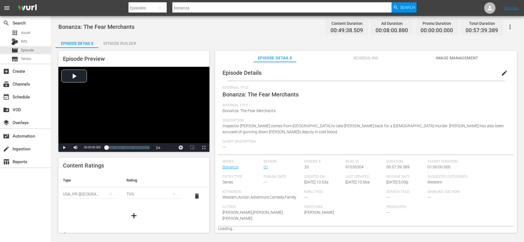
click at [116, 42] on div "Episode Builder" at bounding box center [119, 43] width 43 height 14
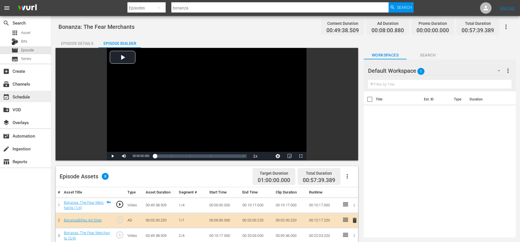
click at [34, 92] on div "event_available Schedule" at bounding box center [25, 96] width 51 height 11
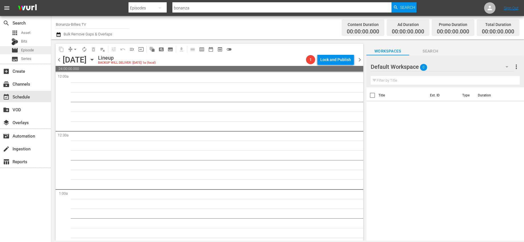
click at [34, 49] on div "movie Episode" at bounding box center [25, 50] width 51 height 8
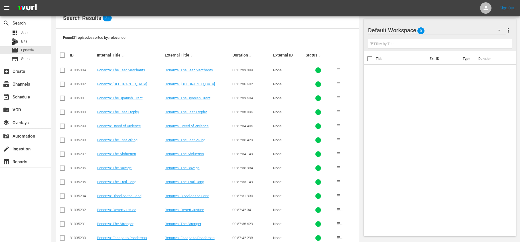
scroll to position [180, 0]
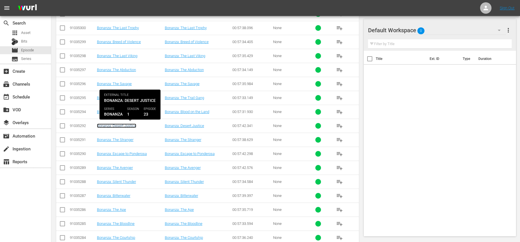
click at [130, 125] on link "Bonanza: Desert Justice" at bounding box center [116, 125] width 39 height 4
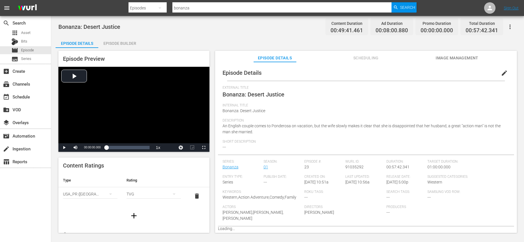
click at [117, 44] on div "Episode Builder" at bounding box center [119, 43] width 43 height 14
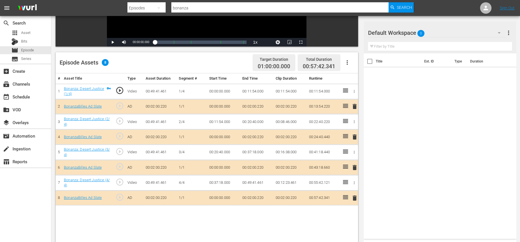
scroll to position [115, 0]
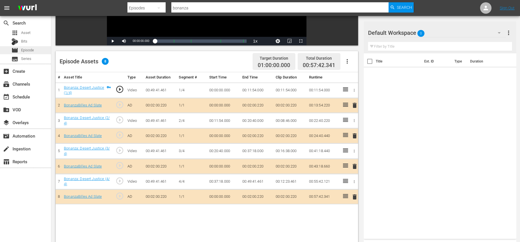
click at [27, 51] on span "Episode" at bounding box center [27, 50] width 13 height 6
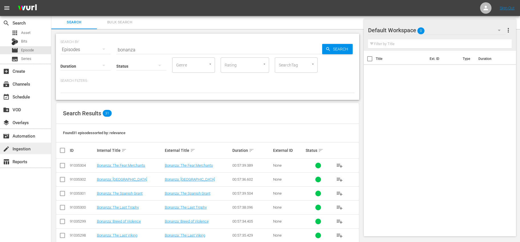
scroll to position [115, 0]
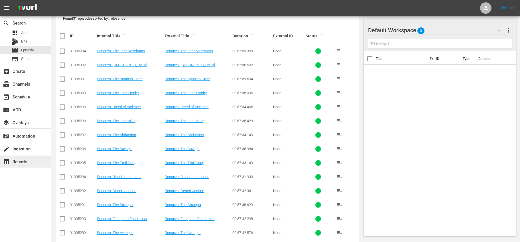
click at [29, 162] on div "table_chart Reports" at bounding box center [16, 160] width 32 height 5
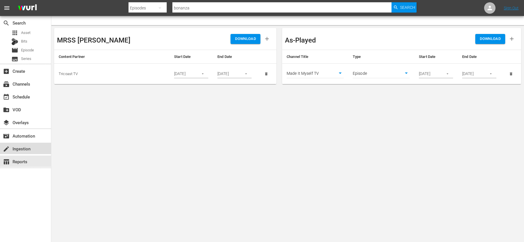
click at [29, 150] on div "create Ingestion" at bounding box center [16, 147] width 32 height 5
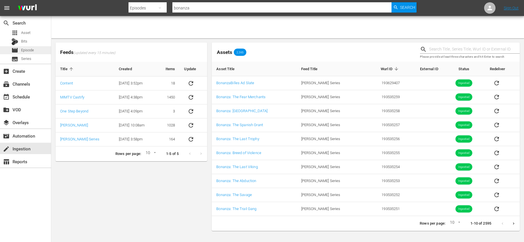
click at [34, 47] on div "movie Episode" at bounding box center [25, 50] width 51 height 8
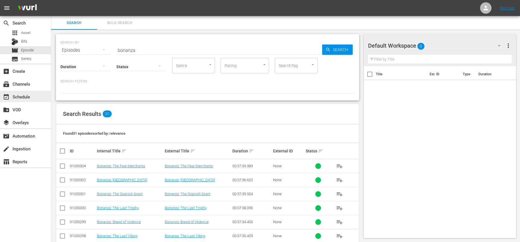
click at [33, 99] on div "event_available Schedule" at bounding box center [25, 96] width 51 height 11
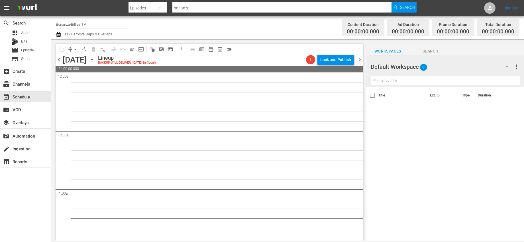
click at [91, 22] on input "Bonanza-Billies TV" at bounding box center [92, 24] width 73 height 14
drag, startPoint x: 107, startPoint y: 25, endPoint x: 31, endPoint y: 12, distance: 76.6
click at [31, 12] on div "menu Search By Episodes Search ID, Title, Description, Keywords, or Category bo…" at bounding box center [262, 120] width 524 height 240
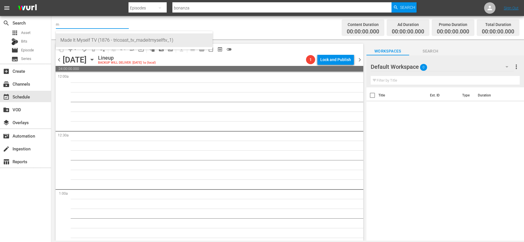
click at [66, 33] on div "Made It Myself TV (1876 - tricoast_tv_madeitmyselftv_1)" at bounding box center [134, 40] width 148 height 14
type input "Made It Myself TV (1876 - tricoast_tv_madeitmyselftv_1)"
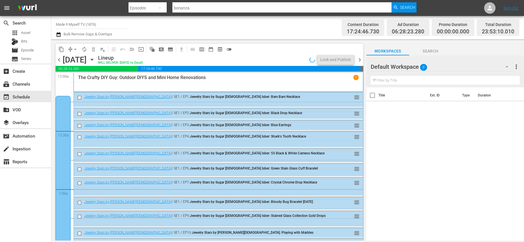
click at [362, 59] on span "chevron_right" at bounding box center [359, 59] width 7 height 7
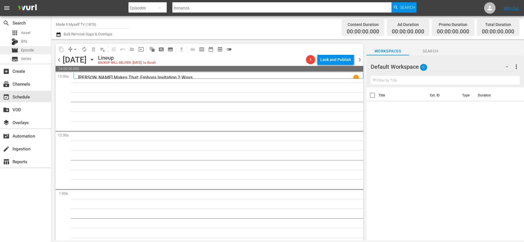
click at [23, 51] on span "Episode" at bounding box center [27, 50] width 13 height 6
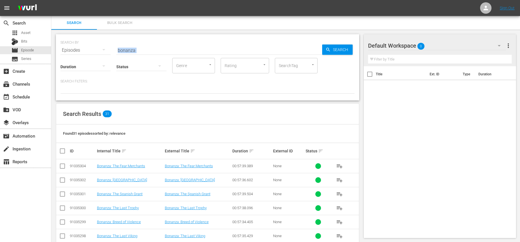
drag, startPoint x: 166, startPoint y: 53, endPoint x: 120, endPoint y: 45, distance: 46.8
click at [120, 45] on div "SEARCH BY Search By Episodes Search ID, Title, Description, Keywords, or Catego…" at bounding box center [207, 67] width 303 height 66
click at [134, 48] on input "bonanza" at bounding box center [219, 50] width 206 height 14
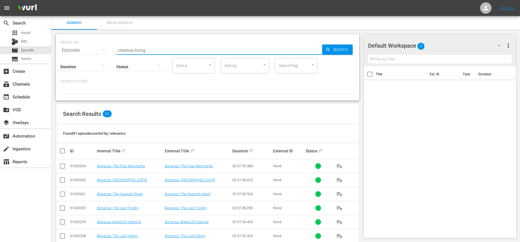
type input "creative living"
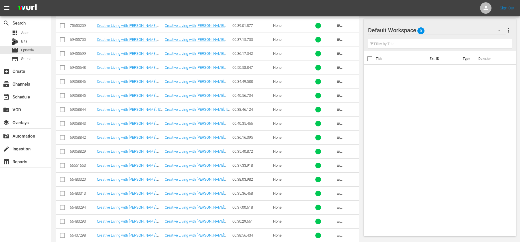
scroll to position [346, 0]
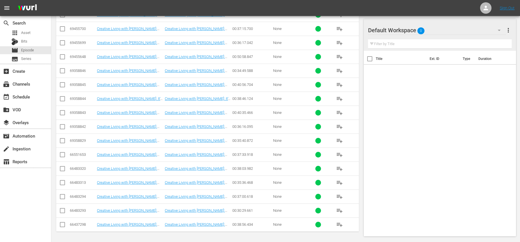
click at [340, 195] on span "playlist_add" at bounding box center [339, 196] width 7 height 7
click at [336, 153] on span "playlist_add" at bounding box center [339, 154] width 7 height 7
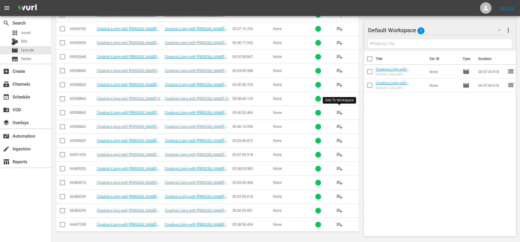
click at [335, 111] on button "playlist_add" at bounding box center [339, 113] width 14 height 14
click at [336, 84] on button "playlist_add" at bounding box center [339, 85] width 14 height 14
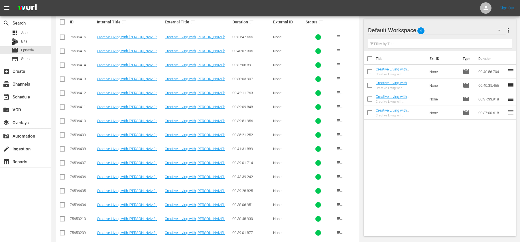
scroll to position [122, 0]
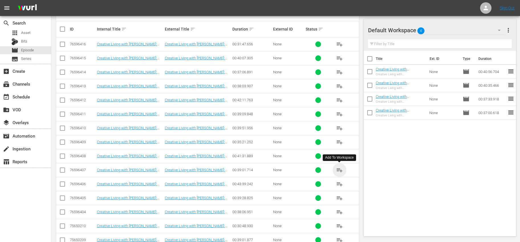
click at [340, 169] on span "playlist_add" at bounding box center [339, 169] width 7 height 7
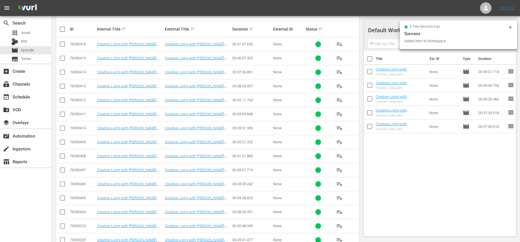
click at [369, 58] on input "checkbox" at bounding box center [370, 60] width 12 height 12
checkbox input "true"
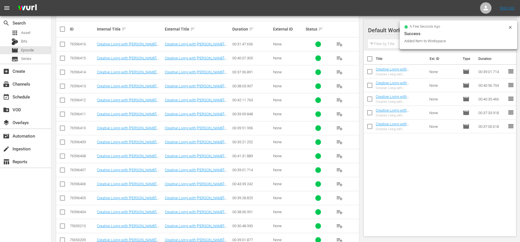
checkbox input "true"
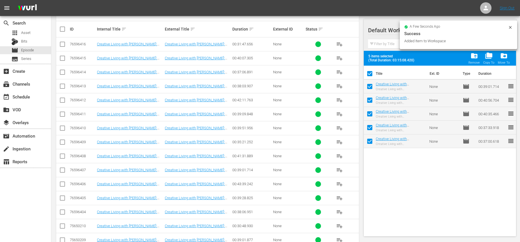
click at [372, 72] on input "checkbox" at bounding box center [370, 75] width 12 height 12
checkbox input "false"
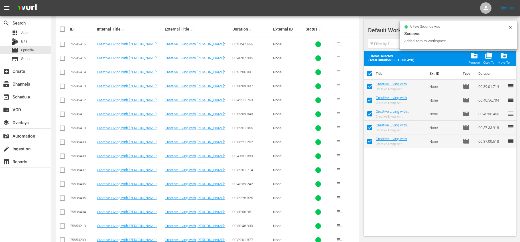
checkbox input "false"
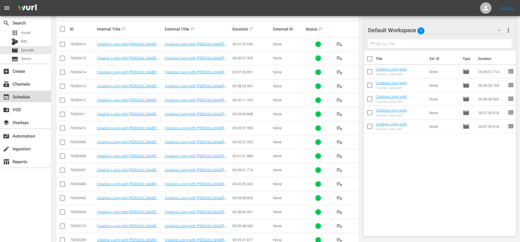
click at [15, 97] on div "event_available Schedule" at bounding box center [16, 95] width 32 height 5
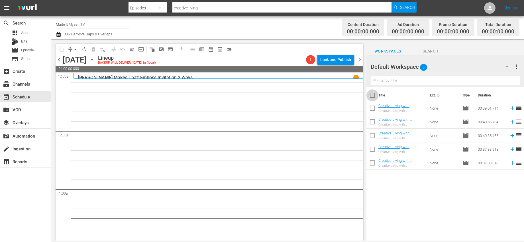
click at [371, 97] on input "checkbox" at bounding box center [372, 96] width 12 height 12
checkbox input "true"
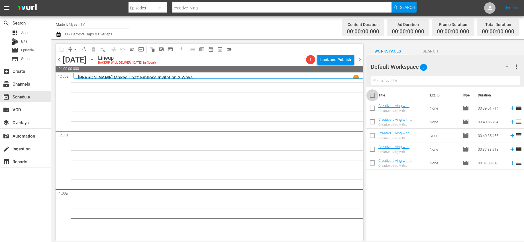
checkbox input "true"
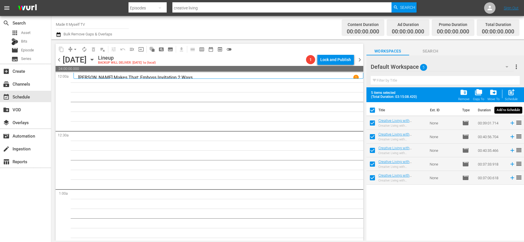
click at [509, 93] on span "post_add" at bounding box center [511, 92] width 8 height 8
checkbox input "false"
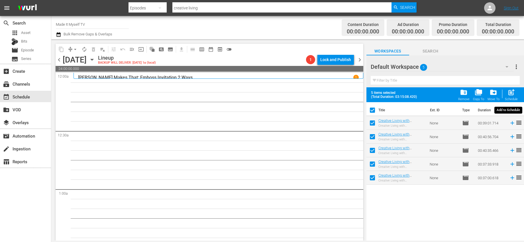
checkbox input "false"
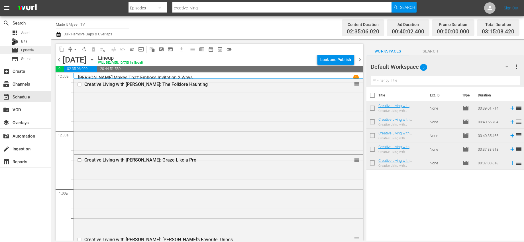
click at [30, 48] on span "Episode" at bounding box center [27, 50] width 13 height 6
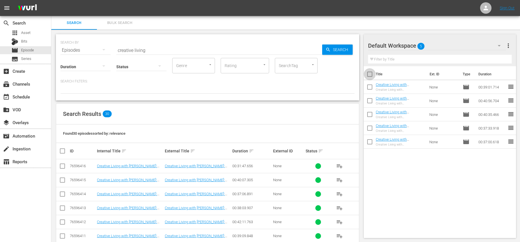
click at [371, 74] on input "checkbox" at bounding box center [370, 75] width 12 height 12
checkbox input "true"
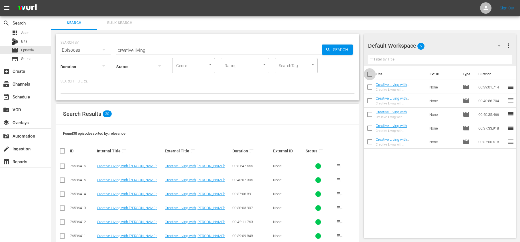
checkbox input "true"
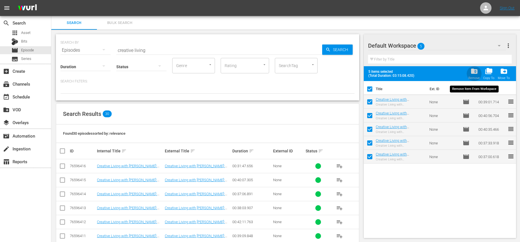
click at [476, 73] on span "folder_delete" at bounding box center [474, 71] width 8 height 8
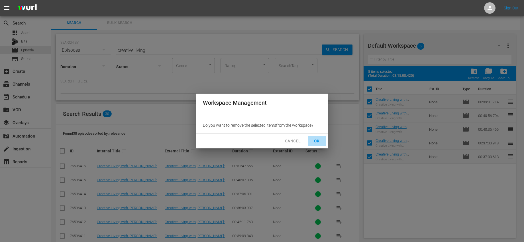
click at [315, 142] on span "OK" at bounding box center [316, 140] width 9 height 7
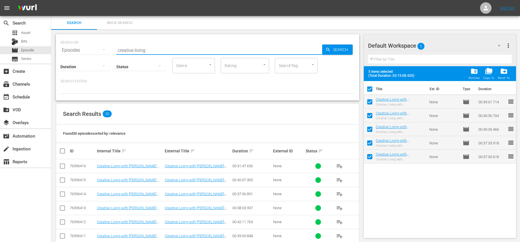
drag, startPoint x: 162, startPoint y: 49, endPoint x: 100, endPoint y: 42, distance: 61.9
click at [100, 42] on div "SEARCH BY Search By Episodes Search ID, Title, Description, Keywords, or Catego…" at bounding box center [207, 46] width 294 height 21
checkbox input "false"
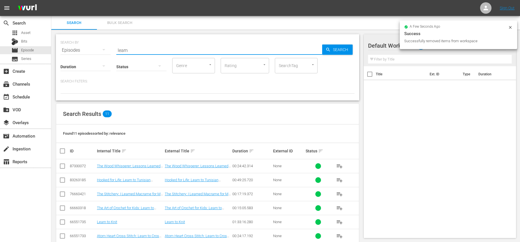
click at [218, 108] on div "Search Results 11" at bounding box center [207, 113] width 303 height 21
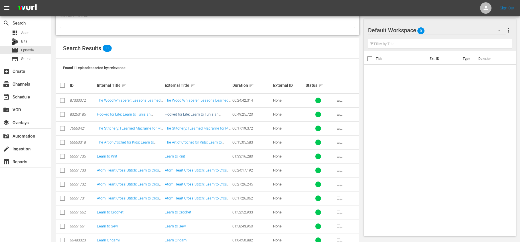
scroll to position [81, 0]
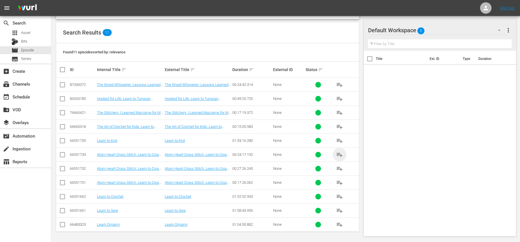
click at [337, 154] on span "playlist_add" at bounding box center [339, 154] width 7 height 7
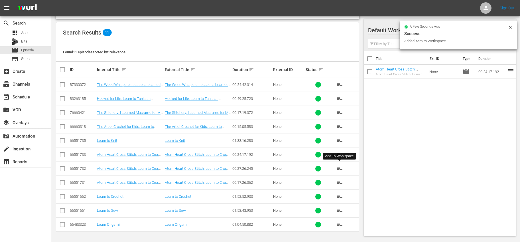
click at [341, 170] on span "playlist_add" at bounding box center [339, 168] width 7 height 7
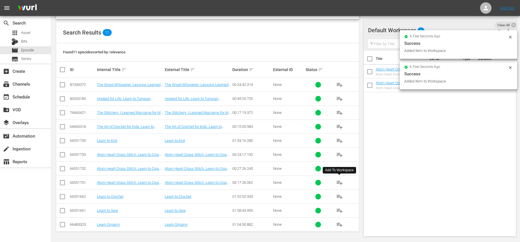
click at [339, 182] on span "playlist_add" at bounding box center [339, 182] width 7 height 7
click at [369, 58] on input "checkbox" at bounding box center [370, 60] width 12 height 12
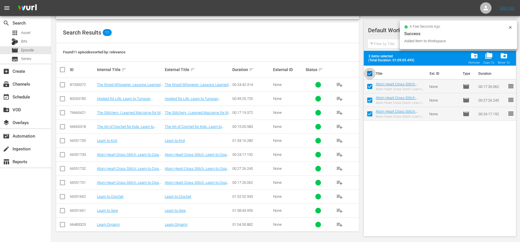
click at [369, 70] on input "checkbox" at bounding box center [370, 75] width 12 height 12
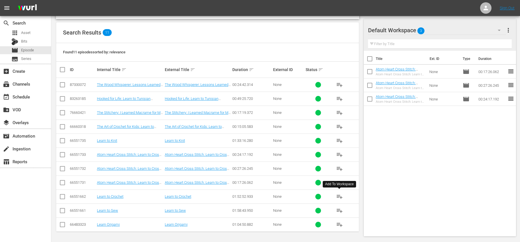
click at [337, 196] on span "playlist_add" at bounding box center [339, 196] width 7 height 7
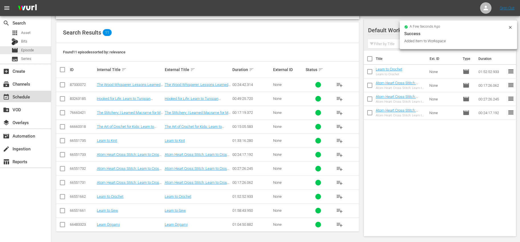
click at [34, 95] on div "event_available Schedule" at bounding box center [25, 96] width 51 height 11
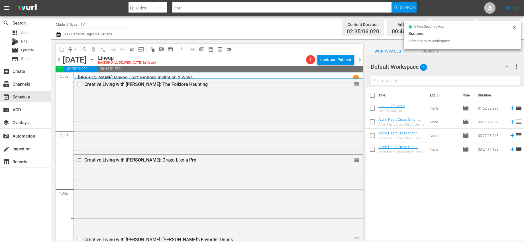
click at [370, 96] on input "checkbox" at bounding box center [372, 96] width 12 height 12
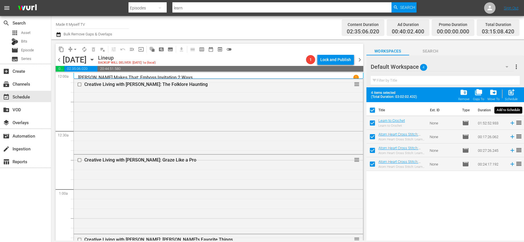
click at [513, 93] on span "post_add" at bounding box center [511, 92] width 8 height 8
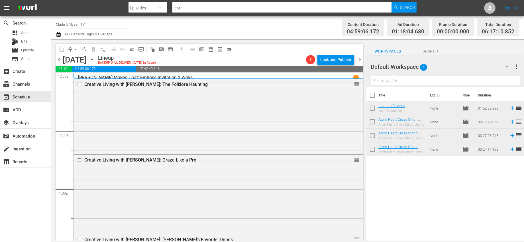
click at [373, 93] on input "checkbox" at bounding box center [372, 96] width 12 height 12
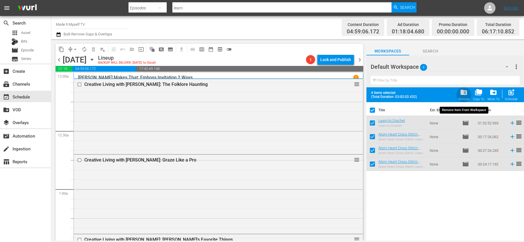
click at [461, 90] on span "folder_delete" at bounding box center [464, 92] width 8 height 8
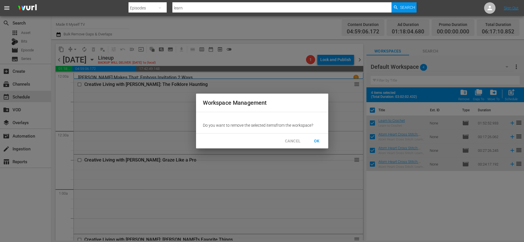
drag, startPoint x: 319, startPoint y: 140, endPoint x: 292, endPoint y: 125, distance: 30.5
click at [318, 140] on span "OK" at bounding box center [316, 140] width 9 height 7
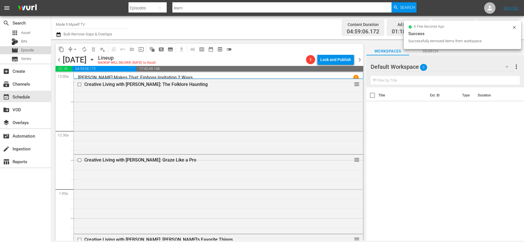
click at [27, 49] on span "Episode" at bounding box center [27, 50] width 13 height 6
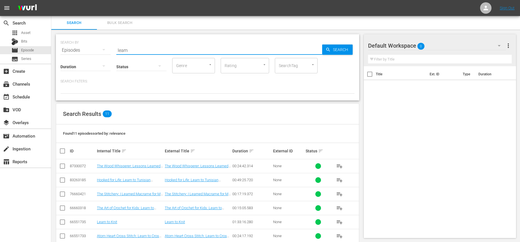
drag, startPoint x: 146, startPoint y: 50, endPoint x: 87, endPoint y: 39, distance: 59.6
click at [87, 39] on div "SEARCH BY Search By Episodes Search ID, Title, Description, Keywords, or Catego…" at bounding box center [207, 46] width 294 height 21
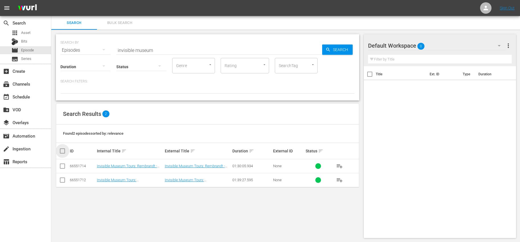
click at [61, 150] on input "checkbox" at bounding box center [64, 150] width 11 height 7
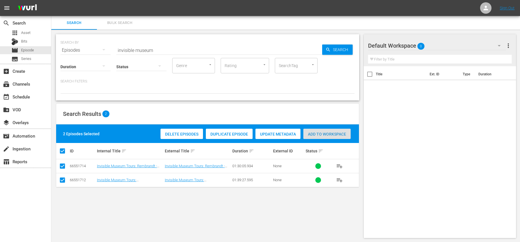
click at [330, 130] on div "Add to Workspace" at bounding box center [326, 133] width 47 height 11
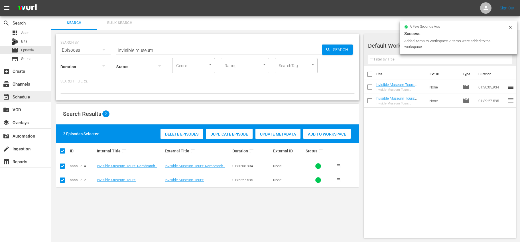
click at [28, 97] on div "event_available Schedule" at bounding box center [16, 95] width 32 height 5
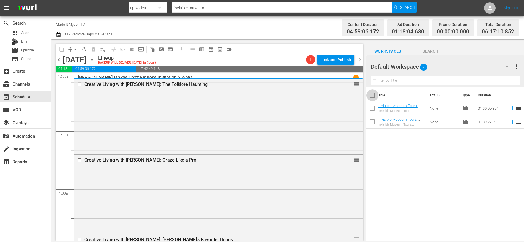
click at [373, 97] on input "checkbox" at bounding box center [372, 96] width 12 height 12
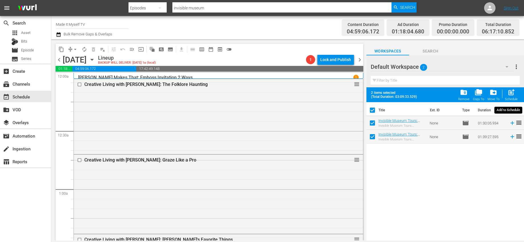
click at [509, 92] on span "post_add" at bounding box center [511, 92] width 8 height 8
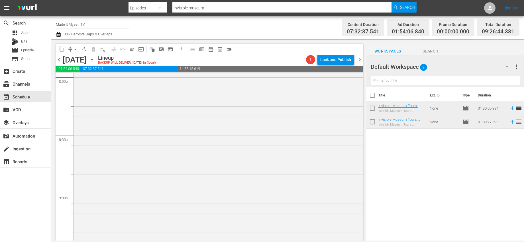
scroll to position [970, 0]
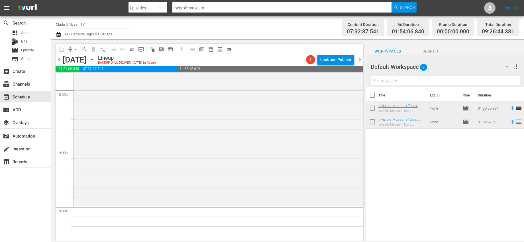
click at [373, 95] on input "checkbox" at bounding box center [372, 96] width 12 height 12
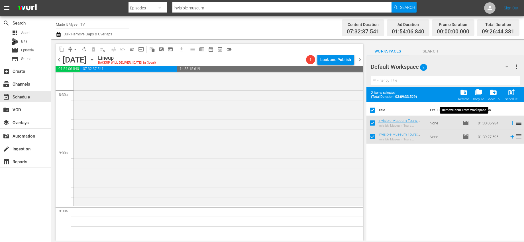
click at [462, 94] on span "folder_delete" at bounding box center [464, 92] width 8 height 8
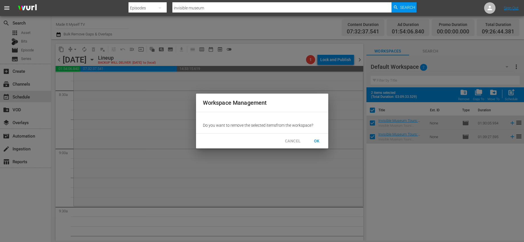
click at [318, 138] on span "OK" at bounding box center [316, 140] width 9 height 7
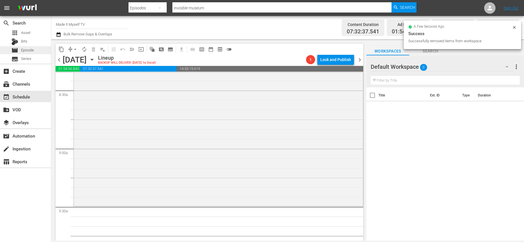
click at [27, 51] on span "Episode" at bounding box center [27, 50] width 13 height 6
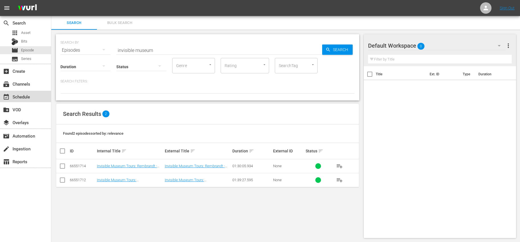
click at [25, 98] on div "event_available Schedule" at bounding box center [16, 95] width 32 height 5
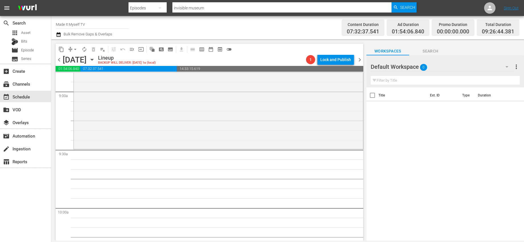
scroll to position [1055, 0]
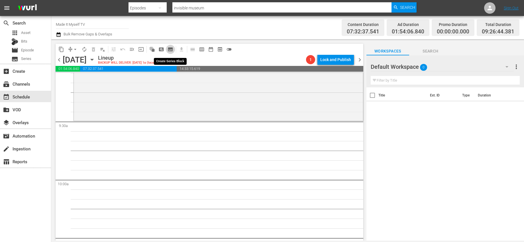
click at [171, 48] on span "subtitles_outlined" at bounding box center [171, 49] width 6 height 6
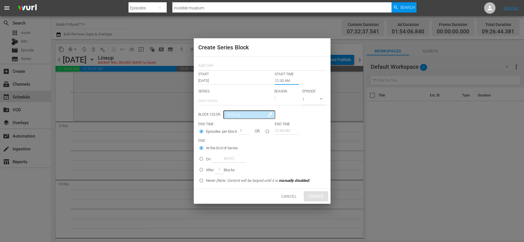
click at [287, 81] on input "12:00 AM" at bounding box center [287, 81] width 24 height 8
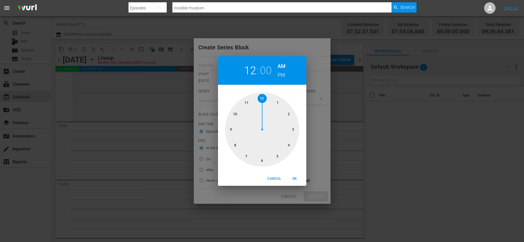
click at [230, 130] on div at bounding box center [262, 129] width 74 height 74
click at [262, 161] on div at bounding box center [262, 129] width 74 height 74
click at [295, 176] on span "OK" at bounding box center [295, 178] width 14 height 6
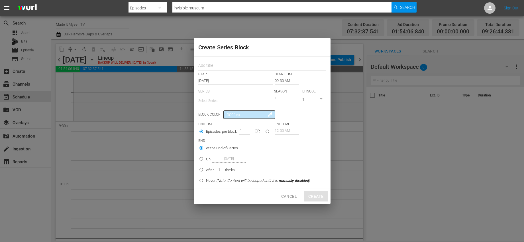
click at [269, 133] on div "Episodes per block: 1 OR" at bounding box center [236, 131] width 77 height 11
click at [266, 131] on input "seriesBlockEndTime" at bounding box center [267, 132] width 9 height 9
click at [276, 130] on input "12:00 AM" at bounding box center [287, 130] width 24 height 8
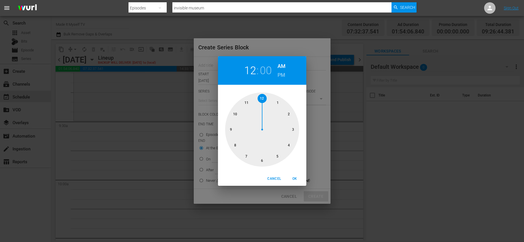
click at [264, 99] on div at bounding box center [262, 129] width 74 height 74
click at [293, 130] on div at bounding box center [262, 129] width 74 height 74
click at [289, 114] on div at bounding box center [262, 129] width 74 height 74
click at [294, 179] on span "OK" at bounding box center [295, 178] width 14 height 6
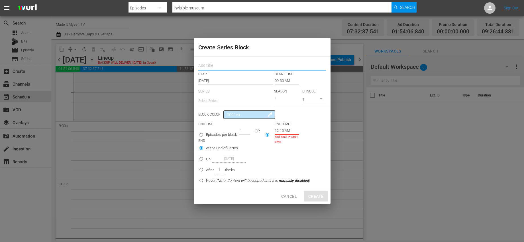
click at [228, 66] on input "text" at bounding box center [262, 66] width 128 height 9
click at [230, 101] on input "text" at bounding box center [234, 101] width 73 height 14
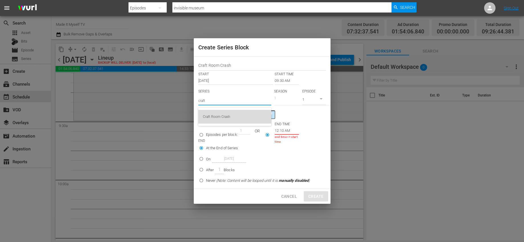
click at [226, 117] on div "Craft Room Crash" at bounding box center [235, 117] width 64 height 14
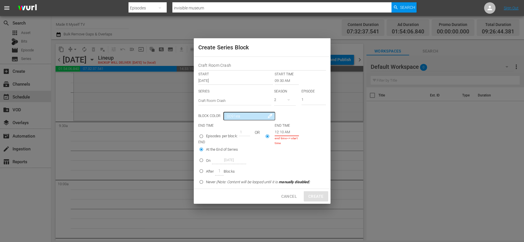
click at [285, 101] on button "button" at bounding box center [289, 100] width 14 height 14
click at [285, 120] on span "1" at bounding box center [287, 123] width 27 height 9
click at [205, 165] on input "On Oct 2nd 2025" at bounding box center [201, 160] width 9 height 9
click at [205, 167] on input "After 1 Blocks" at bounding box center [201, 171] width 9 height 9
click at [294, 132] on input "12:10 AM" at bounding box center [287, 132] width 24 height 8
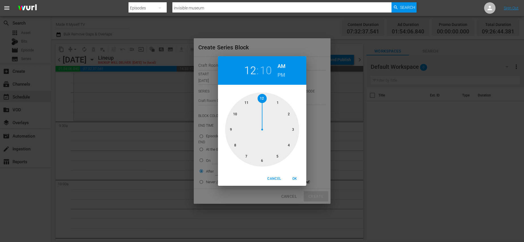
click at [280, 73] on h6 "PM" at bounding box center [281, 74] width 8 height 9
click at [294, 177] on span "OK" at bounding box center [295, 178] width 14 height 6
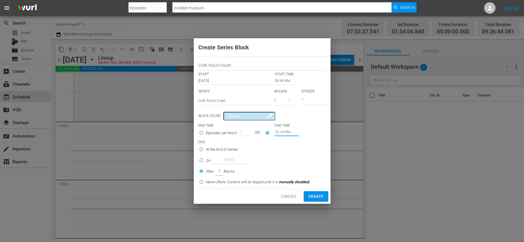
click at [312, 198] on span "Create" at bounding box center [315, 196] width 15 height 7
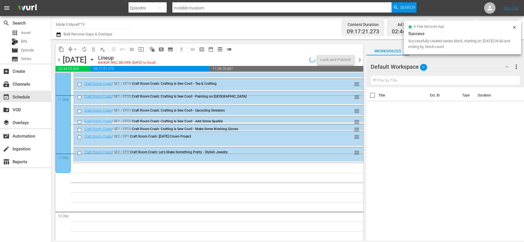
scroll to position [1367, 0]
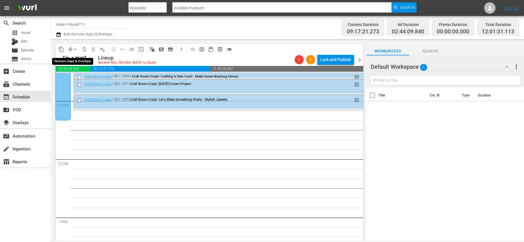
click at [76, 48] on span "arrow_drop_down" at bounding box center [75, 49] width 6 height 6
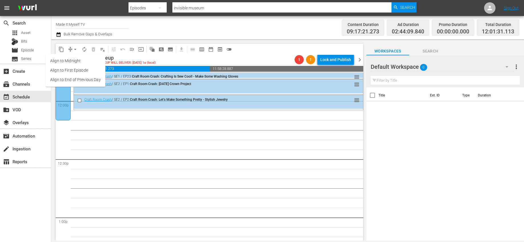
click at [94, 81] on li "Align to End of Previous Day" at bounding box center [76, 79] width 60 height 9
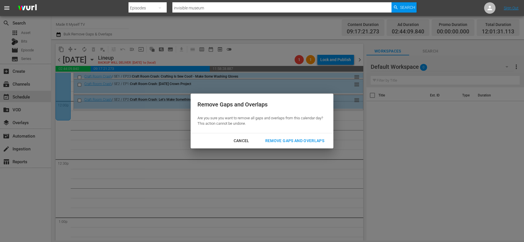
click at [276, 140] on div "Remove Gaps and Overlaps" at bounding box center [295, 140] width 68 height 7
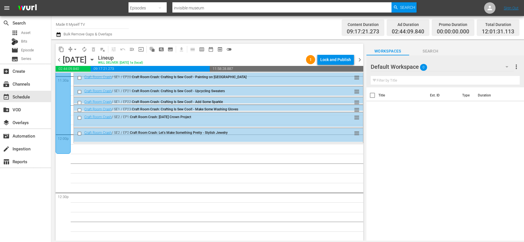
scroll to position [1322, 0]
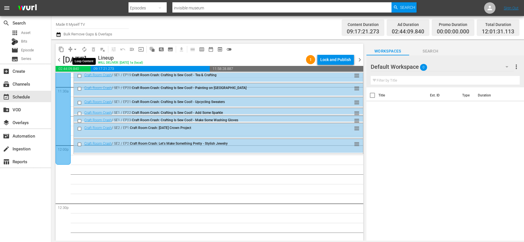
click at [83, 49] on span "autorenew_outlined" at bounding box center [84, 49] width 6 height 6
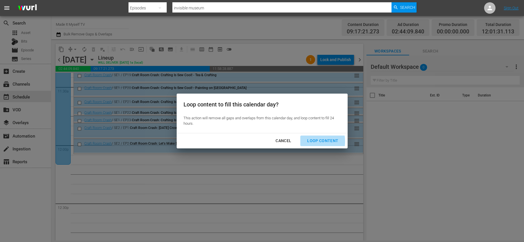
click at [306, 141] on div "Loop Content" at bounding box center [323, 140] width 40 height 7
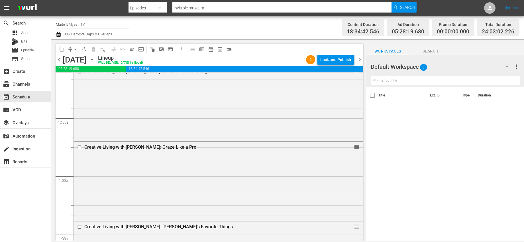
scroll to position [0, 0]
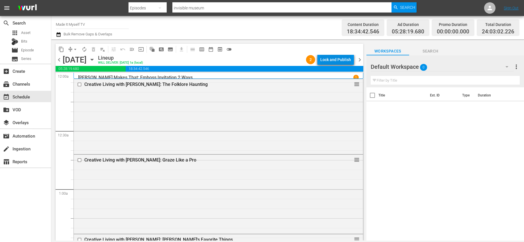
click at [351, 58] on button "Lock and Publish" at bounding box center [335, 59] width 36 height 10
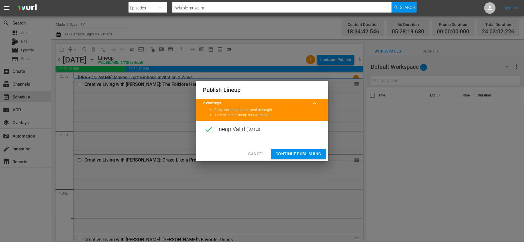
click at [311, 154] on span "Continue Publishing" at bounding box center [298, 153] width 46 height 7
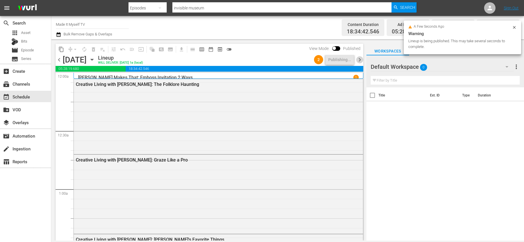
click at [361, 59] on span "chevron_right" at bounding box center [359, 59] width 7 height 7
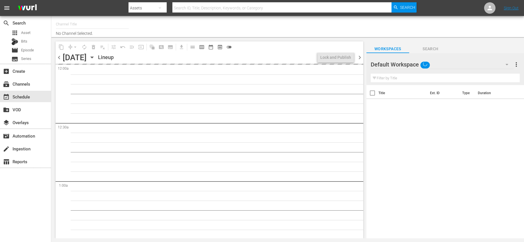
type input "Made It Myself TV (1876)"
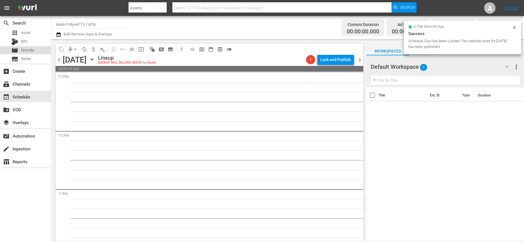
click at [28, 51] on span "Episode" at bounding box center [27, 50] width 13 height 6
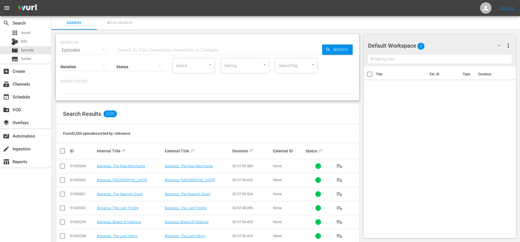
click at [137, 47] on input "text" at bounding box center [219, 50] width 206 height 14
type input "crafty diy guy"
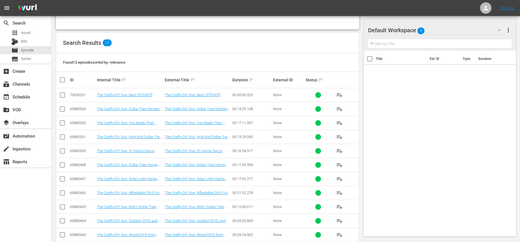
scroll to position [95, 0]
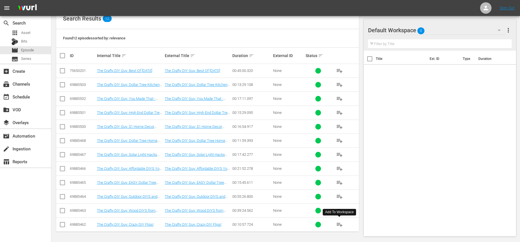
click at [343, 224] on button "playlist_add" at bounding box center [339, 224] width 14 height 14
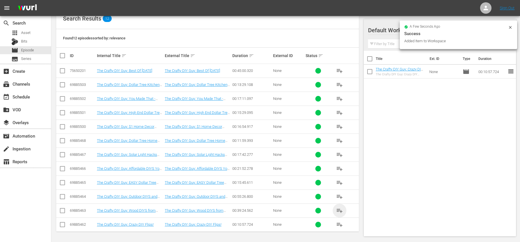
click at [342, 210] on span "playlist_add" at bounding box center [339, 210] width 7 height 7
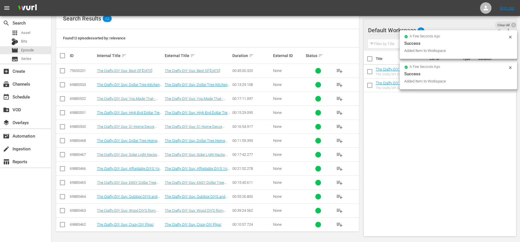
click at [340, 196] on span "playlist_add" at bounding box center [339, 196] width 7 height 7
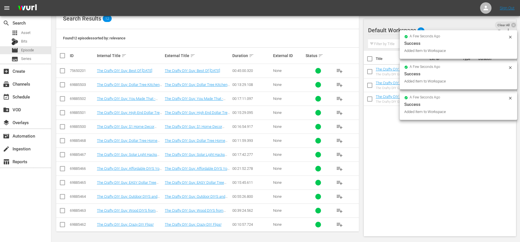
click at [341, 183] on span "playlist_add" at bounding box center [339, 182] width 7 height 7
click at [341, 168] on span "playlist_add" at bounding box center [339, 168] width 7 height 7
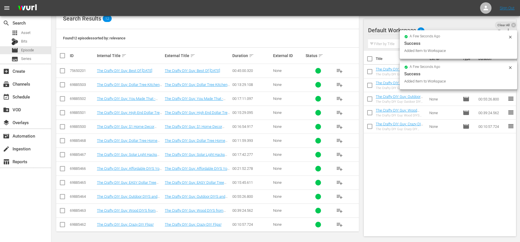
click at [370, 58] on input "checkbox" at bounding box center [370, 60] width 12 height 12
checkbox input "true"
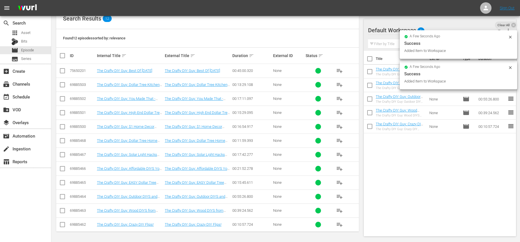
checkbox input "true"
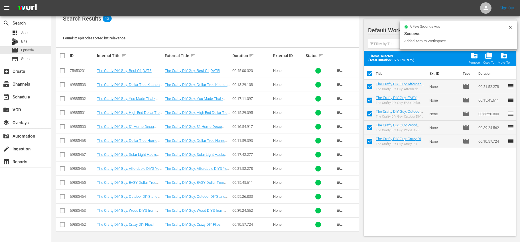
click at [368, 71] on input "checkbox" at bounding box center [370, 75] width 12 height 12
checkbox input "false"
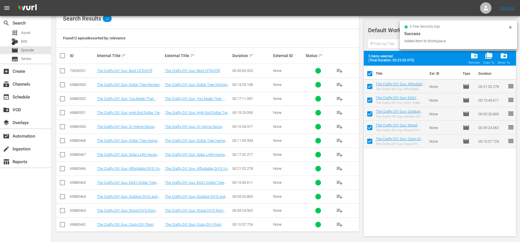
checkbox input "false"
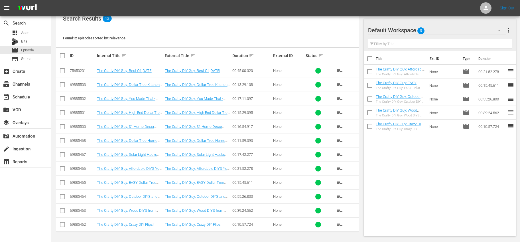
click at [335, 152] on button "playlist_add" at bounding box center [339, 155] width 14 height 14
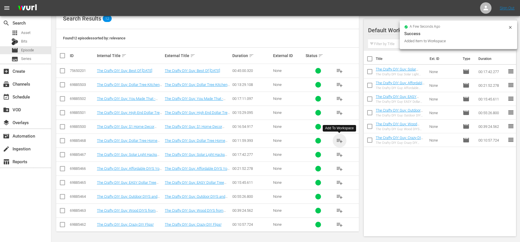
click at [340, 143] on span "playlist_add" at bounding box center [339, 140] width 7 height 7
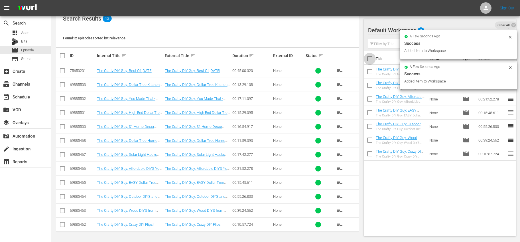
click at [366, 62] on input "checkbox" at bounding box center [370, 60] width 12 height 12
checkbox input "true"
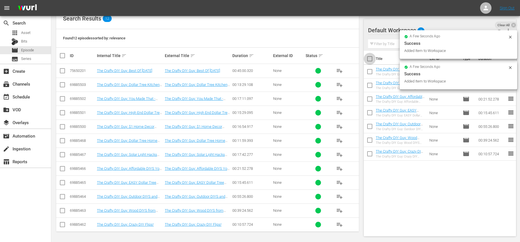
checkbox input "true"
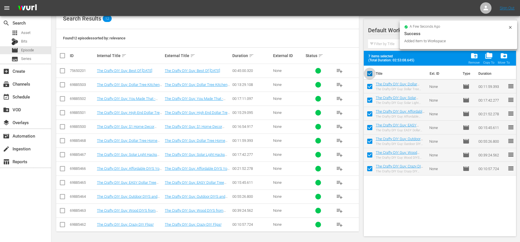
click at [369, 72] on input "checkbox" at bounding box center [370, 75] width 12 height 12
checkbox input "false"
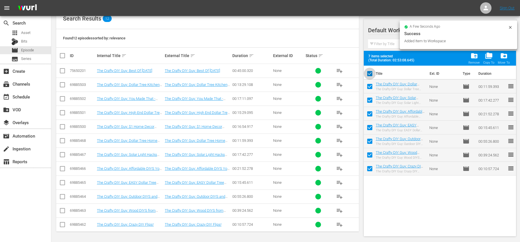
checkbox input "false"
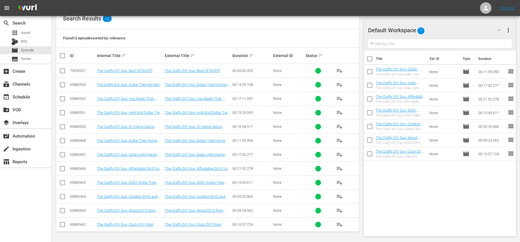
click at [335, 84] on button "playlist_add" at bounding box center [339, 85] width 14 height 14
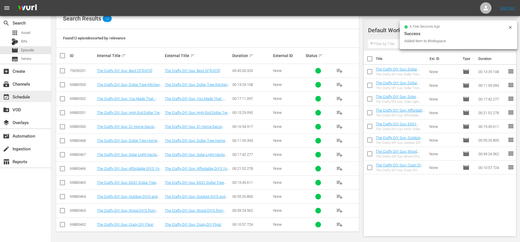
click at [31, 100] on div "event_available Schedule" at bounding box center [25, 96] width 51 height 11
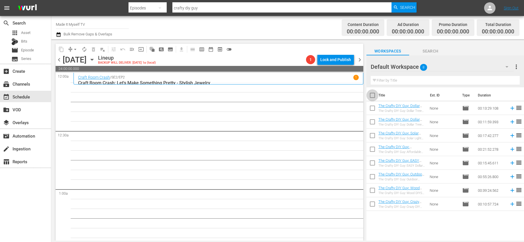
click at [369, 95] on input "checkbox" at bounding box center [372, 96] width 12 height 12
checkbox input "true"
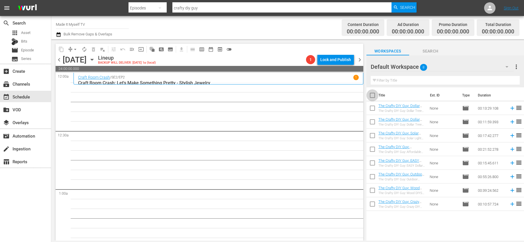
checkbox input "true"
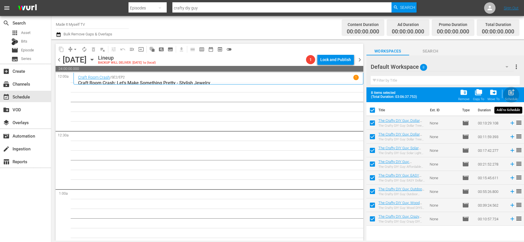
click at [508, 95] on span "post_add" at bounding box center [511, 92] width 8 height 8
checkbox input "false"
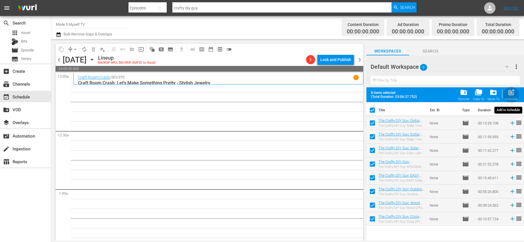
checkbox input "false"
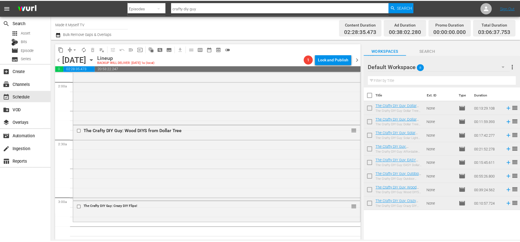
scroll to position [232, 0]
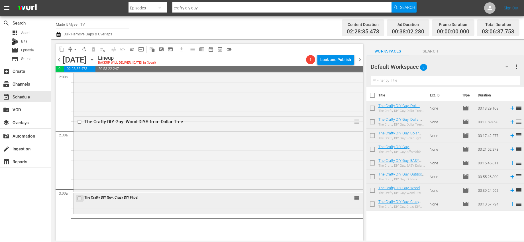
click at [81, 197] on input "checkbox" at bounding box center [80, 198] width 6 height 5
click at [93, 47] on span "delete_forever_outlined" at bounding box center [94, 49] width 6 height 6
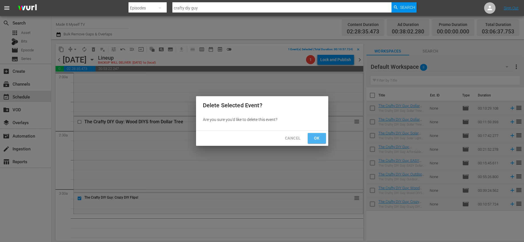
click at [312, 140] on span "Ok" at bounding box center [316, 137] width 9 height 7
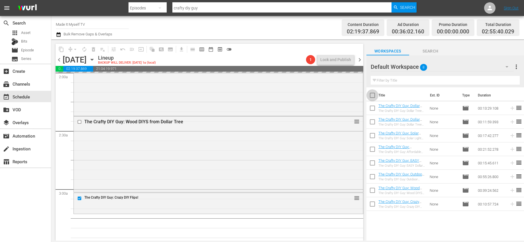
click at [372, 95] on input "checkbox" at bounding box center [372, 96] width 12 height 12
checkbox input "true"
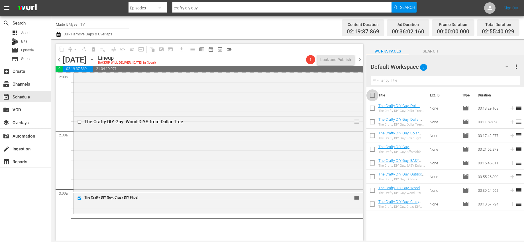
checkbox input "true"
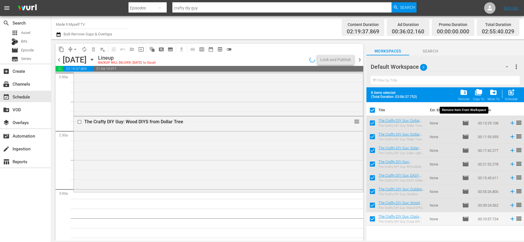
click at [467, 94] on span "folder_delete" at bounding box center [464, 92] width 8 height 8
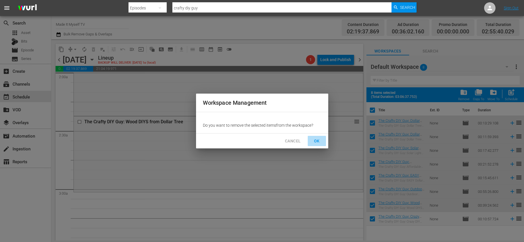
click at [316, 139] on span "OK" at bounding box center [316, 140] width 9 height 7
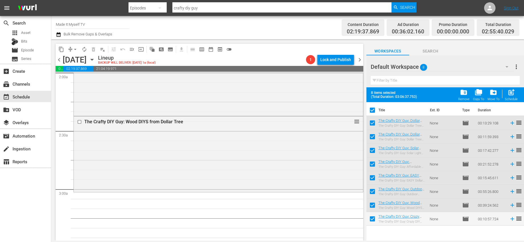
checkbox input "false"
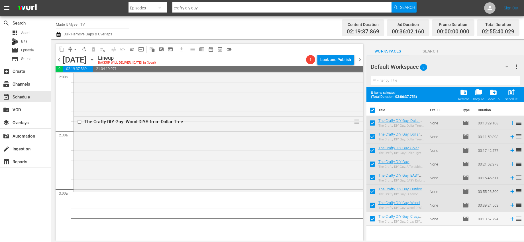
checkbox input "false"
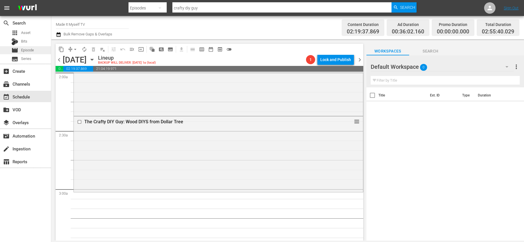
click at [38, 48] on div "movie Episode" at bounding box center [25, 50] width 51 height 8
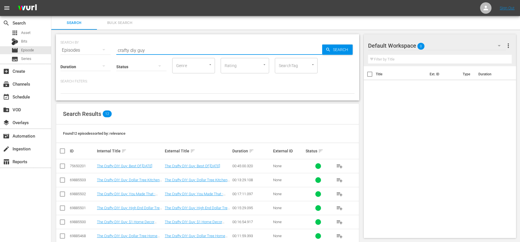
drag, startPoint x: 149, startPoint y: 49, endPoint x: 83, endPoint y: 49, distance: 65.8
click at [83, 49] on div "SEARCH BY Search By Episodes Search ID, Title, Description, Keywords, or Catego…" at bounding box center [207, 46] width 294 height 21
type input "wood whisperer"
click at [164, 109] on div "Search Results 446" at bounding box center [207, 113] width 303 height 21
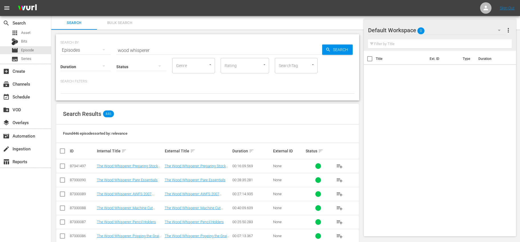
scroll to position [108, 0]
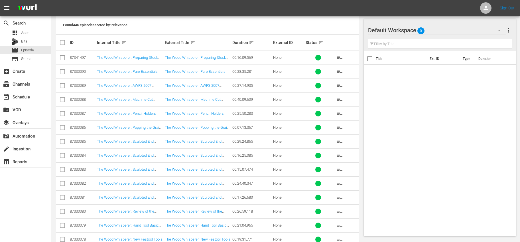
click at [336, 58] on span "playlist_add" at bounding box center [339, 57] width 7 height 7
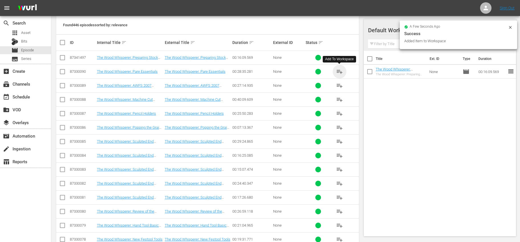
click at [341, 70] on span "playlist_add" at bounding box center [339, 71] width 7 height 7
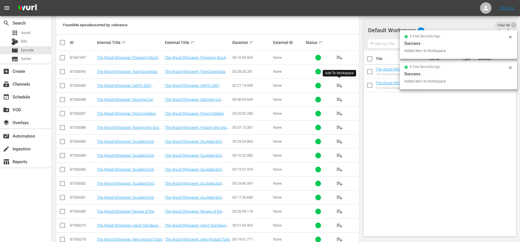
click at [336, 87] on span "playlist_add" at bounding box center [339, 85] width 7 height 7
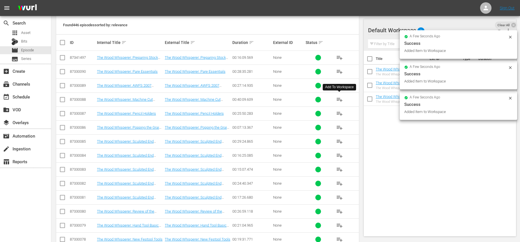
click at [340, 102] on span "playlist_add" at bounding box center [339, 99] width 7 height 7
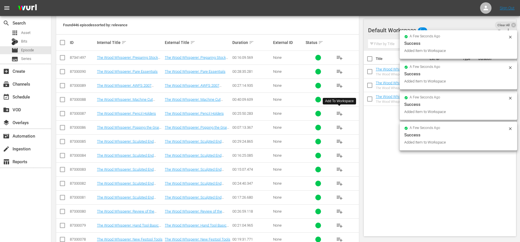
click at [339, 114] on span "playlist_add" at bounding box center [339, 113] width 7 height 7
click at [340, 127] on span "playlist_add" at bounding box center [339, 127] width 7 height 7
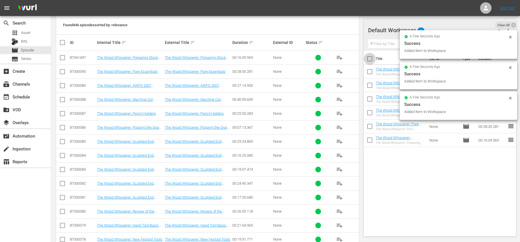
click at [368, 60] on input "checkbox" at bounding box center [370, 60] width 12 height 12
checkbox input "true"
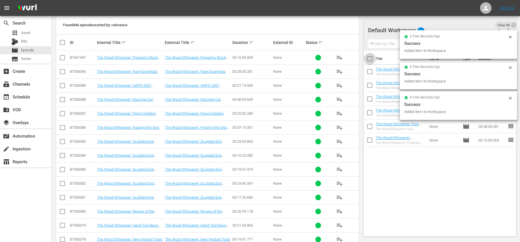
checkbox input "true"
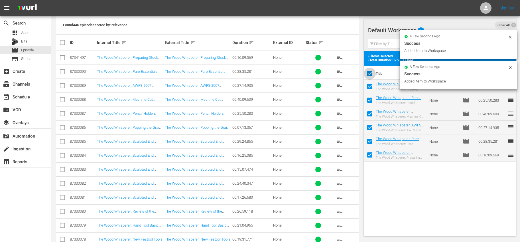
click at [369, 73] on input "checkbox" at bounding box center [370, 75] width 12 height 12
checkbox input "false"
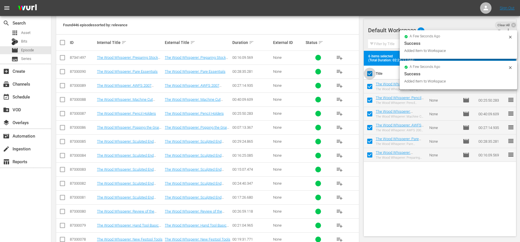
checkbox input "false"
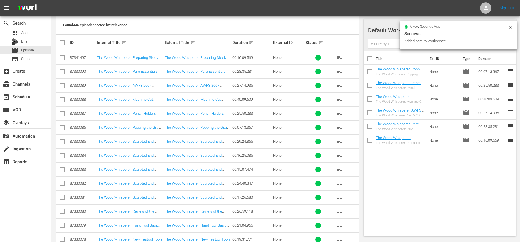
scroll to position [215, 0]
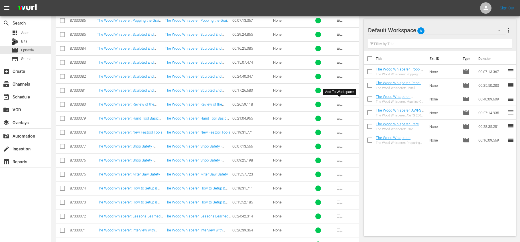
click at [343, 105] on button "playlist_add" at bounding box center [339, 104] width 14 height 14
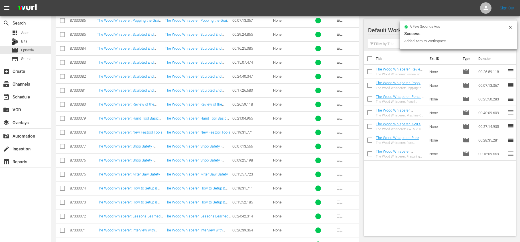
click at [370, 58] on input "checkbox" at bounding box center [370, 60] width 12 height 12
checkbox input "true"
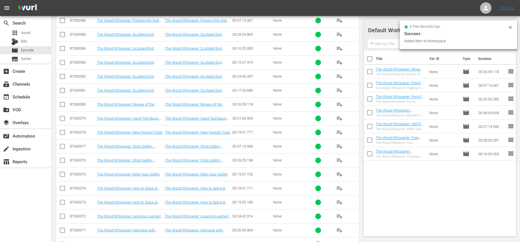
checkbox input "true"
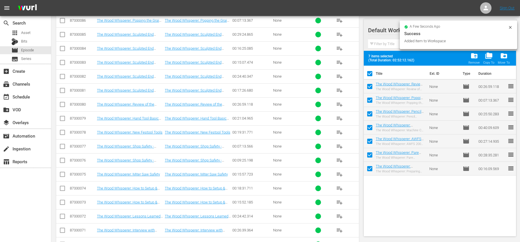
click at [370, 69] on input "checkbox" at bounding box center [370, 75] width 12 height 12
checkbox input "false"
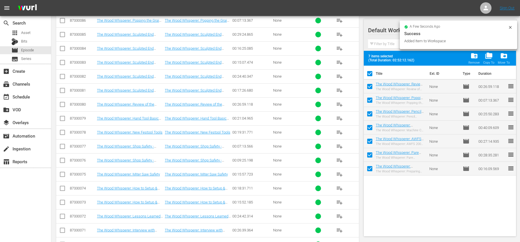
checkbox input "false"
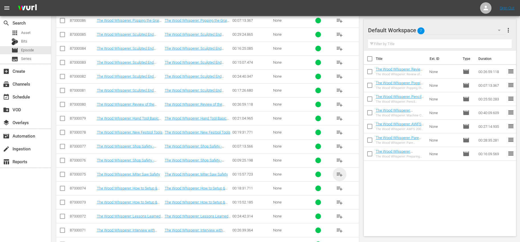
click at [341, 175] on span "playlist_add" at bounding box center [339, 174] width 7 height 7
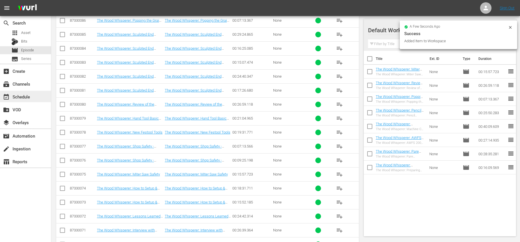
click at [30, 96] on div "event_available Schedule" at bounding box center [16, 95] width 32 height 5
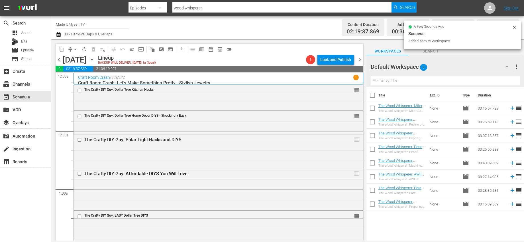
click at [375, 92] on input "checkbox" at bounding box center [372, 96] width 12 height 12
checkbox input "true"
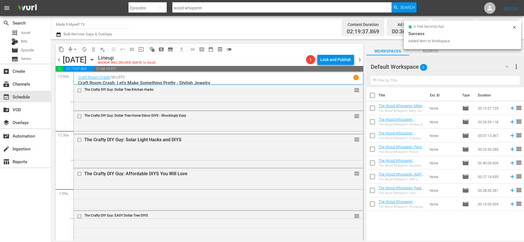
checkbox input "true"
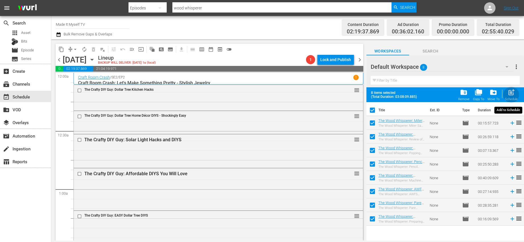
drag, startPoint x: 508, startPoint y: 96, endPoint x: 494, endPoint y: 96, distance: 14.5
click at [508, 96] on span "post_add" at bounding box center [511, 92] width 8 height 8
checkbox input "false"
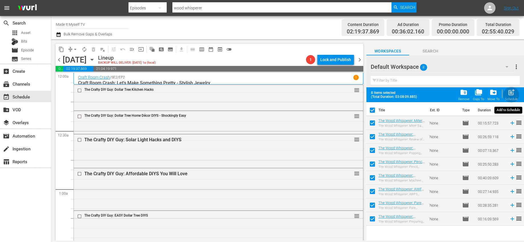
checkbox input "false"
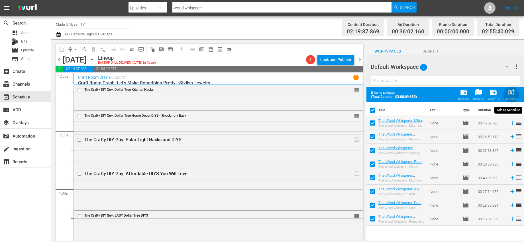
checkbox input "false"
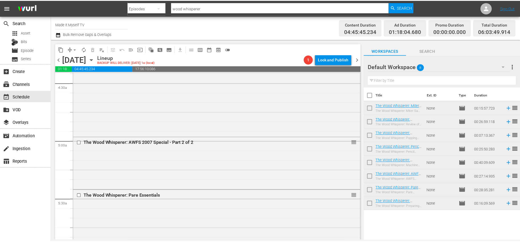
scroll to position [556, 0]
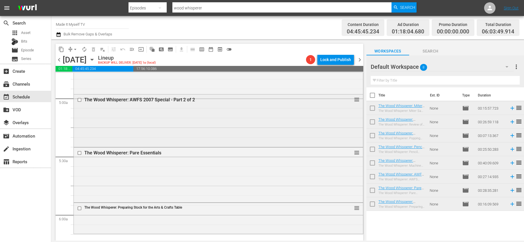
click at [80, 99] on input "checkbox" at bounding box center [80, 99] width 6 height 5
click at [93, 48] on span "delete_forever_outlined" at bounding box center [94, 49] width 6 height 6
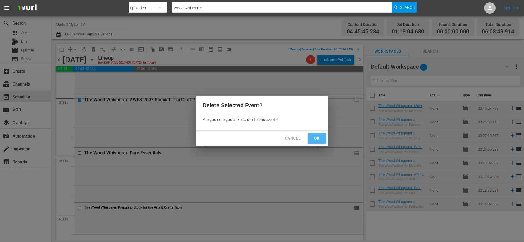
click at [315, 136] on span "Ok" at bounding box center [316, 137] width 9 height 7
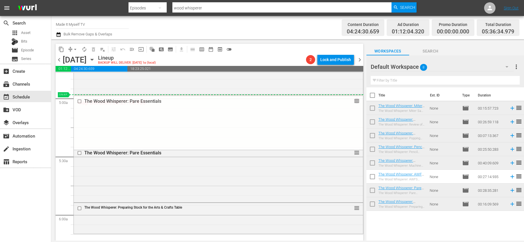
drag, startPoint x: 353, startPoint y: 152, endPoint x: 350, endPoint y: 94, distance: 57.6
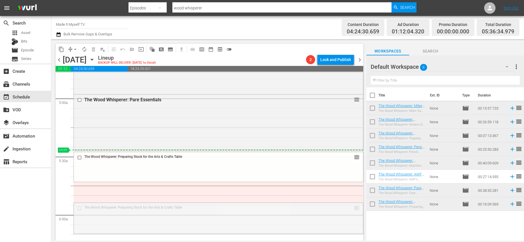
drag, startPoint x: 354, startPoint y: 208, endPoint x: 350, endPoint y: 154, distance: 54.2
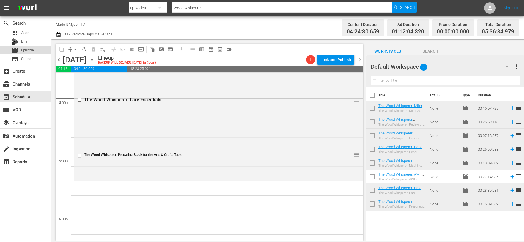
click at [28, 51] on span "Episode" at bounding box center [27, 50] width 13 height 6
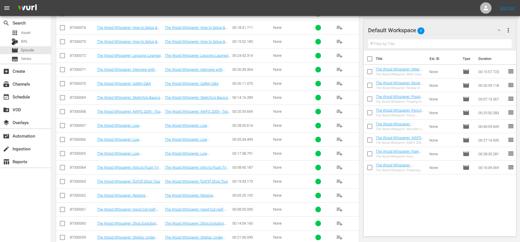
scroll to position [409, 0]
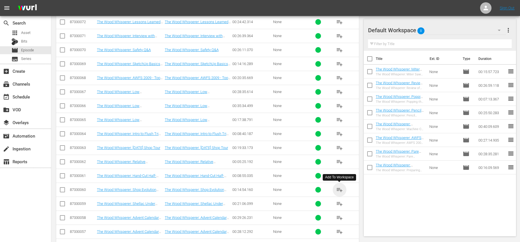
click at [337, 188] on span "playlist_add" at bounding box center [339, 189] width 7 height 7
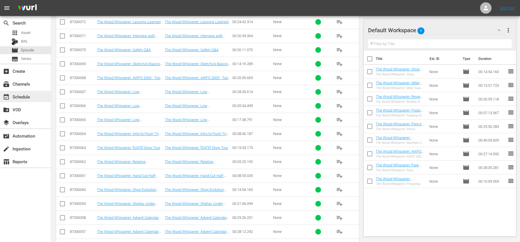
click at [39, 100] on div "event_available Schedule" at bounding box center [25, 96] width 51 height 11
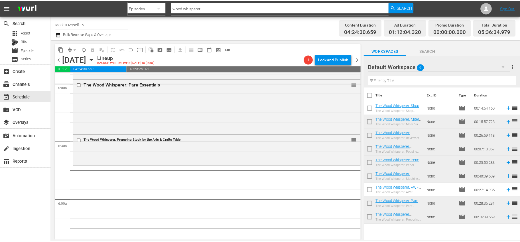
scroll to position [572, 0]
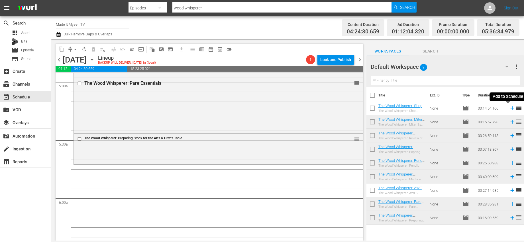
click at [510, 108] on icon at bounding box center [512, 108] width 4 height 4
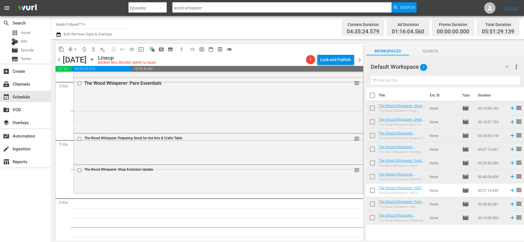
click at [373, 94] on input "checkbox" at bounding box center [372, 96] width 12 height 12
checkbox input "true"
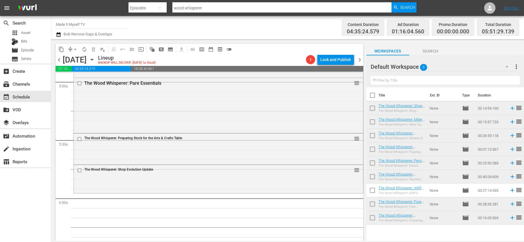
checkbox input "true"
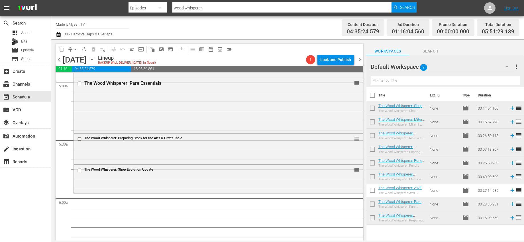
checkbox input "true"
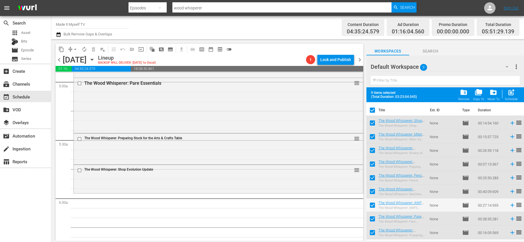
click at [373, 94] on span "9 items selected" at bounding box center [395, 93] width 48 height 4
click at [469, 93] on div "folder_delete Remove" at bounding box center [463, 94] width 11 height 13
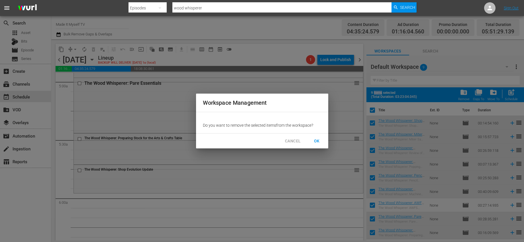
click at [318, 140] on span "OK" at bounding box center [316, 140] width 9 height 7
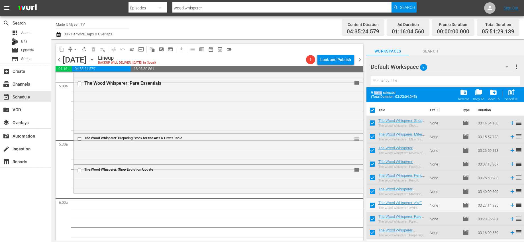
checkbox input "false"
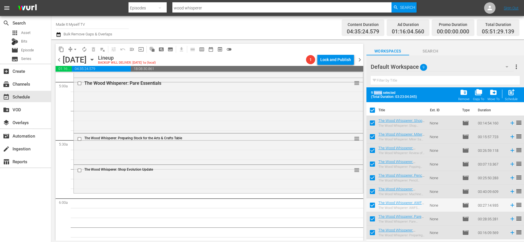
checkbox input "false"
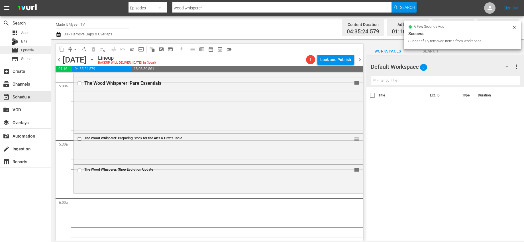
click at [42, 52] on div "movie Episode" at bounding box center [25, 50] width 51 height 8
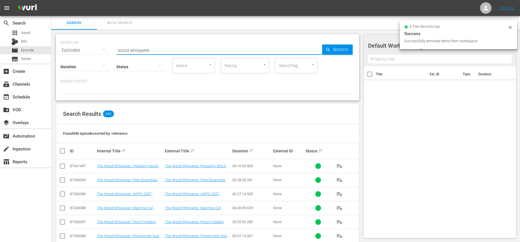
drag, startPoint x: 158, startPoint y: 50, endPoint x: 111, endPoint y: 46, distance: 47.4
click at [111, 46] on div "SEARCH BY Search By Episodes Search ID, Title, Description, Keywords, or Catego…" at bounding box center [207, 46] width 294 height 21
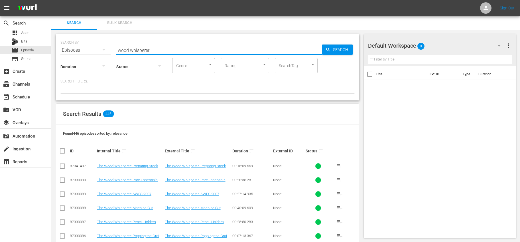
type input "a"
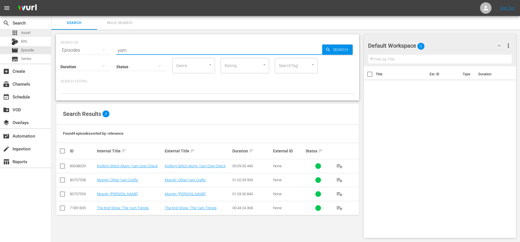
drag, startPoint x: 117, startPoint y: 44, endPoint x: 49, endPoint y: 34, distance: 69.1
click at [51, 0] on div "search Search apps Asset Bits movie Episode subtitles Series add_box Create sub…" at bounding box center [285, 0] width 468 height 0
type input "moogly"
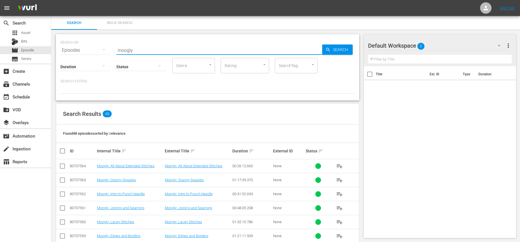
scroll to position [191, 0]
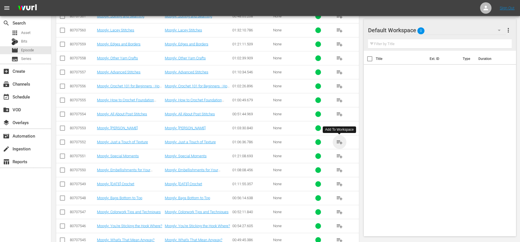
click at [339, 140] on span "playlist_add" at bounding box center [339, 141] width 7 height 7
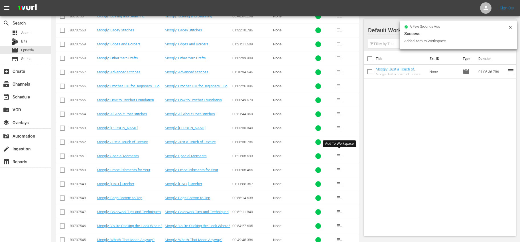
click at [341, 156] on span "playlist_add" at bounding box center [339, 155] width 7 height 7
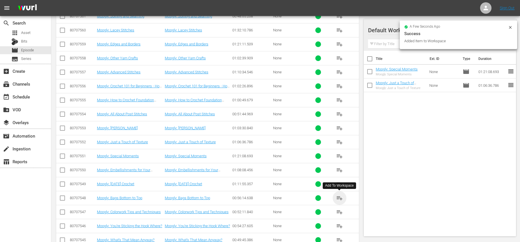
click at [339, 195] on span "playlist_add" at bounding box center [339, 197] width 7 height 7
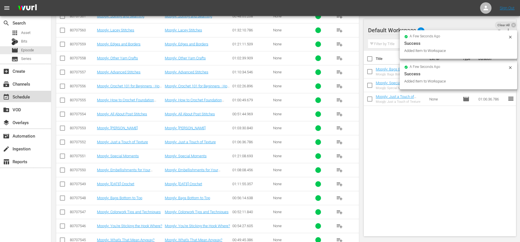
click at [43, 99] on div "event_available Schedule" at bounding box center [25, 96] width 51 height 11
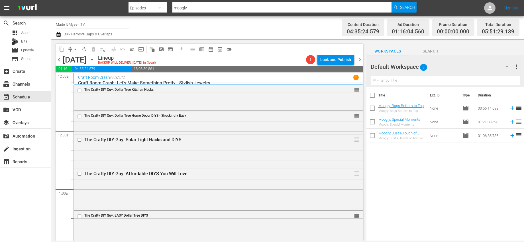
click at [373, 95] on input "checkbox" at bounding box center [372, 96] width 12 height 12
checkbox input "true"
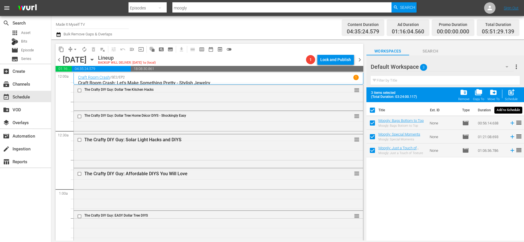
click at [509, 94] on span "post_add" at bounding box center [511, 92] width 8 height 8
checkbox input "false"
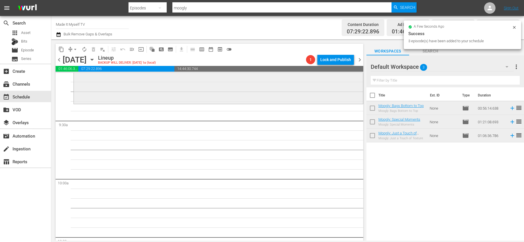
scroll to position [1047, 0]
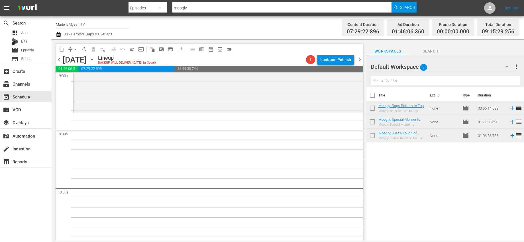
click at [377, 93] on input "checkbox" at bounding box center [372, 96] width 12 height 12
checkbox input "true"
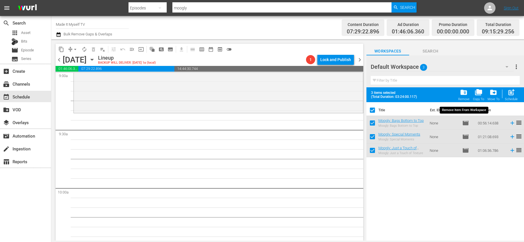
click at [466, 93] on span "folder_delete" at bounding box center [464, 92] width 8 height 8
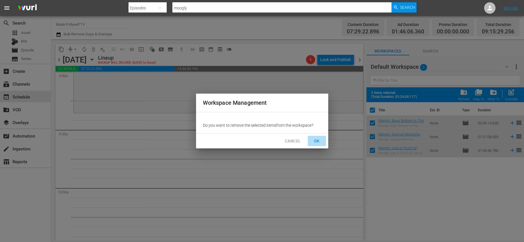
click at [308, 140] on button "OK" at bounding box center [317, 141] width 18 height 11
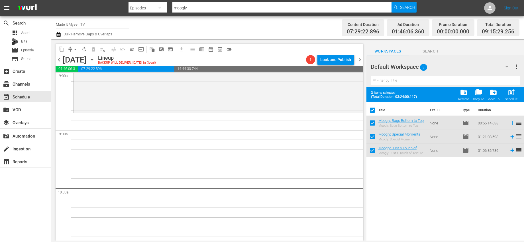
checkbox input "false"
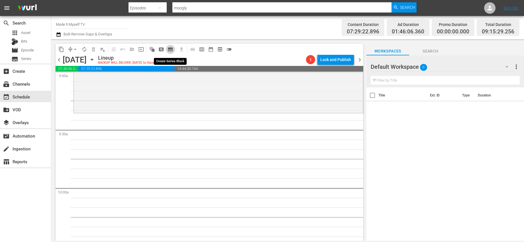
click at [169, 49] on span "subtitles_outlined" at bounding box center [171, 49] width 6 height 6
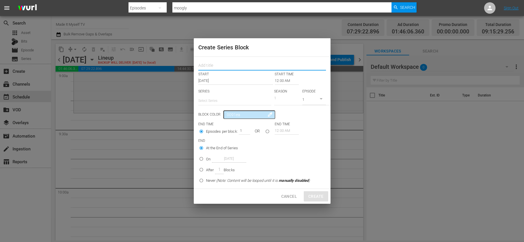
click at [236, 66] on input "text" at bounding box center [262, 66] width 128 height 9
type input "Jewelry"
click at [276, 80] on input "12:00 AM" at bounding box center [287, 81] width 24 height 8
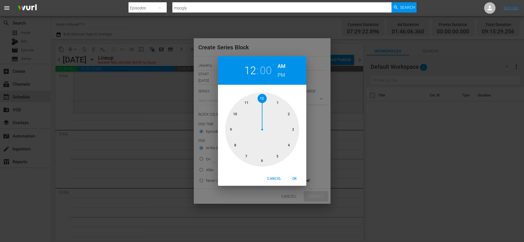
click at [232, 128] on div at bounding box center [262, 129] width 74 height 74
click at [273, 158] on div at bounding box center [262, 129] width 74 height 74
click at [277, 156] on div at bounding box center [262, 129] width 74 height 74
click at [290, 179] on span "OK" at bounding box center [295, 178] width 14 height 6
type input "09:25 AM"
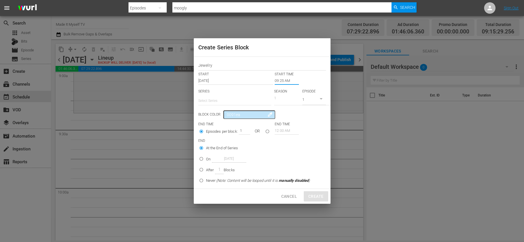
click at [228, 96] on input "text" at bounding box center [234, 101] width 73 height 14
click at [228, 115] on div "Jewelry Stars by [PERSON_NAME][DEMOGRAPHIC_DATA]" at bounding box center [235, 117] width 64 height 14
type input "Jewelry Stars by [PERSON_NAME][DEMOGRAPHIC_DATA]"
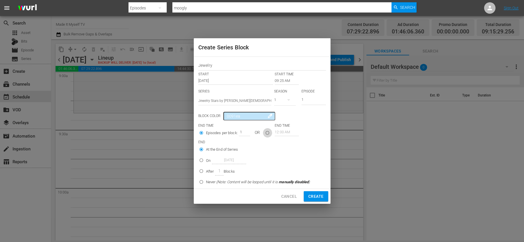
click at [270, 131] on input "seriesBlockEndTime" at bounding box center [267, 133] width 9 height 9
radio input "true"
click at [290, 134] on input "12:00 AM" at bounding box center [287, 132] width 24 height 8
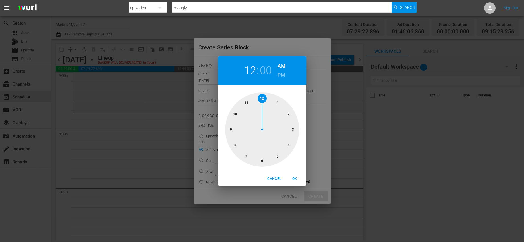
click at [266, 97] on div at bounding box center [262, 129] width 74 height 74
click at [295, 129] on div at bounding box center [262, 129] width 74 height 74
click at [279, 76] on h6 "PM" at bounding box center [281, 74] width 8 height 9
click at [292, 176] on span "OK" at bounding box center [295, 178] width 14 height 6
type input "12:15 PM"
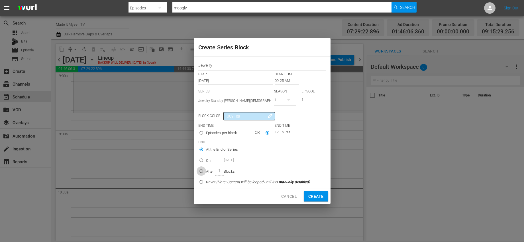
click at [203, 170] on input "After 1 Blocks" at bounding box center [201, 171] width 9 height 9
radio input "true"
click at [312, 100] on input "1" at bounding box center [313, 99] width 24 height 9
type input "15"
click at [311, 129] on div "Episodes per block: 1 OR 12:15 PM" at bounding box center [262, 133] width 128 height 11
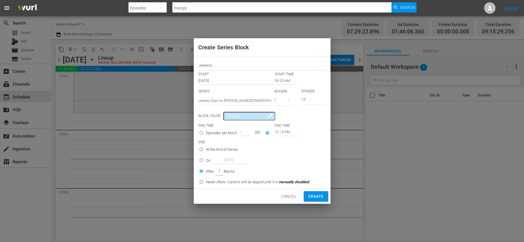
click at [315, 197] on span "Create" at bounding box center [315, 196] width 15 height 7
type input "12:00 AM"
type input "1"
radio input "true"
type input "12:00 AM"
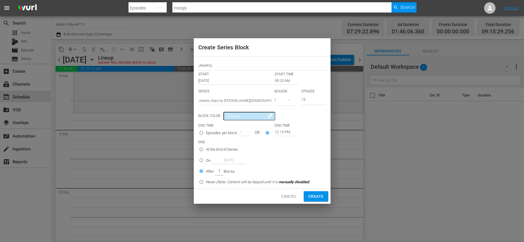
radio input "true"
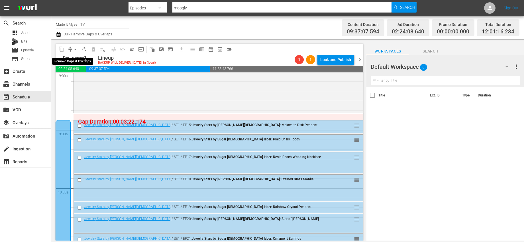
click at [75, 49] on span "arrow_drop_down" at bounding box center [75, 49] width 6 height 6
drag, startPoint x: 97, startPoint y: 79, endPoint x: 95, endPoint y: 74, distance: 5.0
click at [95, 74] on ul "Align to Midnight Align to First Episode Align to End of Previous Day" at bounding box center [76, 70] width 60 height 33
click at [96, 76] on ul "Align to Midnight Align to First Episode Align to End of Previous Day" at bounding box center [76, 70] width 60 height 33
click at [96, 77] on li "Align to End of Previous Day" at bounding box center [76, 79] width 60 height 9
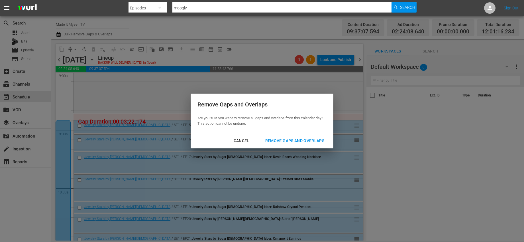
click at [279, 140] on div "Remove Gaps and Overlaps" at bounding box center [295, 140] width 68 height 7
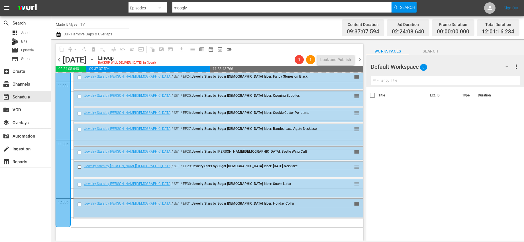
scroll to position [1339, 0]
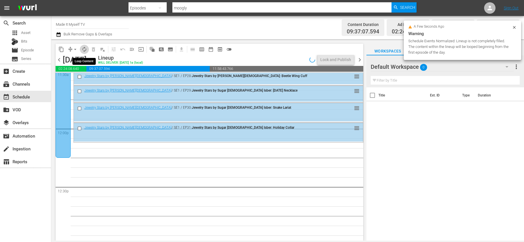
click at [82, 49] on span "autorenew_outlined" at bounding box center [84, 49] width 6 height 6
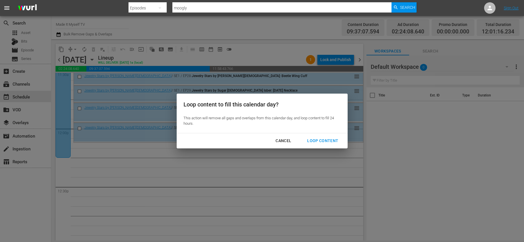
click at [315, 137] on div "Loop Content" at bounding box center [323, 140] width 40 height 7
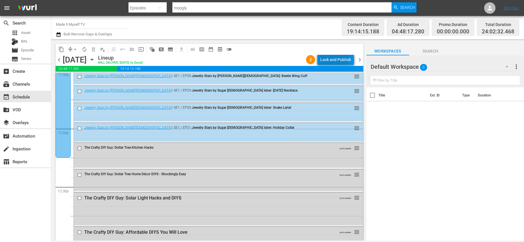
click at [332, 59] on div "Lock and Publish" at bounding box center [335, 59] width 31 height 10
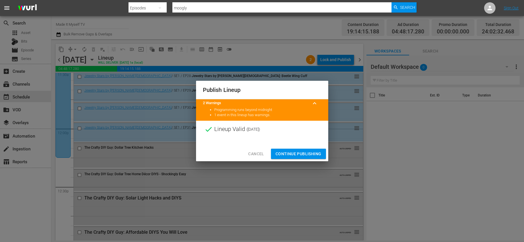
click at [306, 152] on span "Continue Publishing" at bounding box center [298, 153] width 46 height 7
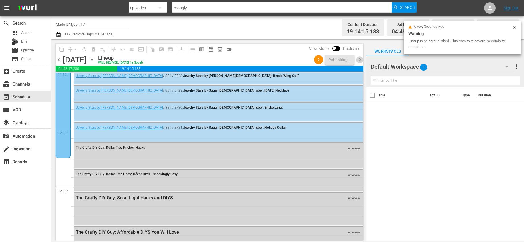
click at [358, 59] on span "chevron_right" at bounding box center [359, 59] width 7 height 7
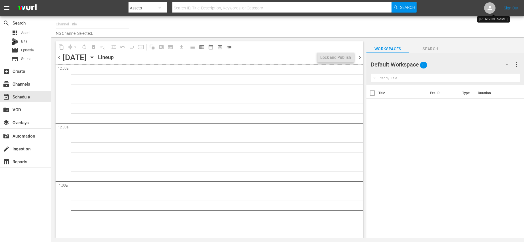
type input "Made It Myself TV (1876)"
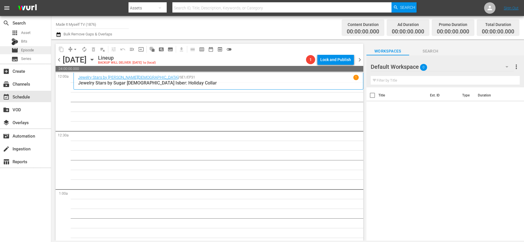
click at [31, 50] on span "Episode" at bounding box center [27, 50] width 13 height 6
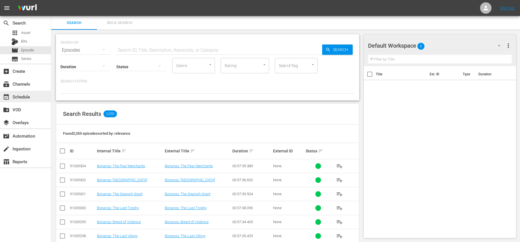
click at [39, 93] on div "event_available Schedule" at bounding box center [25, 96] width 51 height 11
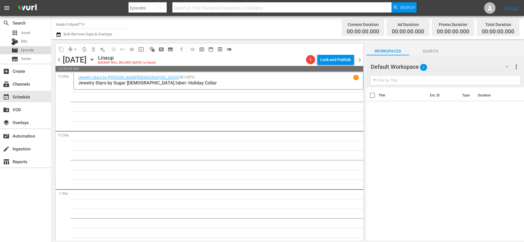
click at [28, 53] on span "Episode" at bounding box center [27, 50] width 13 height 6
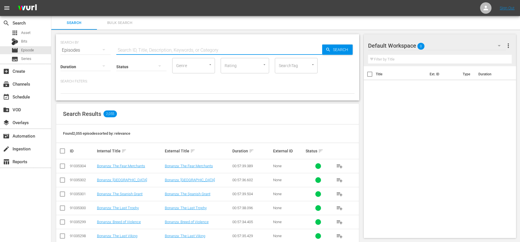
click at [176, 49] on input "text" at bounding box center [219, 50] width 206 height 14
type input "its sew easy"
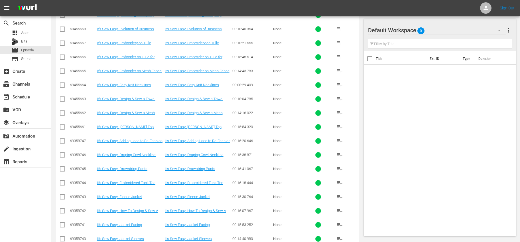
scroll to position [961, 0]
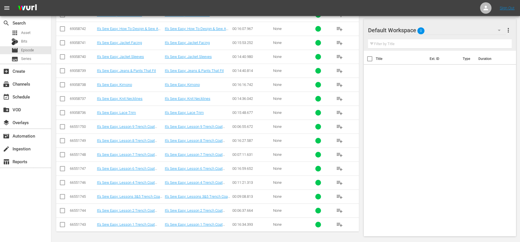
click at [352, 131] on div "playlist_add" at bounding box center [344, 127] width 25 height 14
click at [341, 126] on span "playlist_add" at bounding box center [339, 126] width 7 height 7
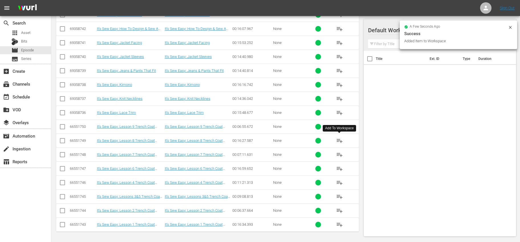
click at [339, 142] on span "playlist_add" at bounding box center [339, 140] width 7 height 7
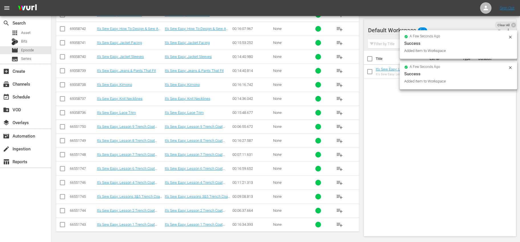
click at [339, 153] on span "playlist_add" at bounding box center [339, 154] width 7 height 7
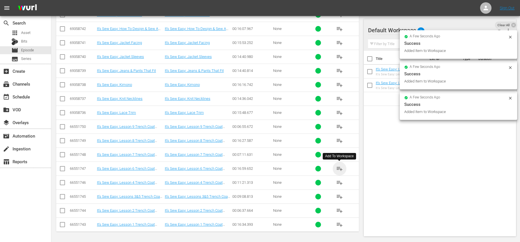
click at [339, 170] on span "playlist_add" at bounding box center [339, 168] width 7 height 7
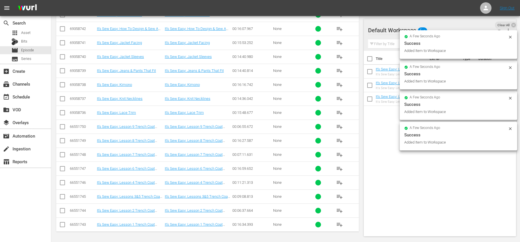
click at [340, 182] on span "playlist_add" at bounding box center [339, 182] width 7 height 7
click at [340, 196] on span "playlist_add" at bounding box center [339, 196] width 7 height 7
click at [339, 211] on span "playlist_add" at bounding box center [339, 210] width 7 height 7
click at [340, 225] on span "playlist_add" at bounding box center [339, 224] width 7 height 7
click at [341, 115] on span "playlist_add" at bounding box center [339, 112] width 7 height 7
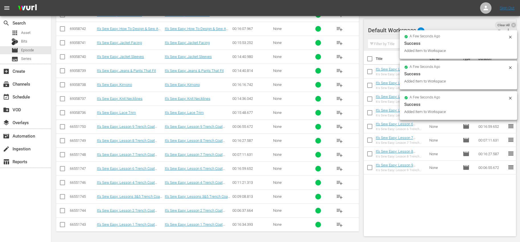
click at [339, 97] on span "playlist_add" at bounding box center [339, 98] width 7 height 7
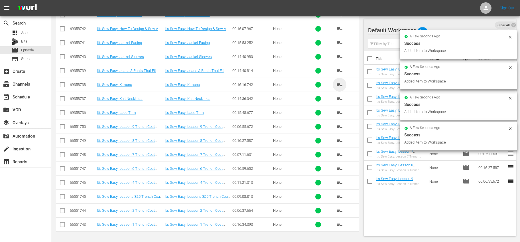
click at [338, 84] on span "playlist_add" at bounding box center [339, 84] width 7 height 7
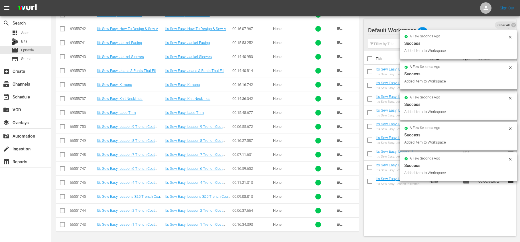
click at [337, 69] on span "playlist_add" at bounding box center [339, 70] width 7 height 7
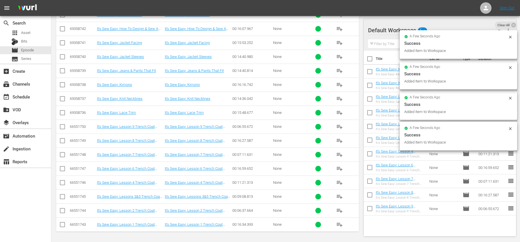
click at [339, 55] on span "playlist_add" at bounding box center [339, 56] width 7 height 7
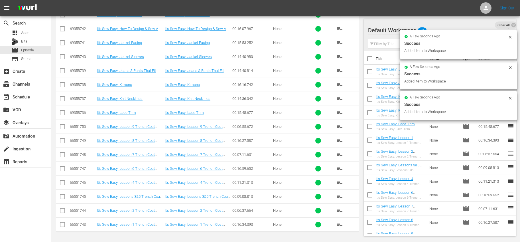
click at [371, 57] on input "checkbox" at bounding box center [370, 60] width 12 height 12
checkbox input "true"
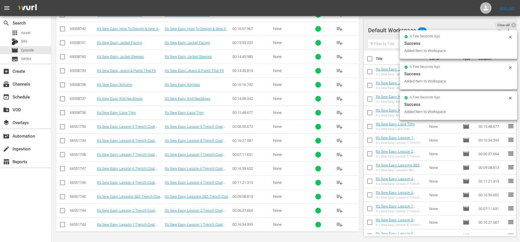
checkbox input "true"
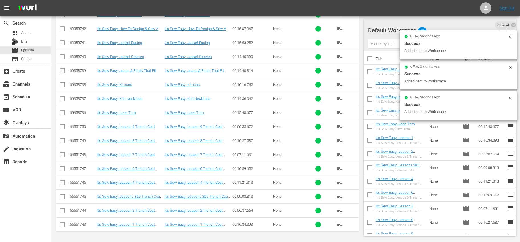
checkbox input "true"
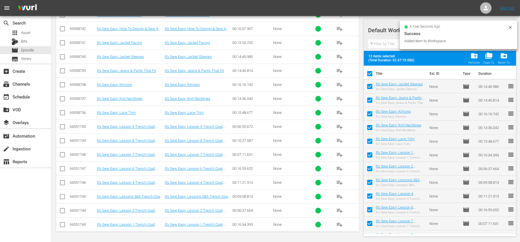
click at [371, 72] on input "checkbox" at bounding box center [370, 75] width 12 height 12
checkbox input "false"
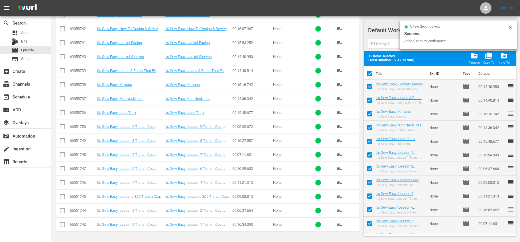
checkbox input "false"
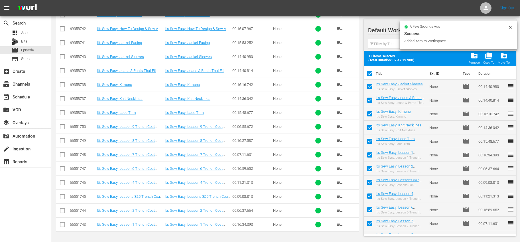
checkbox input "false"
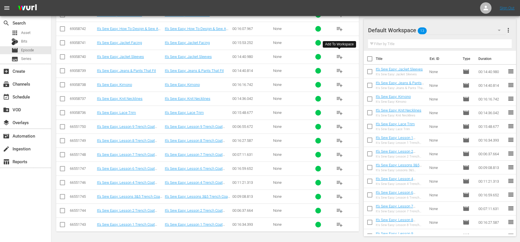
click at [343, 58] on button "playlist_add" at bounding box center [339, 57] width 14 height 14
click at [340, 41] on span "playlist_add" at bounding box center [339, 42] width 7 height 7
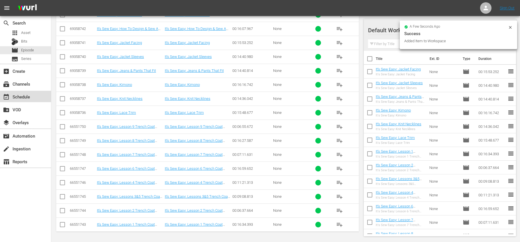
click at [32, 95] on div "event_available Schedule" at bounding box center [25, 96] width 51 height 11
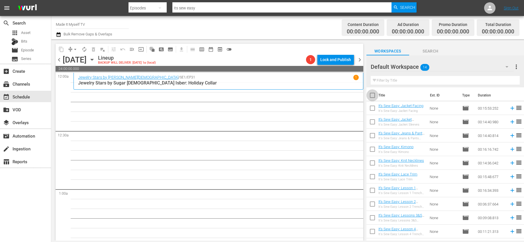
click at [371, 96] on input "checkbox" at bounding box center [372, 96] width 12 height 12
checkbox input "true"
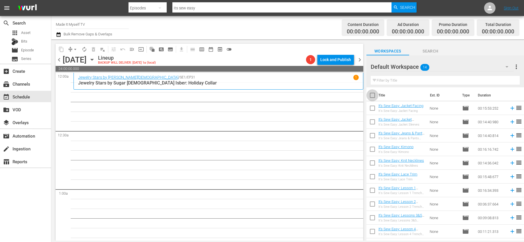
checkbox input "true"
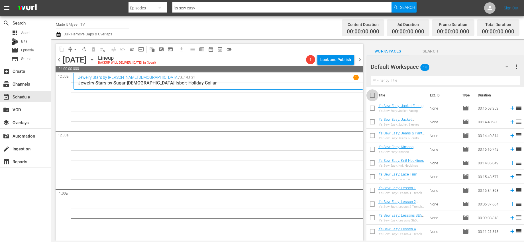
checkbox input "true"
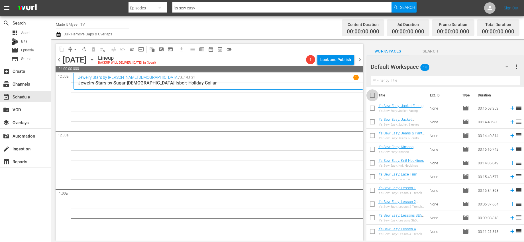
checkbox input "true"
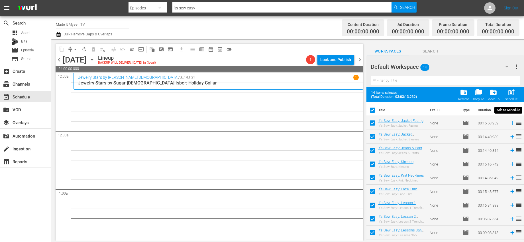
click at [509, 92] on span "post_add" at bounding box center [511, 92] width 8 height 8
checkbox input "false"
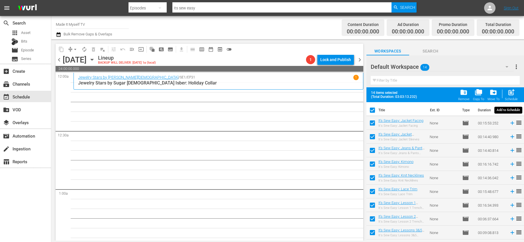
checkbox input "false"
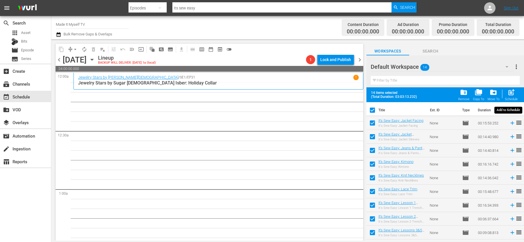
checkbox input "false"
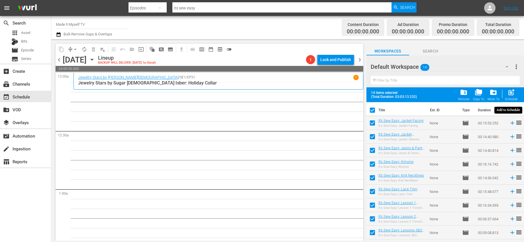
checkbox input "false"
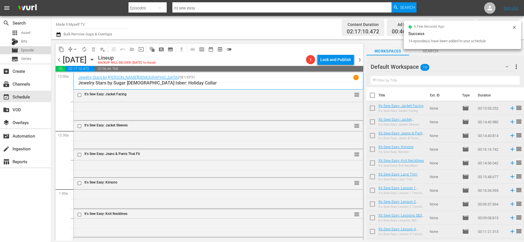
click at [40, 48] on div "movie Episode" at bounding box center [25, 50] width 51 height 8
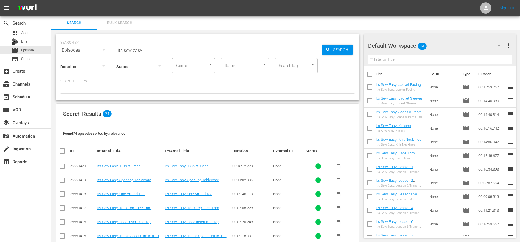
click at [371, 74] on input "checkbox" at bounding box center [370, 75] width 12 height 12
checkbox input "true"
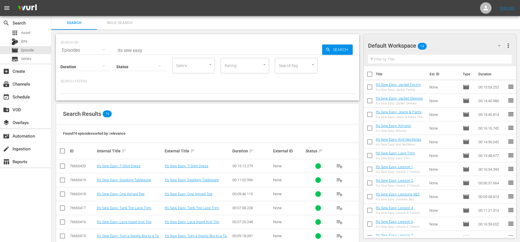
checkbox input "true"
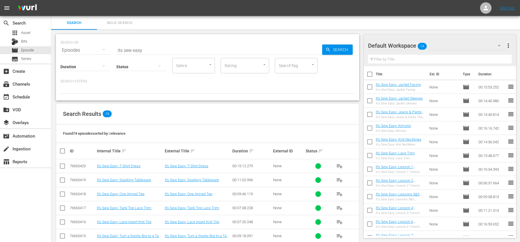
checkbox input "true"
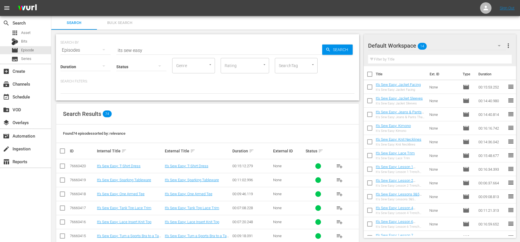
checkbox input "true"
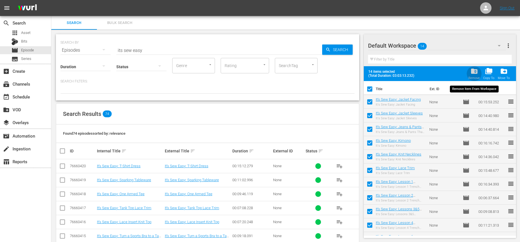
click at [475, 70] on span "folder_delete" at bounding box center [474, 71] width 8 height 8
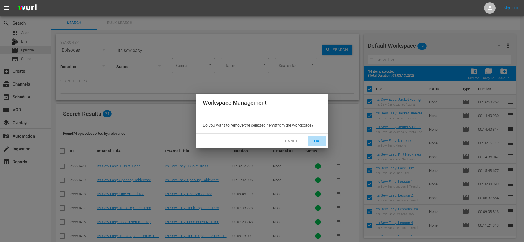
click at [317, 138] on span "OK" at bounding box center [316, 140] width 9 height 7
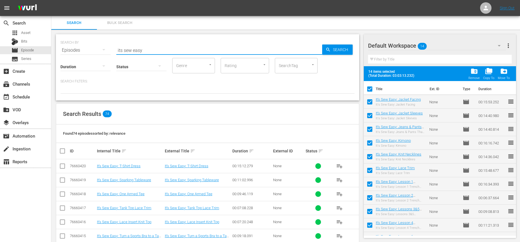
drag, startPoint x: 137, startPoint y: 46, endPoint x: 78, endPoint y: 41, distance: 59.1
click at [78, 41] on div "SEARCH BY Search By Episodes Search ID, Title, Description, Keywords, or Catego…" at bounding box center [207, 46] width 294 height 21
type input "q"
checkbox input "false"
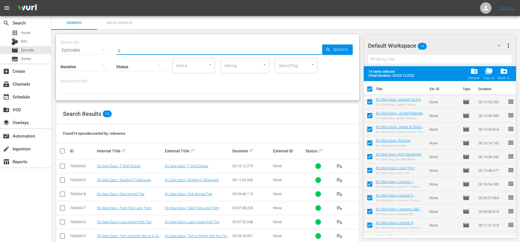
checkbox input "false"
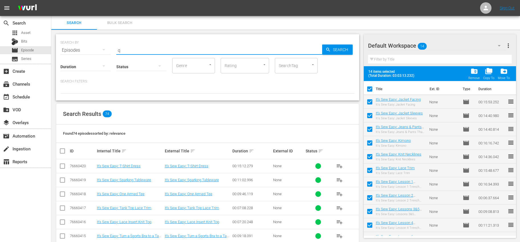
checkbox input "false"
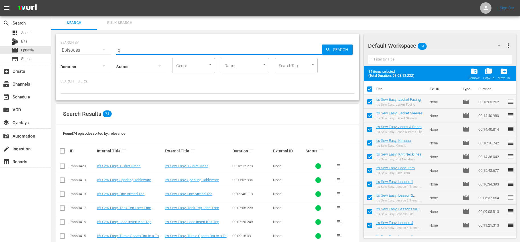
checkbox input "false"
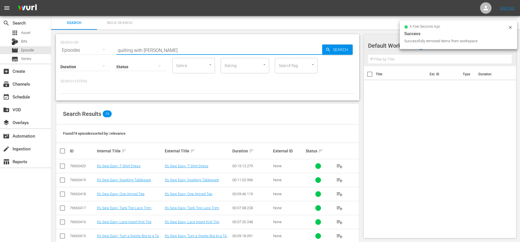
type input "quilting with [PERSON_NAME]"
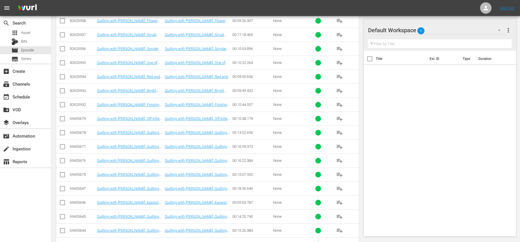
scroll to position [765, 0]
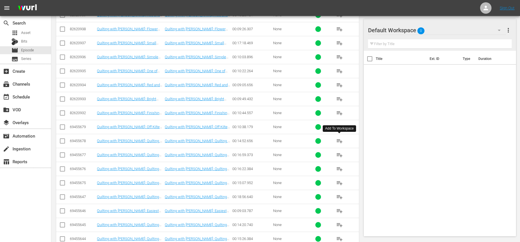
click at [340, 139] on span "playlist_add" at bounding box center [339, 140] width 7 height 7
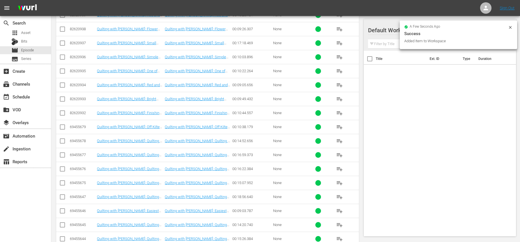
click at [338, 125] on span "playlist_add" at bounding box center [339, 126] width 7 height 7
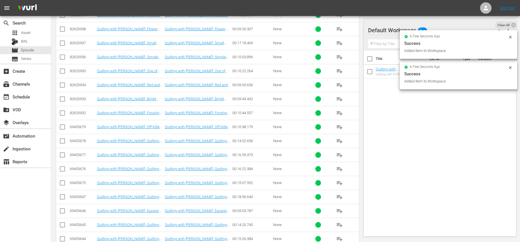
click at [336, 112] on span "playlist_add" at bounding box center [339, 112] width 7 height 7
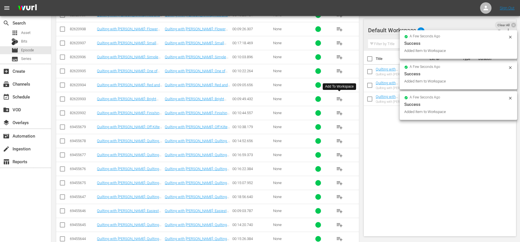
click at [340, 99] on span "playlist_add" at bounding box center [339, 98] width 7 height 7
click at [337, 83] on span "playlist_add" at bounding box center [339, 84] width 7 height 7
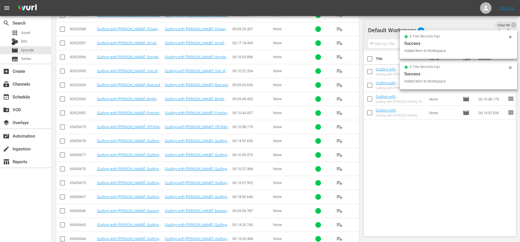
click at [339, 70] on span "playlist_add" at bounding box center [339, 71] width 7 height 7
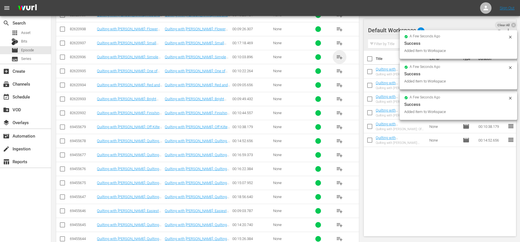
click at [338, 57] on span "playlist_add" at bounding box center [339, 57] width 7 height 7
click at [338, 42] on span "playlist_add" at bounding box center [339, 43] width 7 height 7
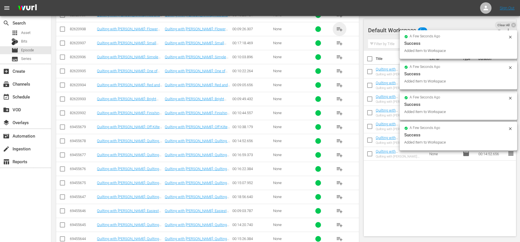
click at [340, 27] on span "playlist_add" at bounding box center [339, 29] width 7 height 7
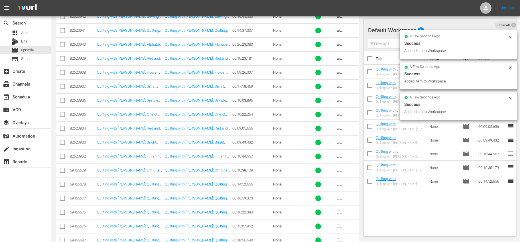
scroll to position [718, 0]
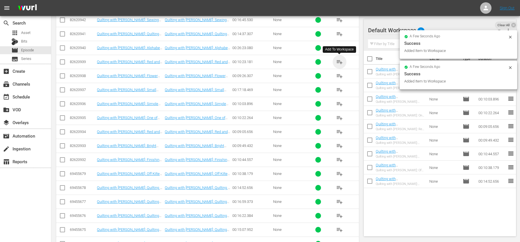
click at [340, 58] on span "playlist_add" at bounding box center [339, 61] width 7 height 7
click at [338, 48] on span "playlist_add" at bounding box center [339, 47] width 7 height 7
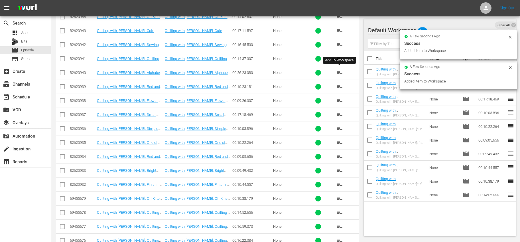
scroll to position [677, 0]
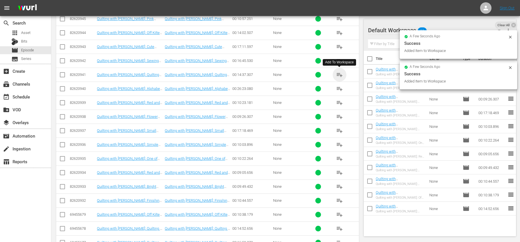
click at [340, 72] on span "playlist_add" at bounding box center [339, 74] width 7 height 7
click at [338, 62] on span "playlist_add" at bounding box center [339, 60] width 7 height 7
click at [367, 58] on input "checkbox" at bounding box center [370, 60] width 12 height 12
checkbox input "true"
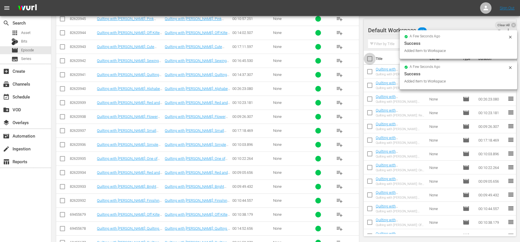
checkbox input "true"
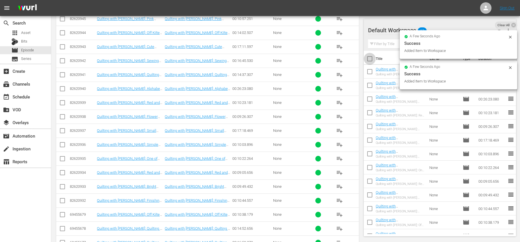
checkbox input "true"
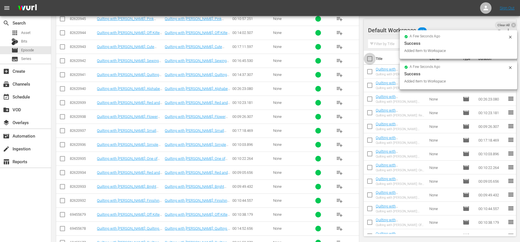
checkbox input "true"
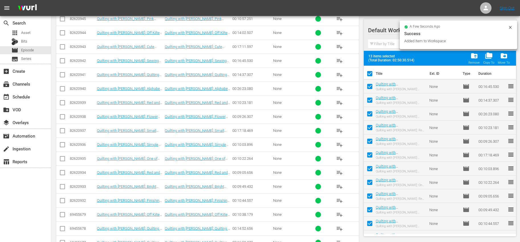
click at [370, 71] on input "checkbox" at bounding box center [370, 75] width 12 height 12
checkbox input "false"
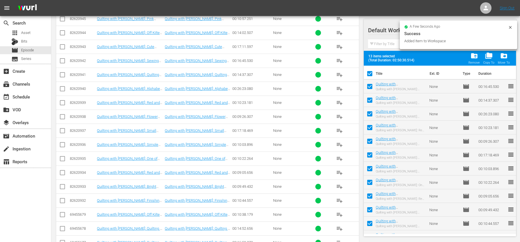
checkbox input "false"
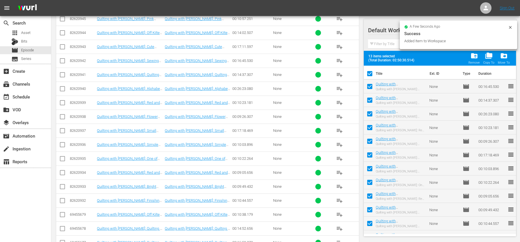
checkbox input "false"
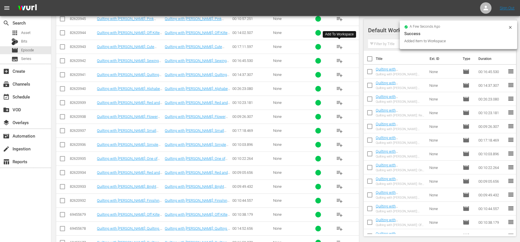
click at [342, 47] on span "playlist_add" at bounding box center [339, 46] width 7 height 7
click at [40, 95] on div "event_available Schedule" at bounding box center [25, 96] width 51 height 11
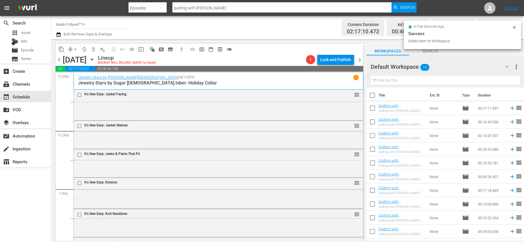
click at [374, 96] on input "checkbox" at bounding box center [372, 96] width 12 height 12
checkbox input "true"
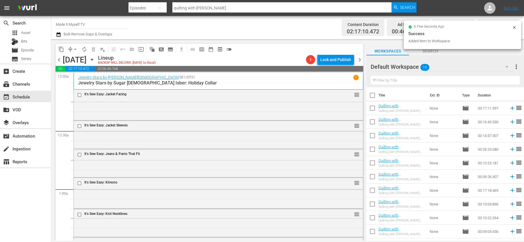
checkbox input "true"
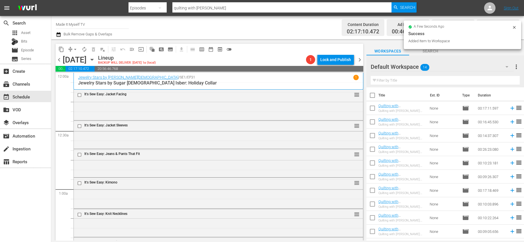
checkbox input "true"
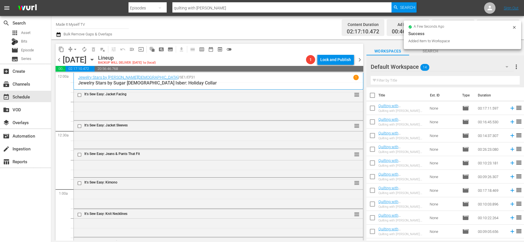
checkbox input "true"
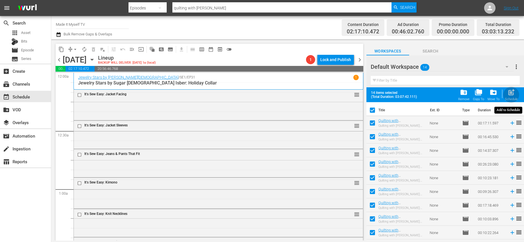
click at [506, 94] on div "post_add Schedule" at bounding box center [511, 94] width 13 height 13
checkbox input "false"
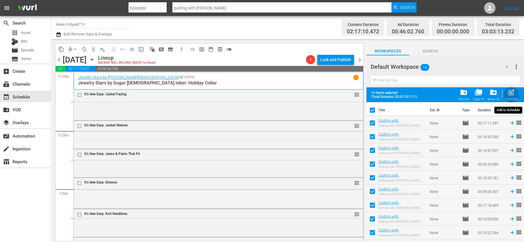
checkbox input "false"
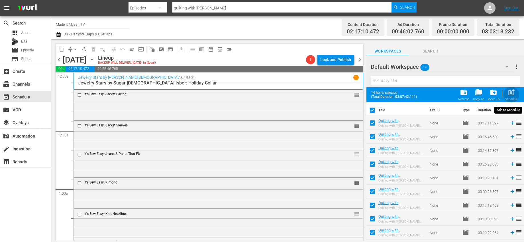
checkbox input "false"
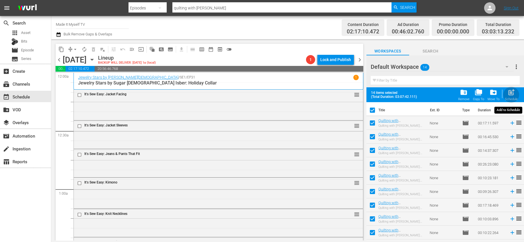
checkbox input "false"
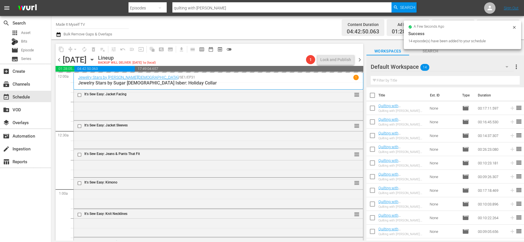
click at [373, 94] on input "checkbox" at bounding box center [372, 96] width 12 height 12
checkbox input "true"
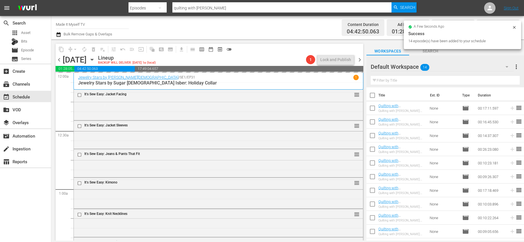
checkbox input "true"
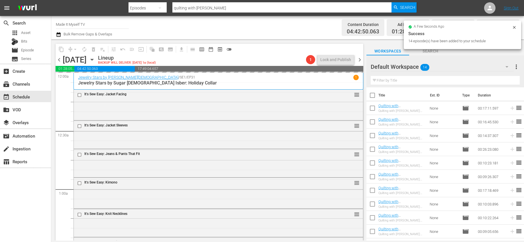
checkbox input "true"
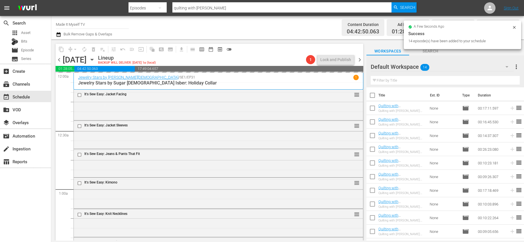
checkbox input "true"
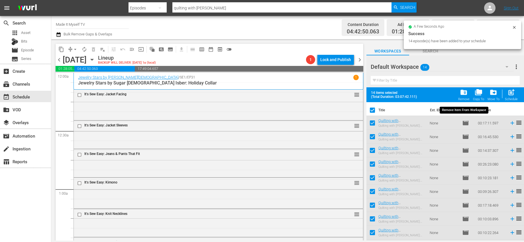
click at [461, 92] on span "folder_delete" at bounding box center [464, 92] width 8 height 8
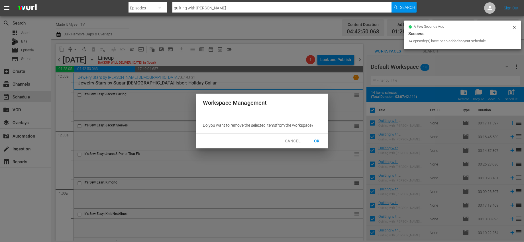
click at [316, 142] on span "OK" at bounding box center [316, 140] width 9 height 7
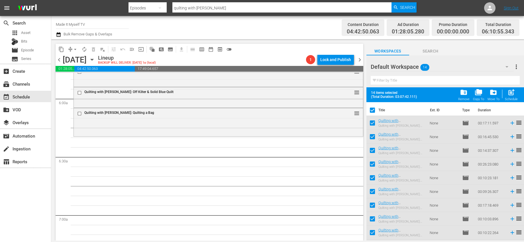
checkbox input "false"
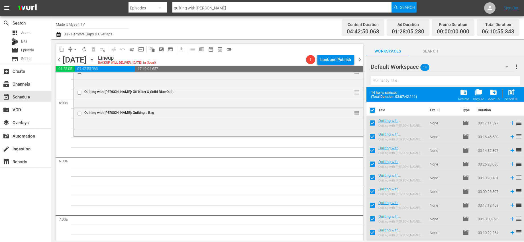
checkbox input "false"
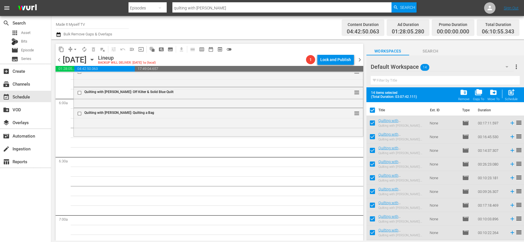
checkbox input "false"
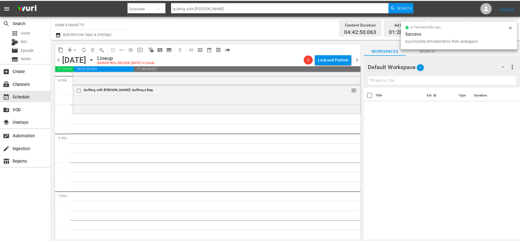
scroll to position [662, 0]
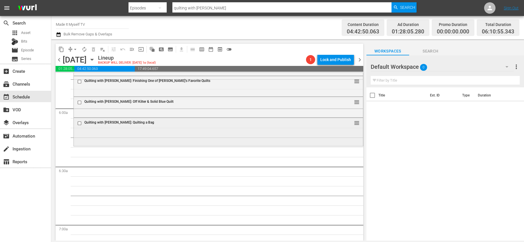
click at [81, 122] on input "checkbox" at bounding box center [80, 123] width 6 height 5
click at [93, 48] on span "delete_forever_outlined" at bounding box center [94, 49] width 6 height 6
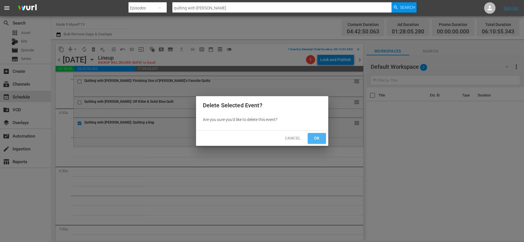
click at [308, 136] on button "Ok" at bounding box center [317, 138] width 18 height 11
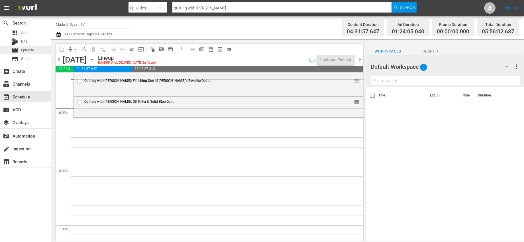
click at [37, 48] on div "movie Episode" at bounding box center [25, 50] width 51 height 8
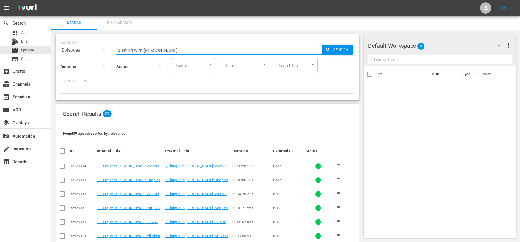
drag, startPoint x: 160, startPoint y: 50, endPoint x: 101, endPoint y: 45, distance: 59.5
click at [101, 45] on div "SEARCH BY Search By Episodes Search ID, Title, Description, Keywords, or Catego…" at bounding box center [207, 46] width 294 height 21
type input "wood whisperer"
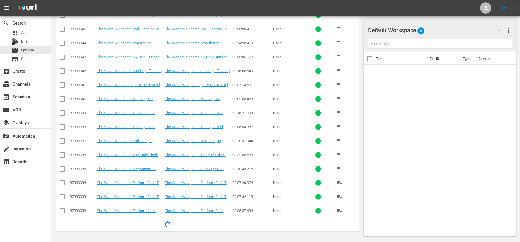
scroll to position [736, 0]
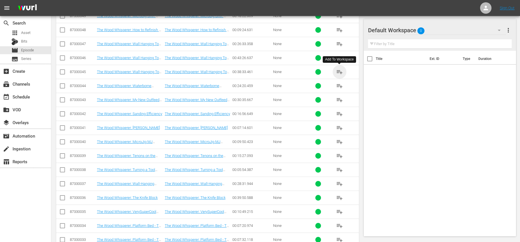
click at [337, 71] on span "playlist_add" at bounding box center [339, 71] width 7 height 7
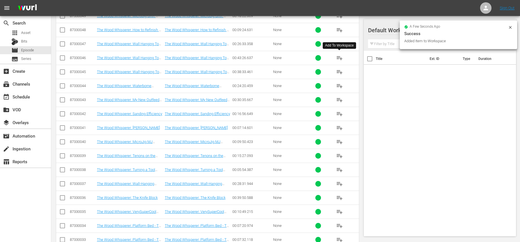
click at [338, 56] on span "playlist_add" at bounding box center [339, 57] width 7 height 7
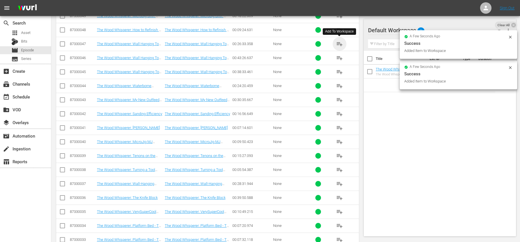
click at [340, 44] on span "playlist_add" at bounding box center [339, 43] width 7 height 7
click at [338, 84] on span "playlist_add" at bounding box center [339, 85] width 7 height 7
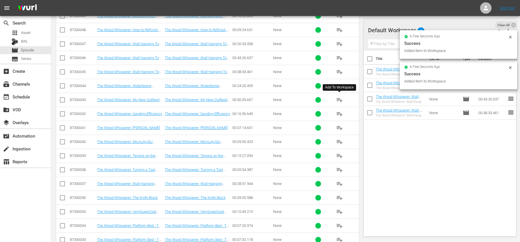
click at [339, 98] on span "playlist_add" at bounding box center [339, 99] width 7 height 7
click at [342, 111] on span "playlist_add" at bounding box center [339, 113] width 7 height 7
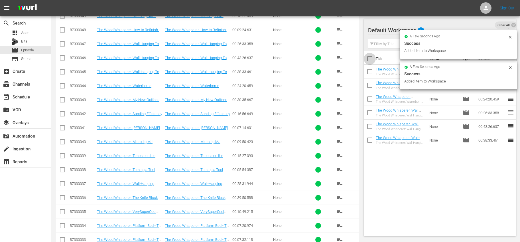
click at [368, 60] on input "checkbox" at bounding box center [370, 60] width 12 height 12
checkbox input "true"
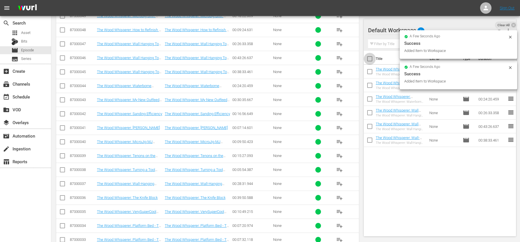
checkbox input "true"
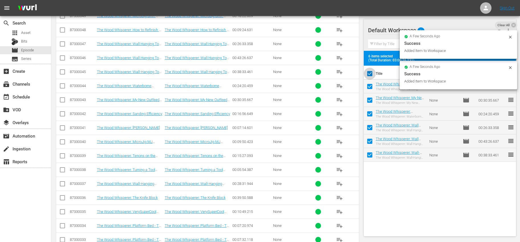
click at [370, 75] on input "checkbox" at bounding box center [370, 75] width 12 height 12
checkbox input "false"
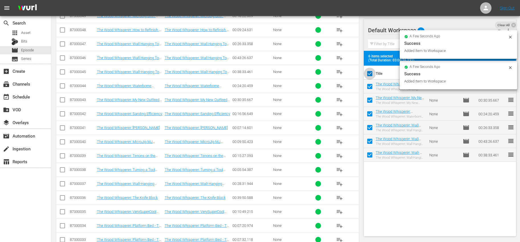
checkbox input "false"
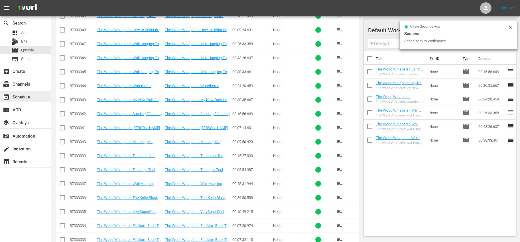
click at [9, 99] on span "event_available" at bounding box center [6, 96] width 7 height 7
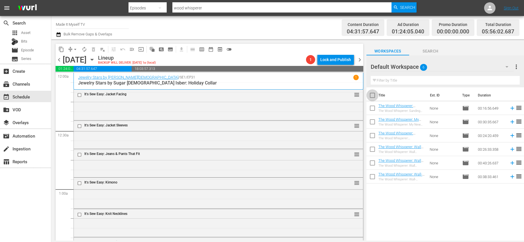
click at [371, 97] on input "checkbox" at bounding box center [372, 96] width 12 height 12
checkbox input "true"
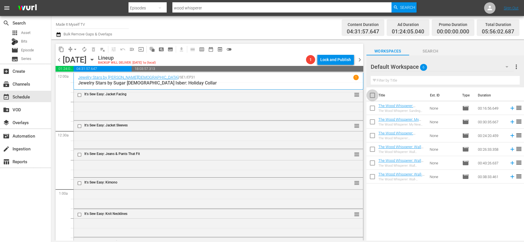
checkbox input "true"
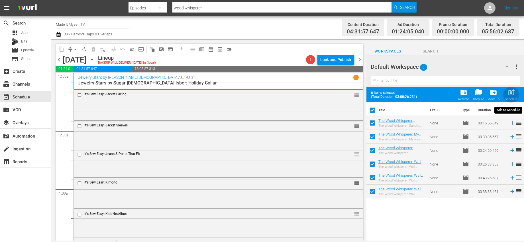
click at [510, 93] on span "post_add" at bounding box center [511, 92] width 8 height 8
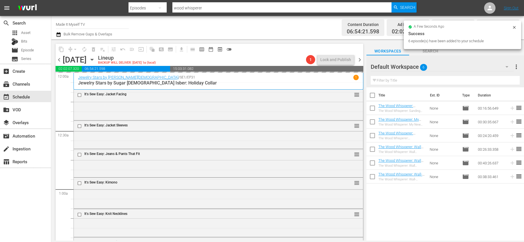
click at [376, 97] on input "checkbox" at bounding box center [372, 96] width 12 height 12
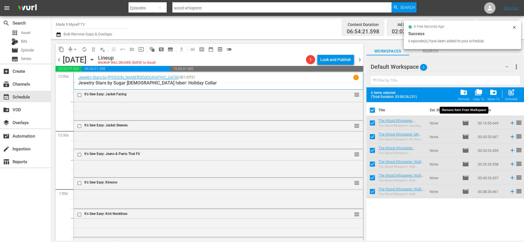
click at [467, 93] on span "folder_delete" at bounding box center [464, 92] width 8 height 8
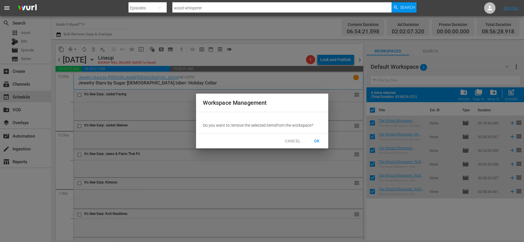
click at [315, 141] on span "OK" at bounding box center [316, 140] width 9 height 7
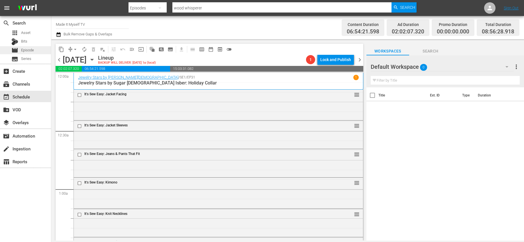
click at [32, 49] on span "Episode" at bounding box center [27, 50] width 13 height 6
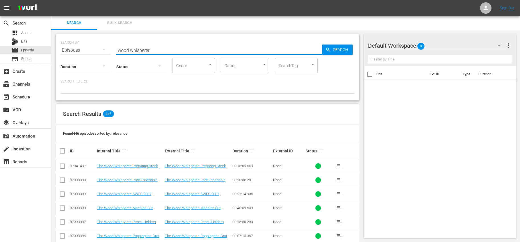
drag, startPoint x: 156, startPoint y: 47, endPoint x: 174, endPoint y: 50, distance: 18.3
click at [174, 50] on input "wood whisperer" at bounding box center [219, 50] width 206 height 14
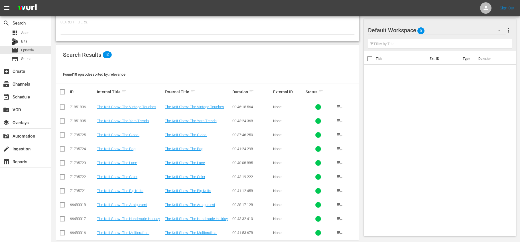
scroll to position [67, 0]
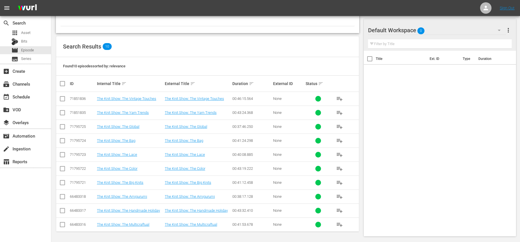
click at [341, 227] on button "playlist_add" at bounding box center [339, 224] width 14 height 14
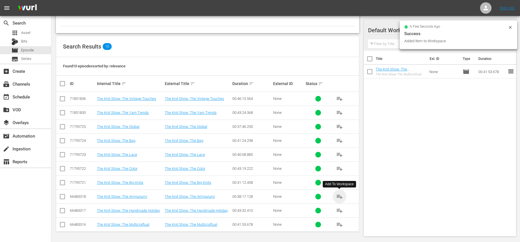
click at [336, 196] on span "playlist_add" at bounding box center [339, 196] width 7 height 7
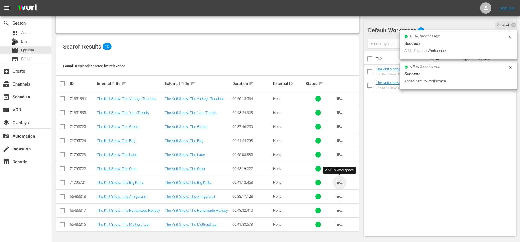
click at [340, 180] on span "playlist_add" at bounding box center [339, 182] width 7 height 7
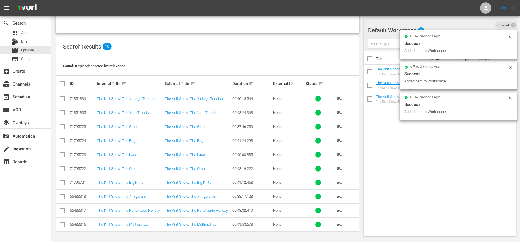
click at [340, 168] on span "playlist_add" at bounding box center [339, 168] width 7 height 7
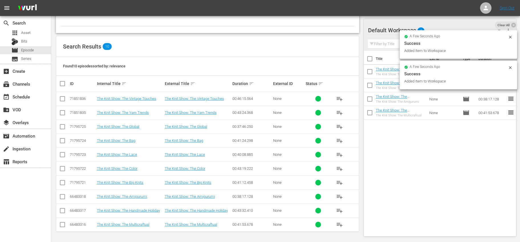
click at [369, 59] on input "checkbox" at bounding box center [370, 60] width 12 height 12
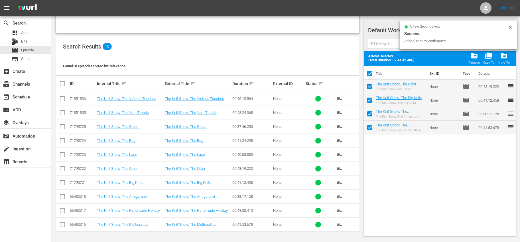
click at [370, 74] on input "checkbox" at bounding box center [370, 75] width 12 height 12
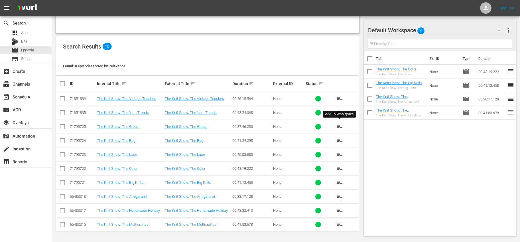
click at [336, 123] on span "playlist_add" at bounding box center [339, 126] width 7 height 7
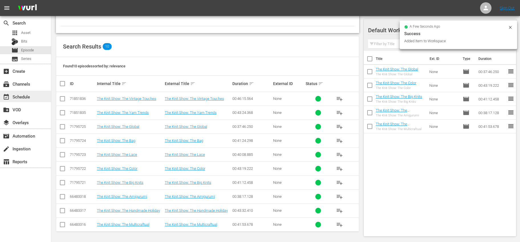
click at [26, 100] on div "event_available Schedule" at bounding box center [25, 96] width 51 height 11
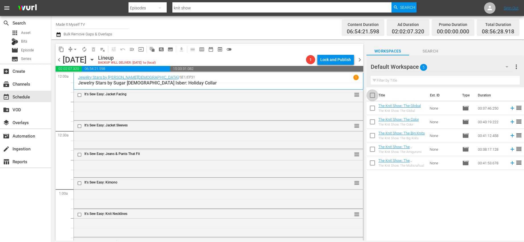
click at [372, 95] on input "checkbox" at bounding box center [372, 96] width 12 height 12
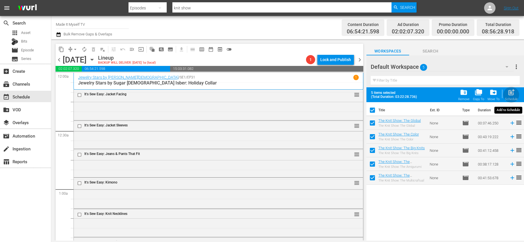
click at [513, 96] on div "post_add Schedule" at bounding box center [511, 94] width 13 height 13
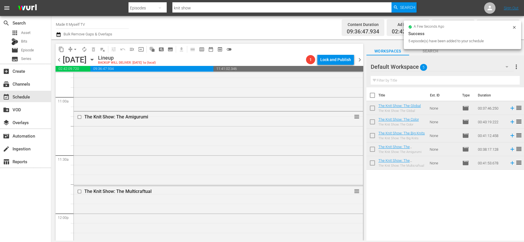
scroll to position [1367, 0]
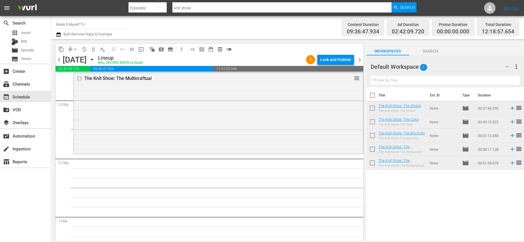
click at [370, 93] on input "checkbox" at bounding box center [372, 96] width 12 height 12
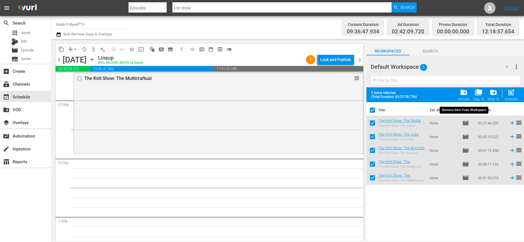
click at [465, 92] on span "folder_delete" at bounding box center [464, 92] width 8 height 8
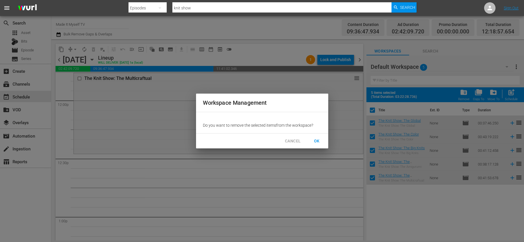
click at [318, 138] on span "OK" at bounding box center [316, 140] width 9 height 7
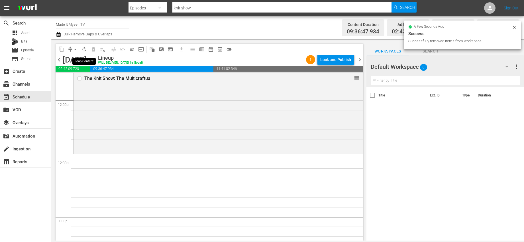
click at [83, 50] on span "autorenew_outlined" at bounding box center [84, 49] width 6 height 6
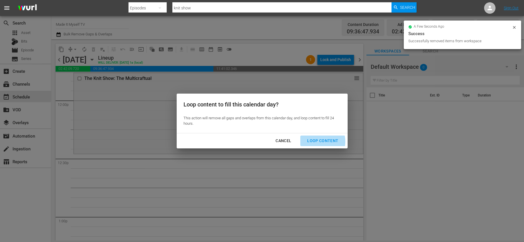
click at [317, 141] on div "Loop Content" at bounding box center [323, 140] width 40 height 7
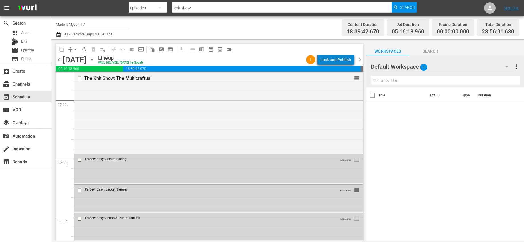
click at [348, 62] on div "Lock and Publish" at bounding box center [335, 59] width 31 height 10
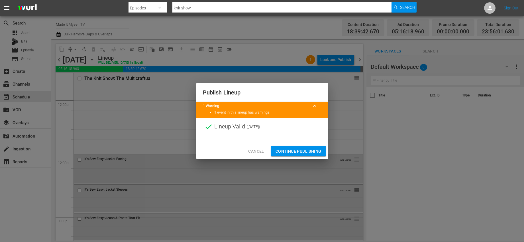
click at [290, 148] on span "Continue Publishing" at bounding box center [298, 151] width 46 height 7
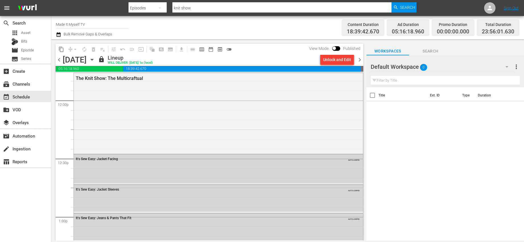
click at [358, 60] on span "chevron_right" at bounding box center [359, 59] width 7 height 7
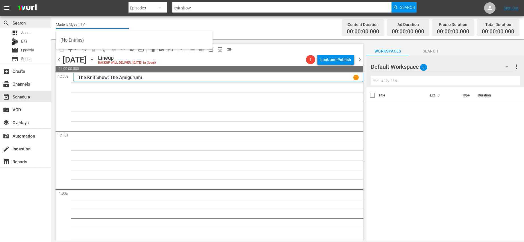
drag, startPoint x: 98, startPoint y: 25, endPoint x: 44, endPoint y: 24, distance: 53.6
click at [51, 0] on div "search Search apps Asset Bits movie Episode subtitles Series add_box Create sub…" at bounding box center [287, 0] width 473 height 0
click at [30, 50] on span "Episode" at bounding box center [27, 50] width 13 height 6
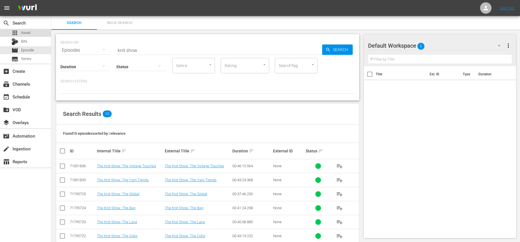
click at [22, 31] on span "Asset" at bounding box center [25, 33] width 9 height 6
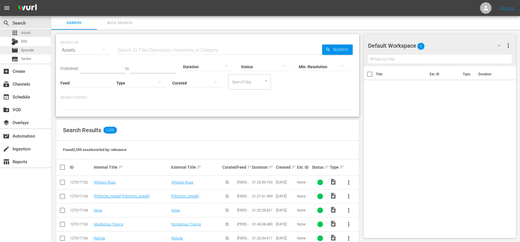
click at [35, 50] on div "movie Episode" at bounding box center [25, 50] width 51 height 8
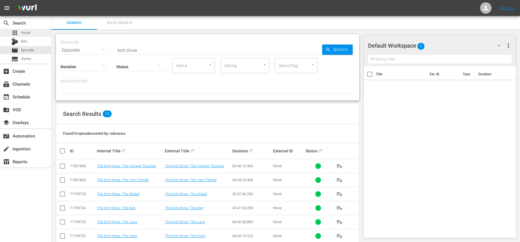
click at [35, 35] on div "apps Asset" at bounding box center [25, 33] width 51 height 8
